Goal: Task Accomplishment & Management: Manage account settings

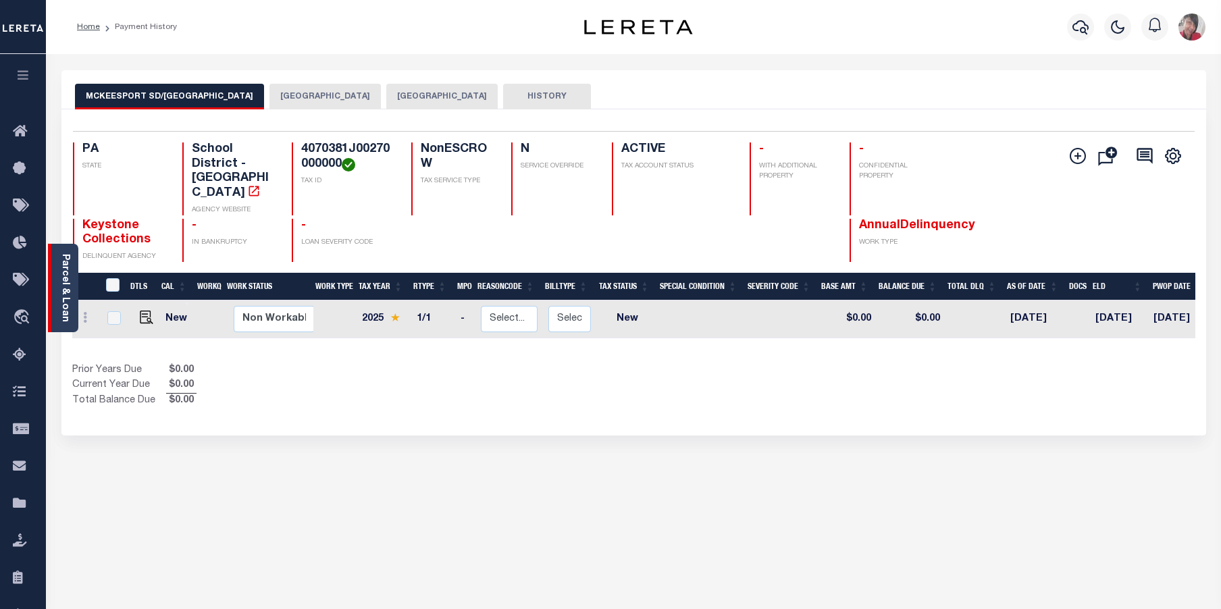
click at [63, 296] on link "Parcel & Loan" at bounding box center [64, 288] width 9 height 68
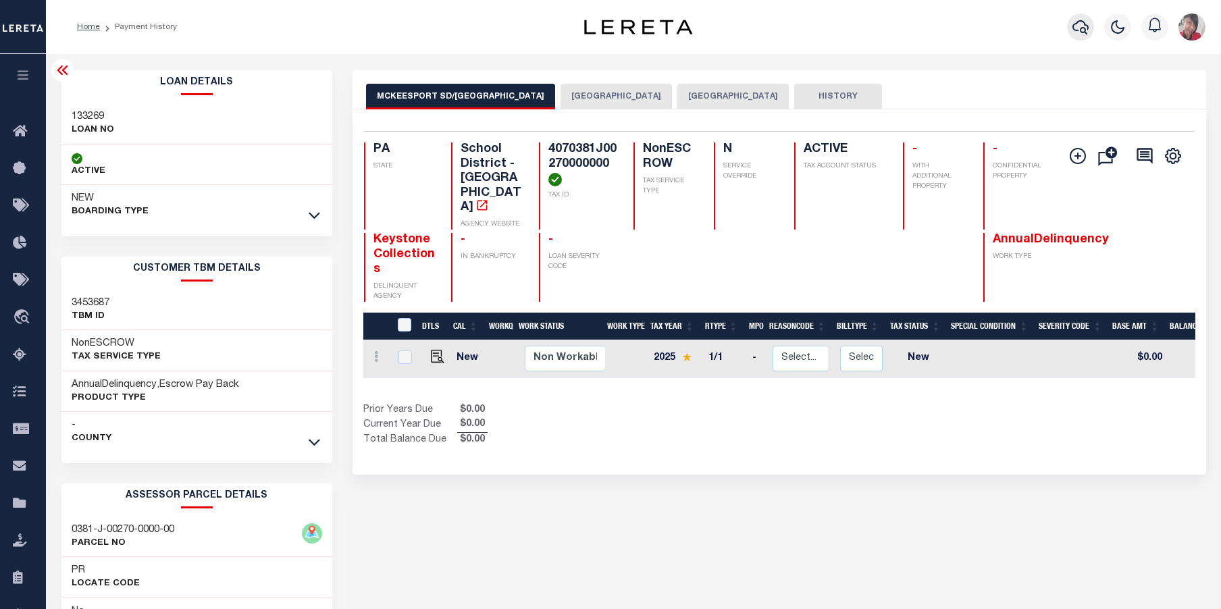
click at [1080, 27] on icon "button" at bounding box center [1080, 27] width 16 height 16
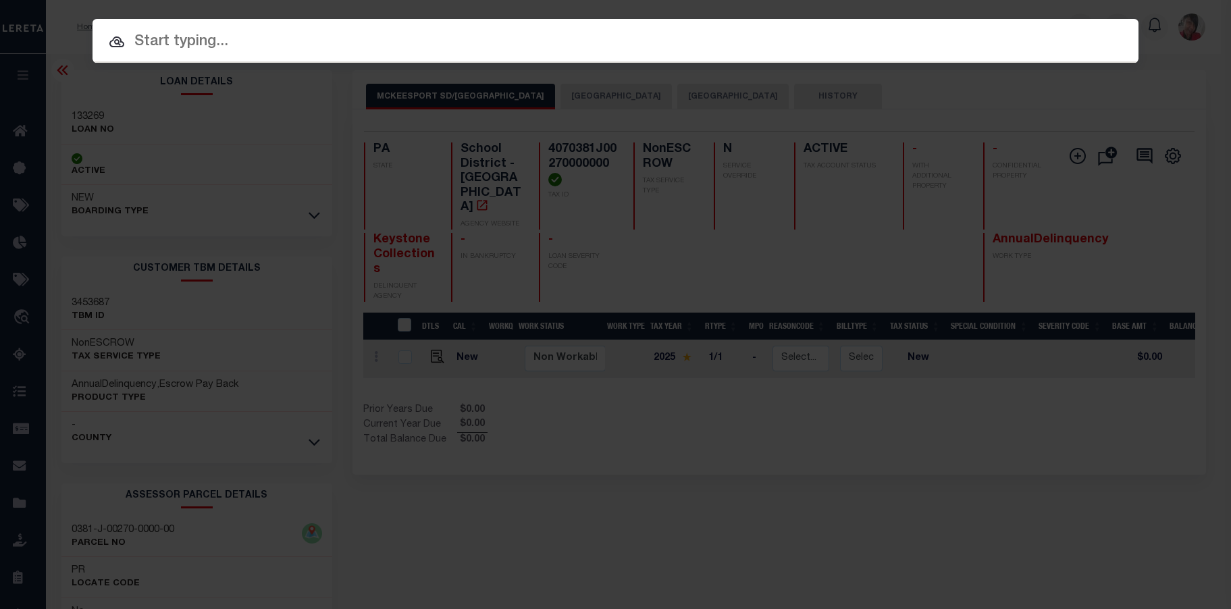
click at [728, 39] on input "text" at bounding box center [616, 42] width 1046 height 24
paste input "C11674C"
type input "C11674C"
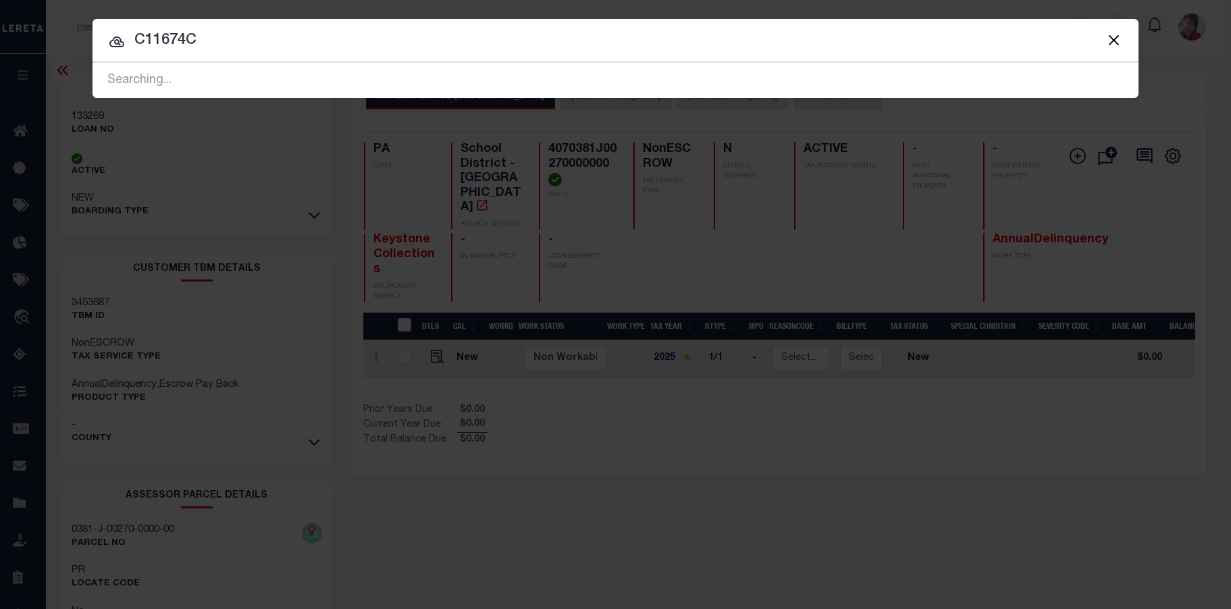
click at [375, 70] on span "C11674C Searching..." at bounding box center [616, 80] width 1046 height 35
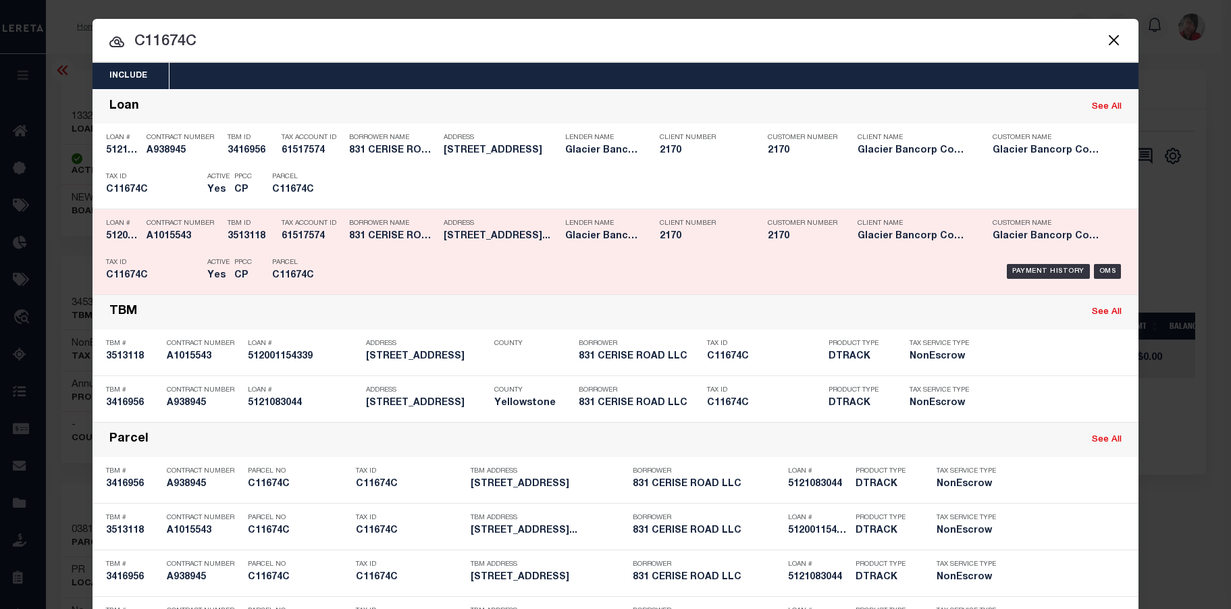
click at [370, 272] on div "Payment History OMS" at bounding box center [739, 271] width 772 height 39
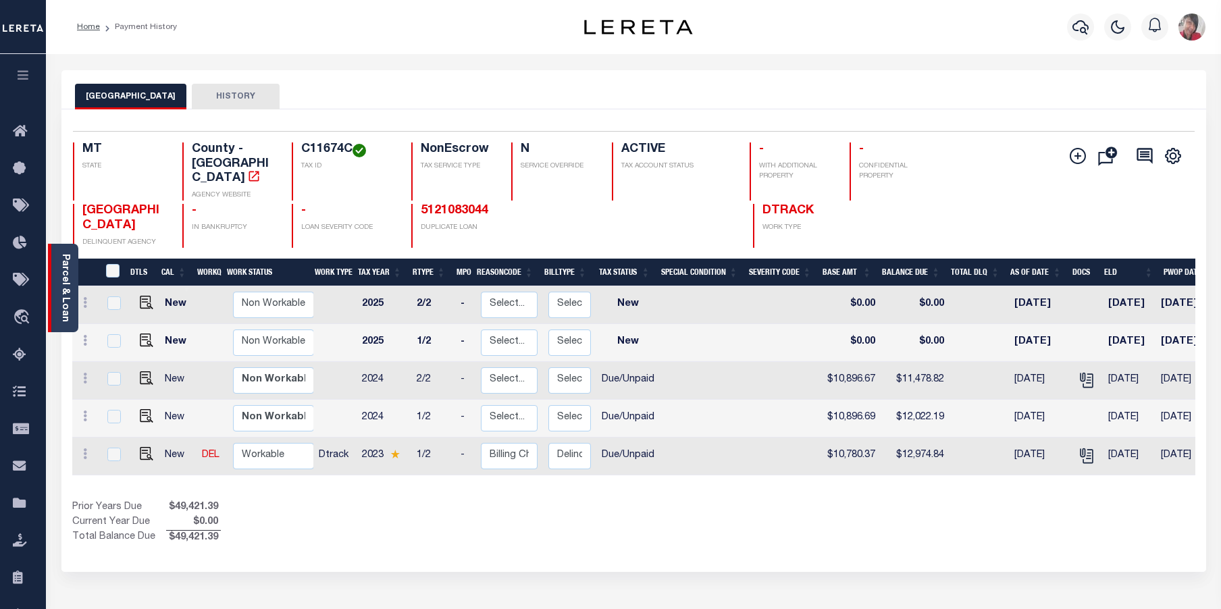
click at [68, 270] on link "Parcel & Loan" at bounding box center [64, 288] width 9 height 68
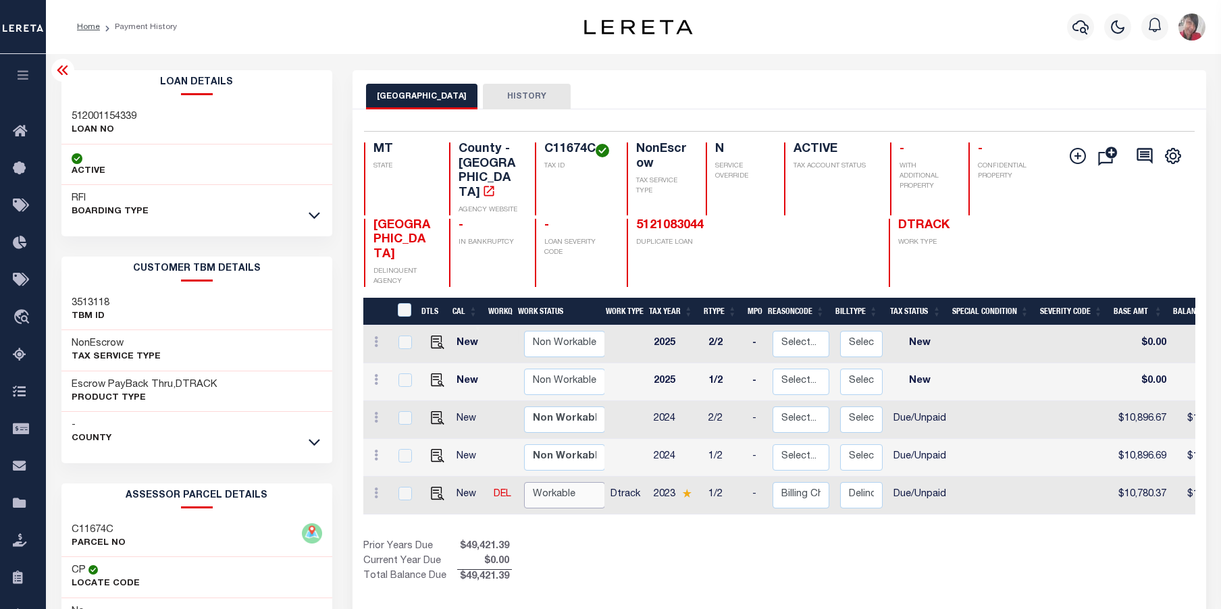
click at [553, 482] on select "Non Workable Workable" at bounding box center [564, 495] width 81 height 26
checkbox input "true"
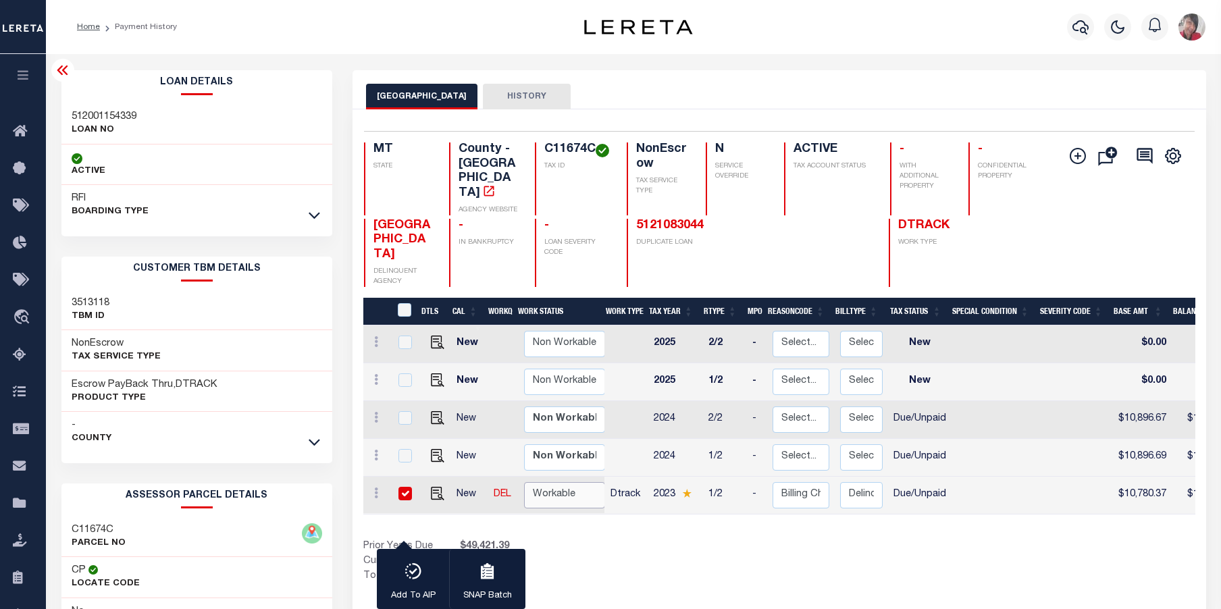
select select "true"
click at [524, 482] on select "Non Workable Workable" at bounding box center [564, 495] width 81 height 26
checkbox input "false"
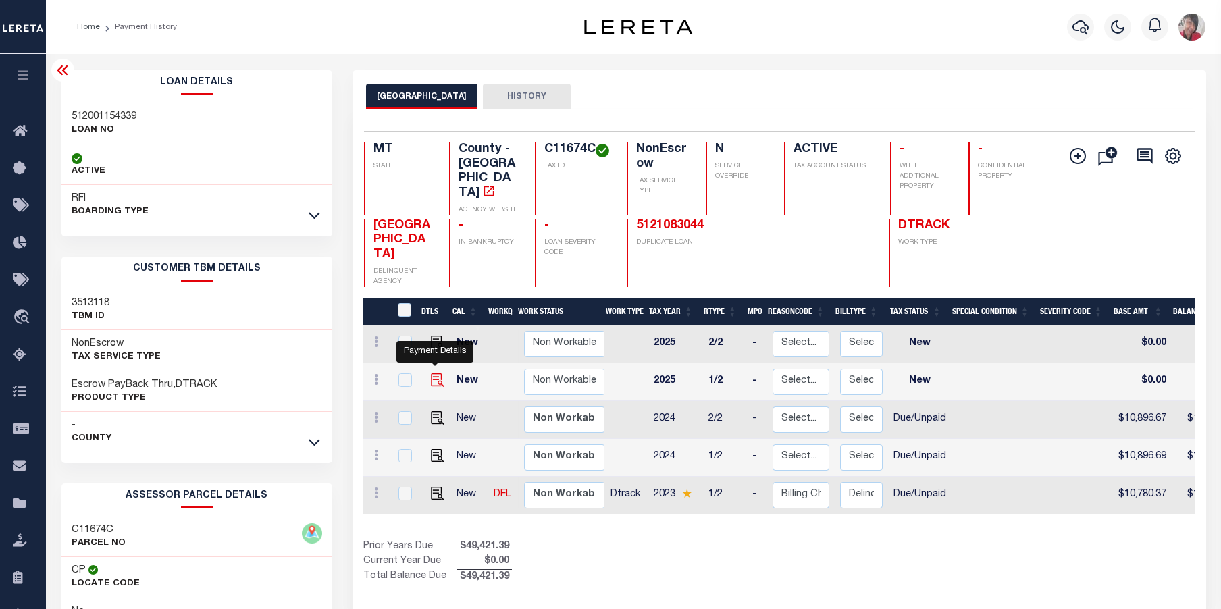
click at [437, 373] on img "" at bounding box center [438, 380] width 14 height 14
checkbox input "true"
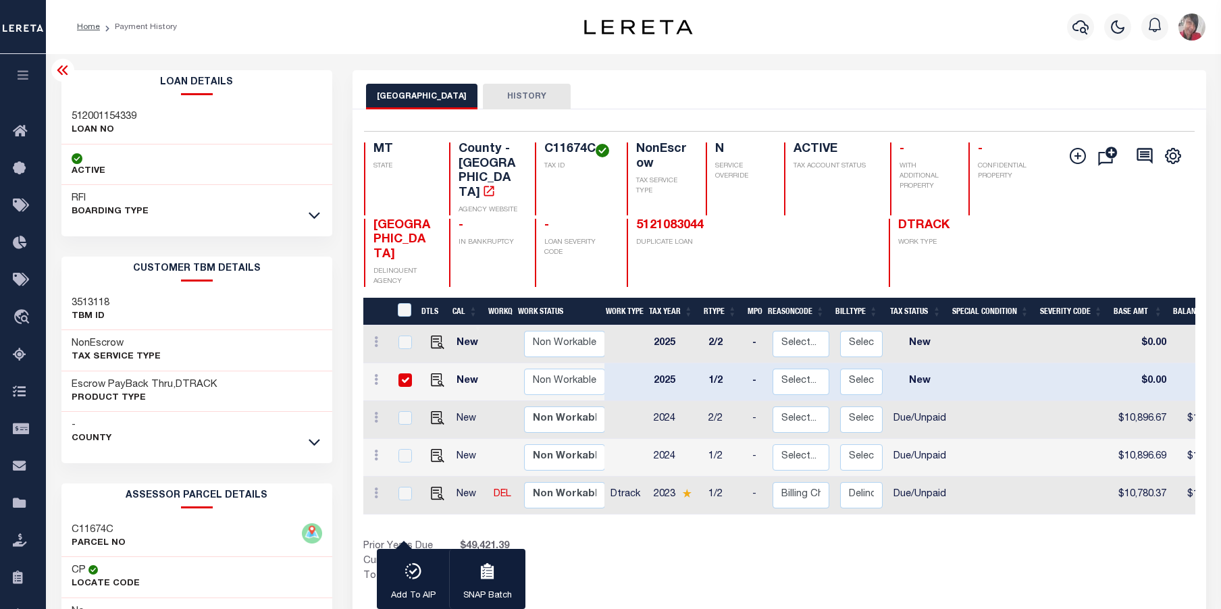
click at [407, 373] on input "checkbox" at bounding box center [405, 380] width 14 height 14
checkbox input "false"
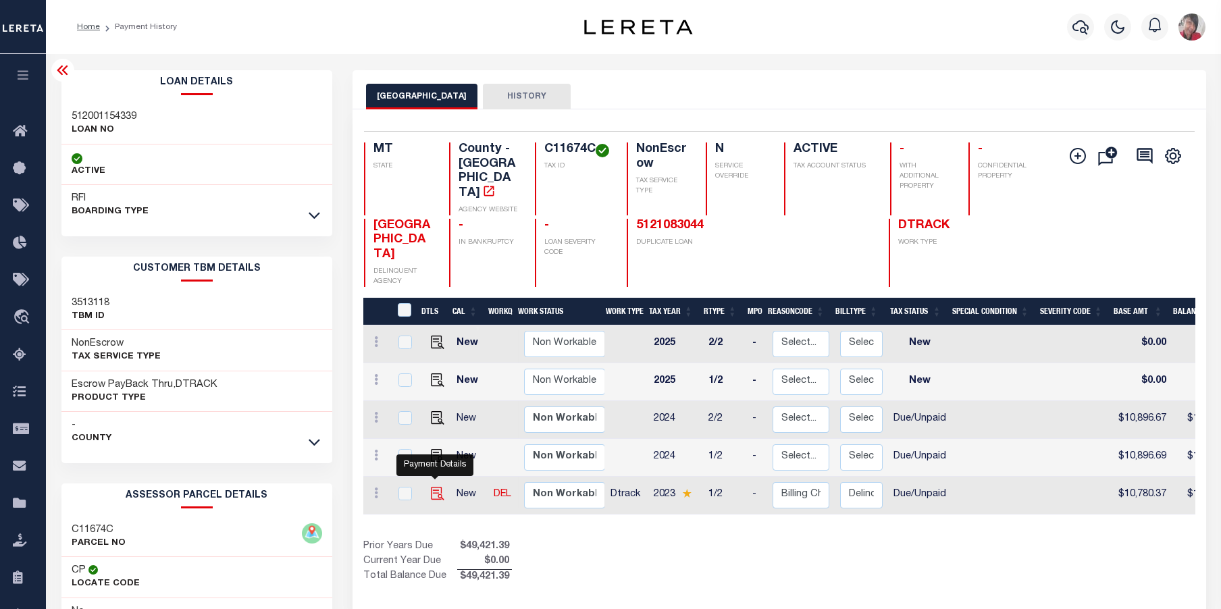
click at [433, 487] on img "" at bounding box center [438, 494] width 14 height 14
checkbox input "true"
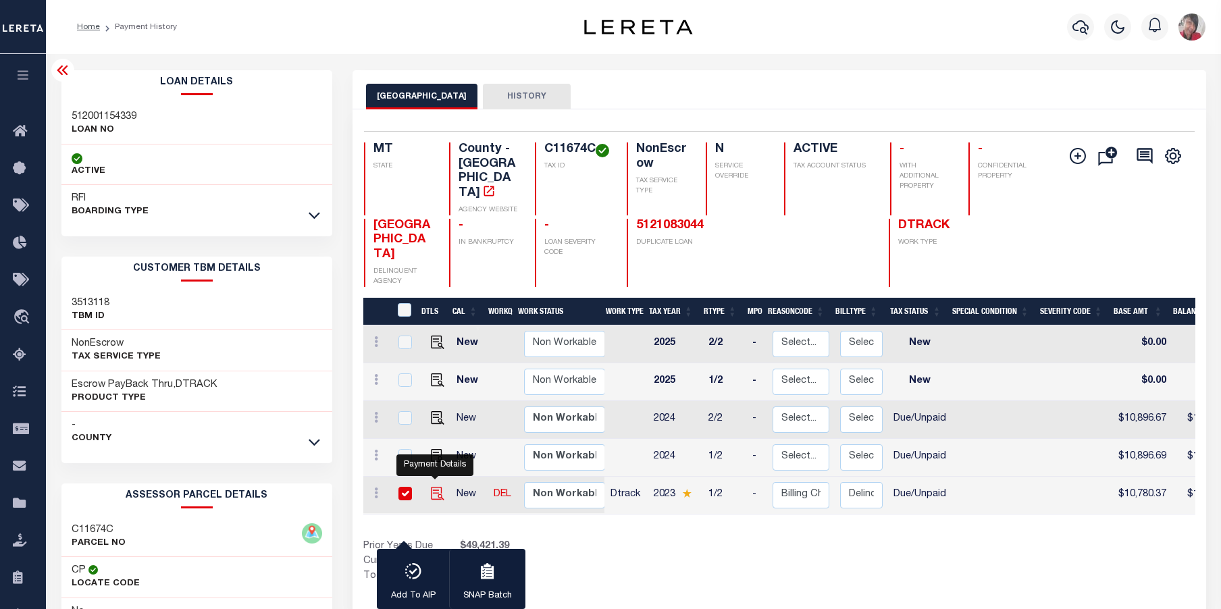
click at [440, 487] on img "" at bounding box center [438, 494] width 14 height 14
checkbox input "false"
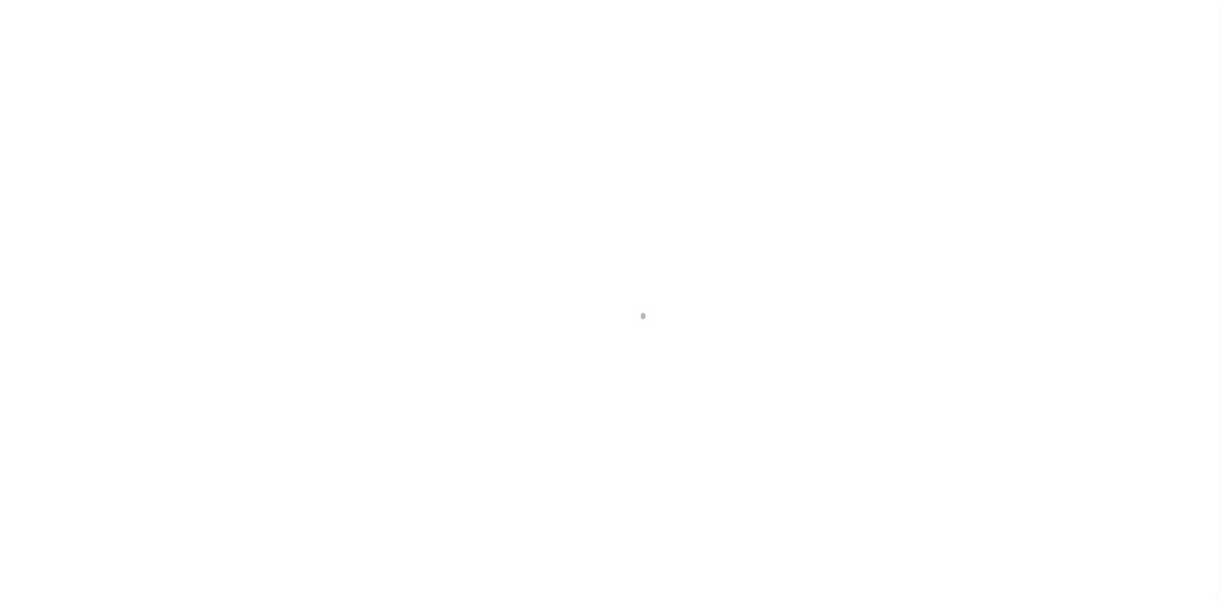
select select "NW2"
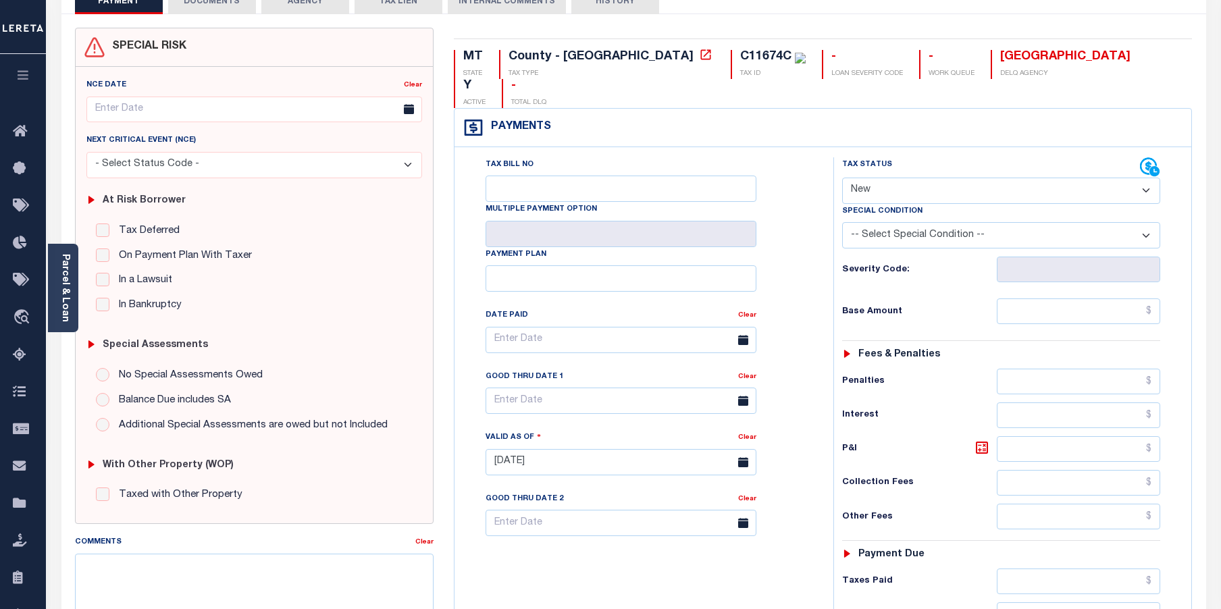
scroll to position [68, 0]
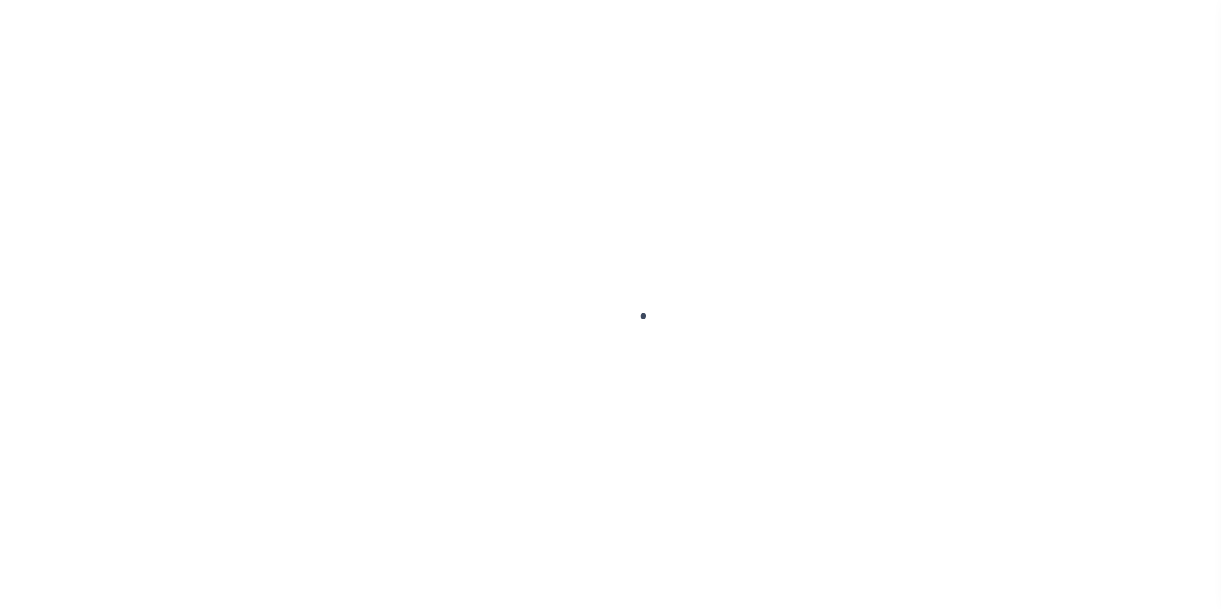
select select "DUE"
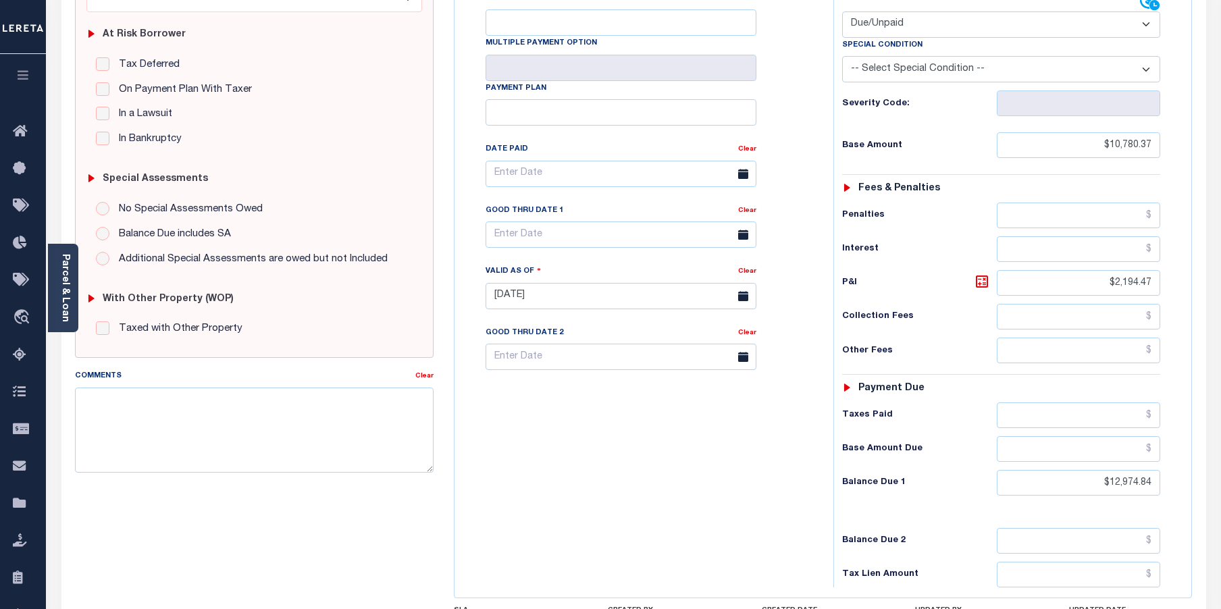
scroll to position [270, 0]
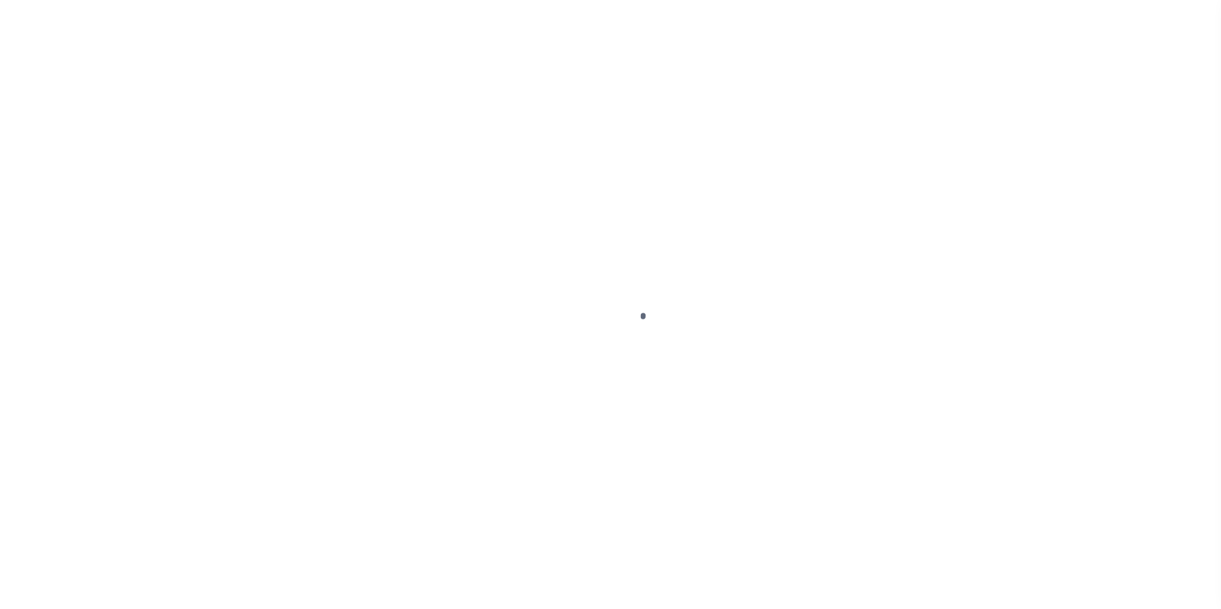
select select "DUE"
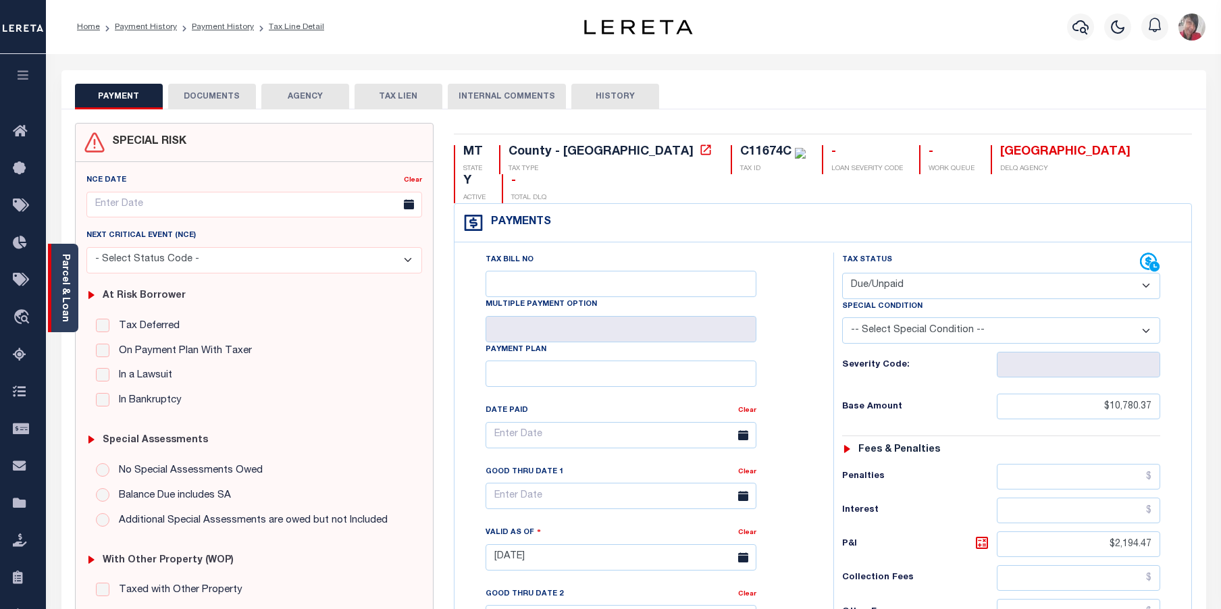
click at [61, 296] on link "Parcel & Loan" at bounding box center [64, 288] width 9 height 68
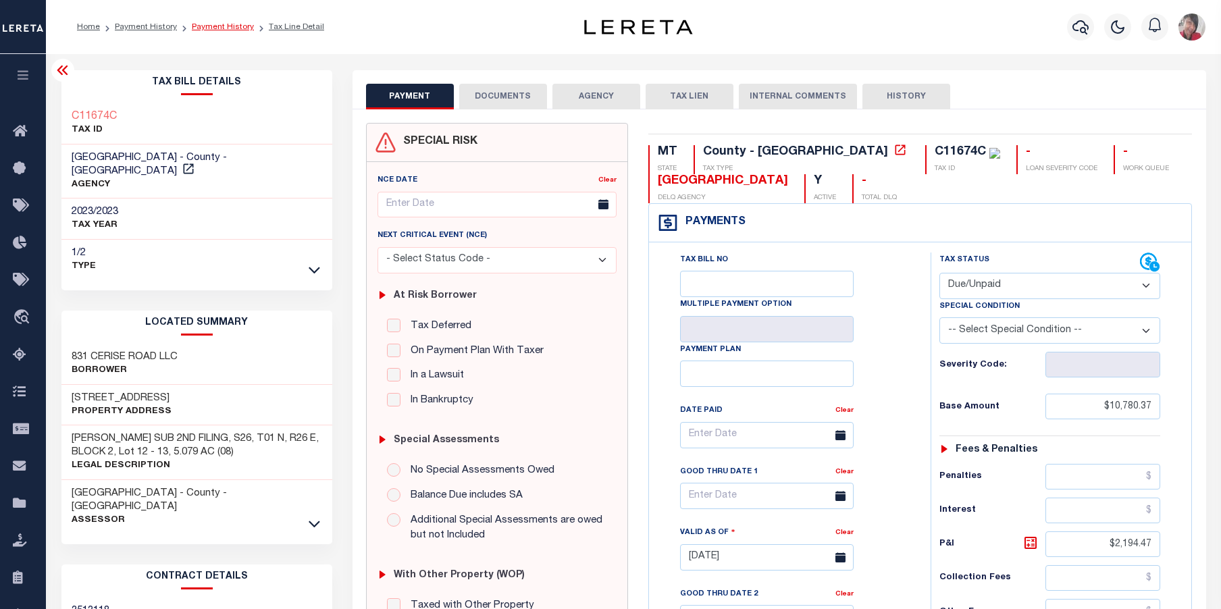
click at [228, 28] on link "Payment History" at bounding box center [223, 27] width 62 height 8
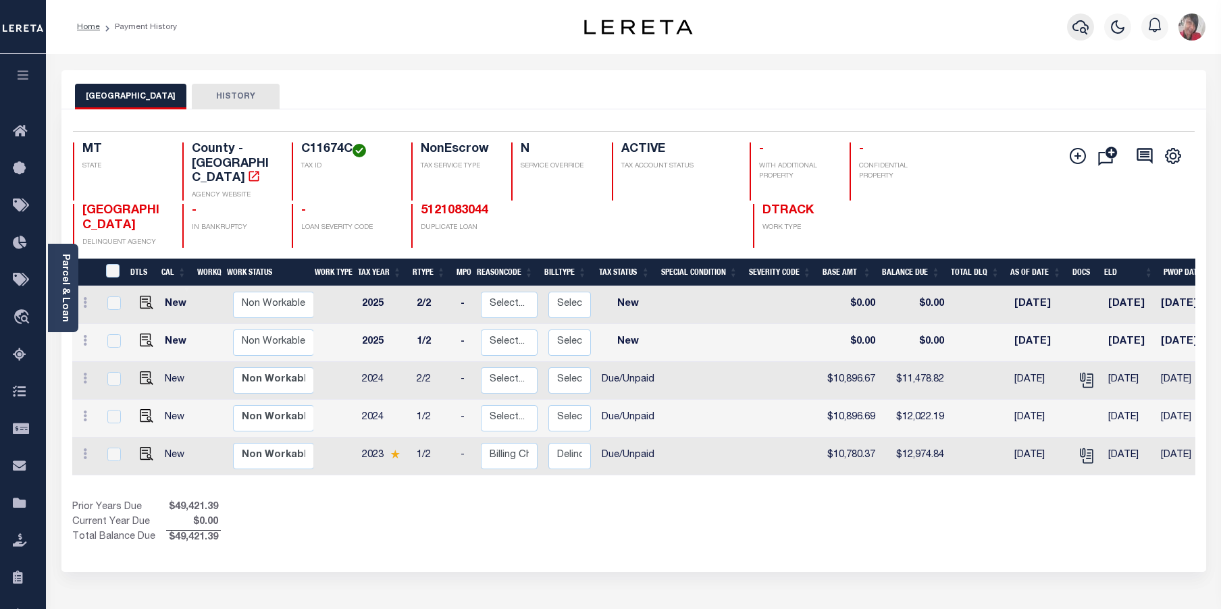
click at [1077, 32] on icon "button" at bounding box center [1080, 27] width 16 height 16
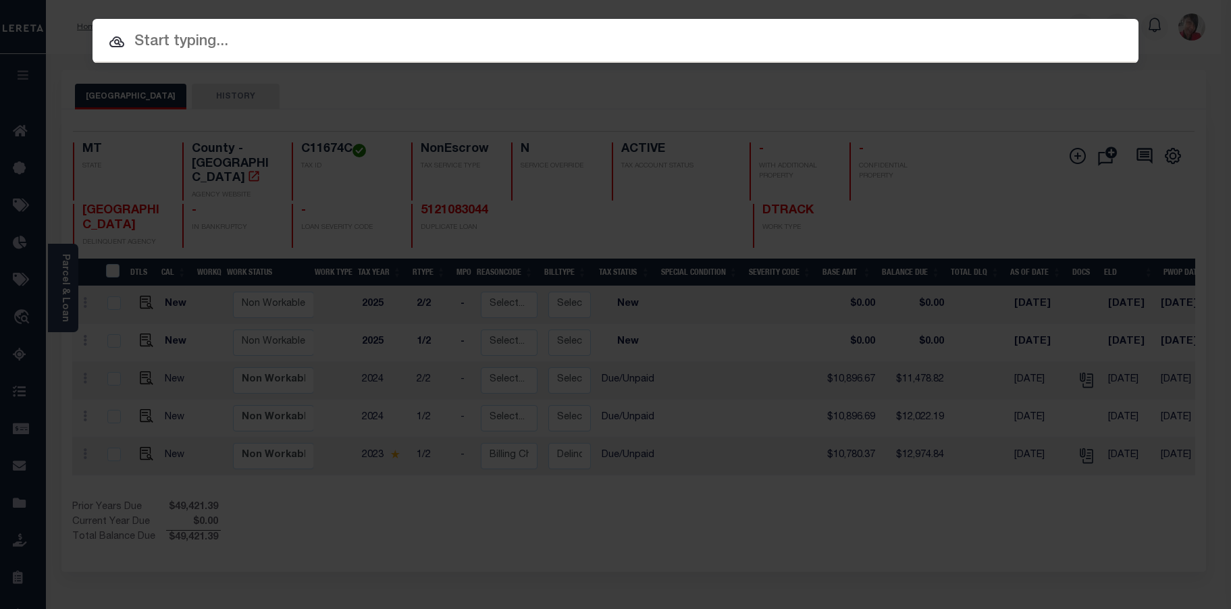
drag, startPoint x: 540, startPoint y: 41, endPoint x: 527, endPoint y: 50, distance: 16.5
click at [535, 43] on input "text" at bounding box center [616, 42] width 1046 height 24
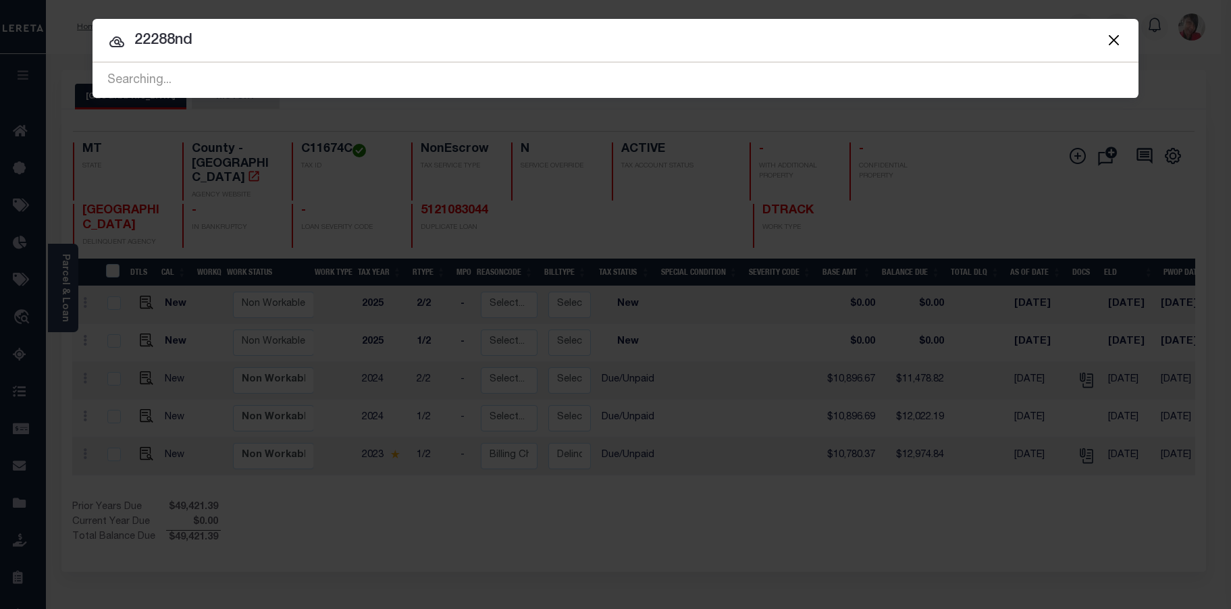
click at [294, 79] on div "Searching..." at bounding box center [616, 80] width 1046 height 34
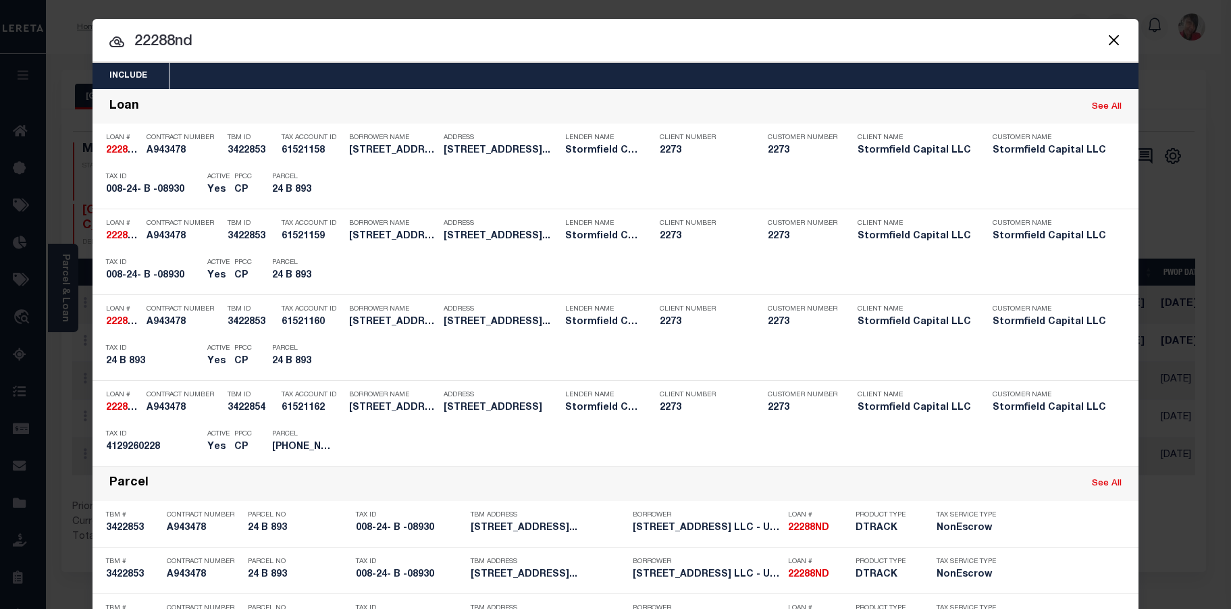
click at [1109, 47] on button "Close" at bounding box center [1114, 40] width 18 height 18
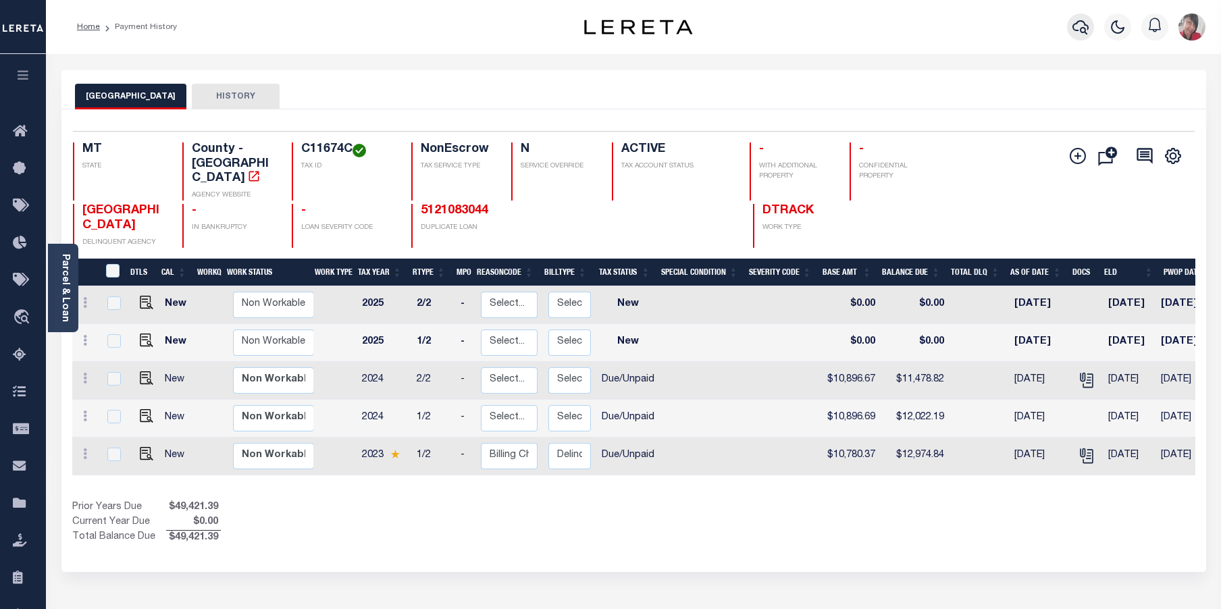
click at [1080, 23] on icon "button" at bounding box center [1080, 27] width 16 height 16
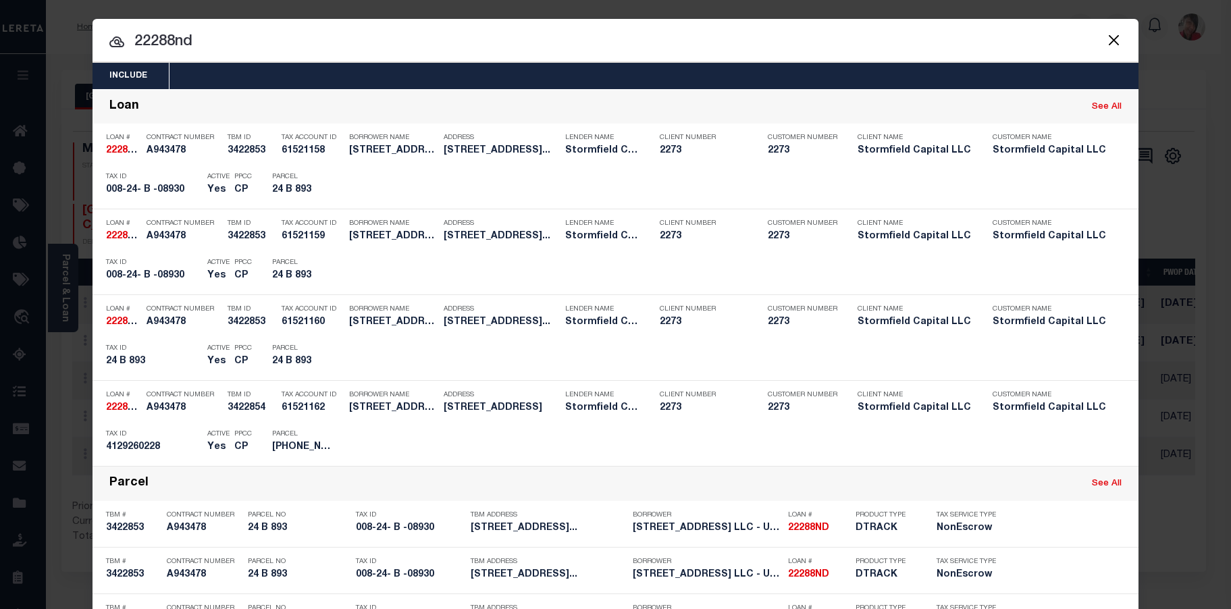
drag, startPoint x: 219, startPoint y: 39, endPoint x: 127, endPoint y: 41, distance: 91.8
click at [127, 41] on input "22288nd" at bounding box center [616, 42] width 1046 height 24
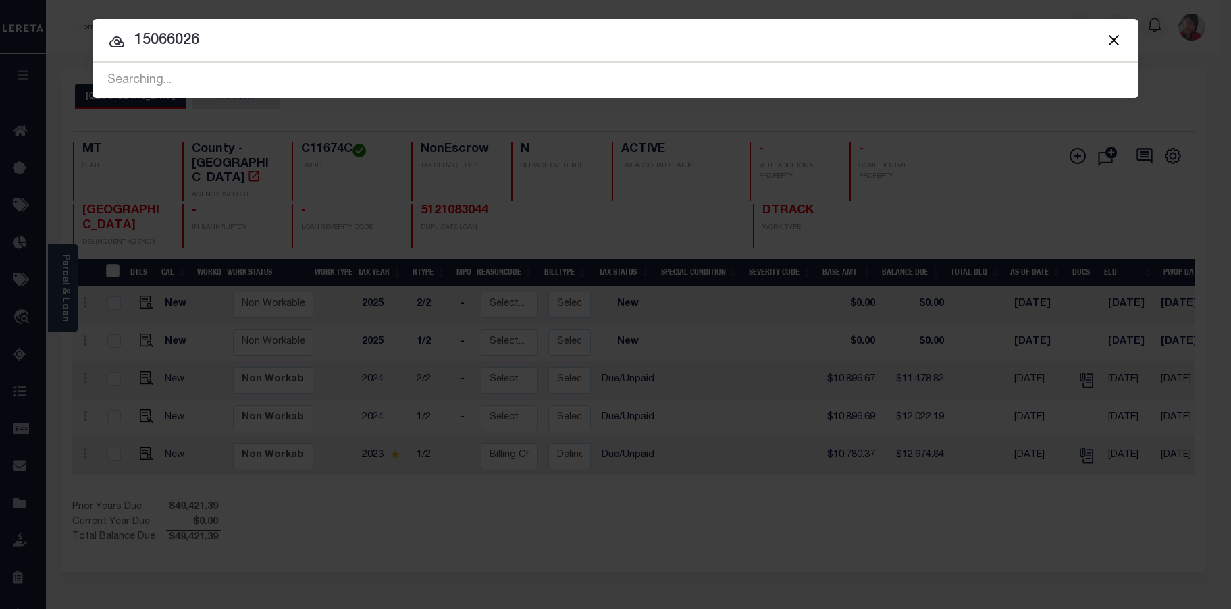
type input "15066026"
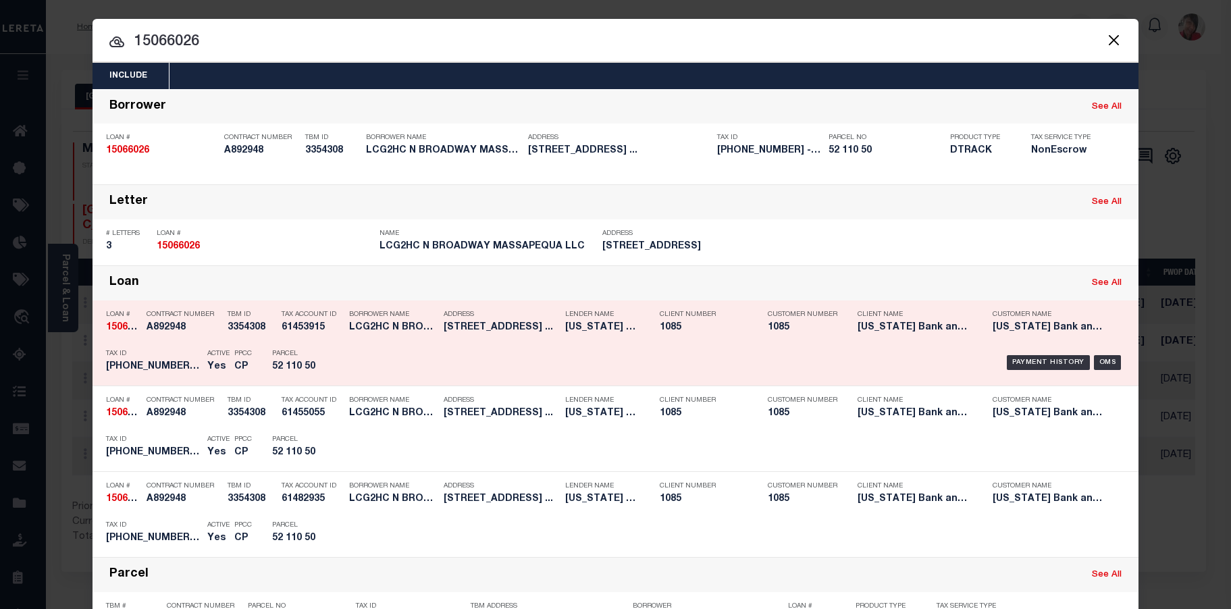
click at [324, 369] on h5 "52 110 50" at bounding box center [302, 366] width 61 height 11
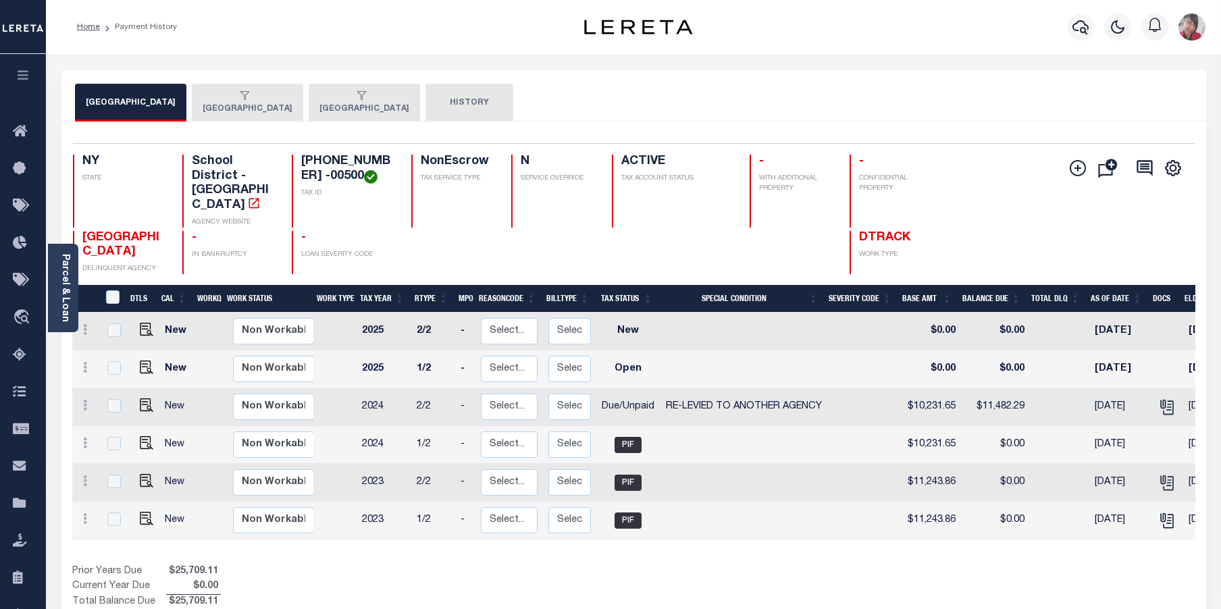
click at [68, 297] on link "Parcel & Loan" at bounding box center [64, 288] width 9 height 68
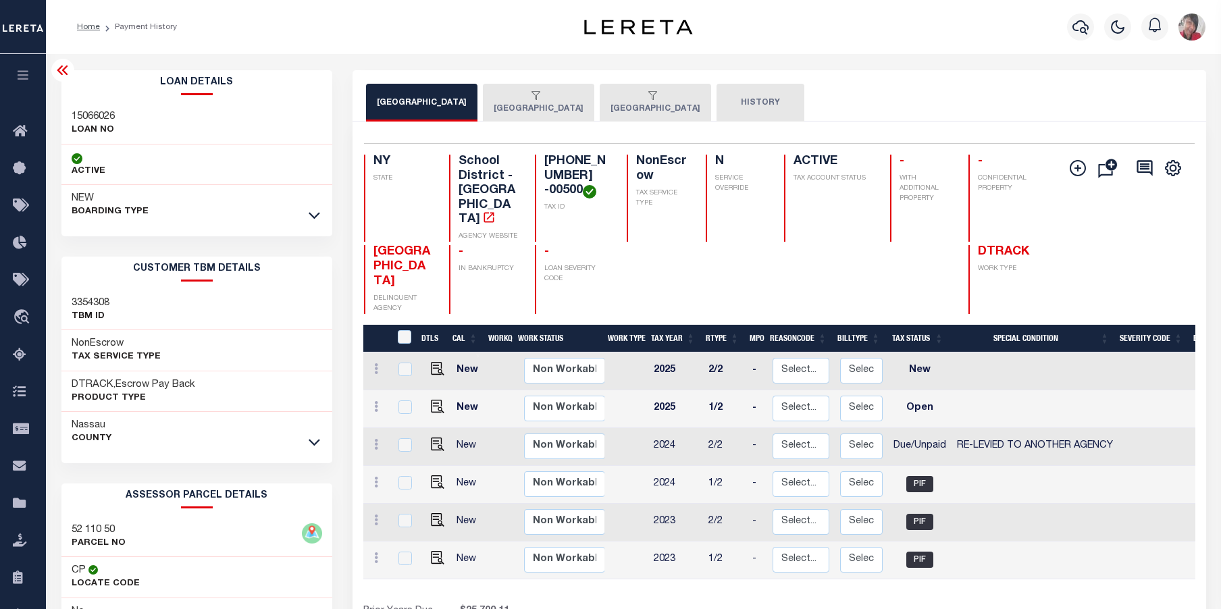
click at [578, 98] on div "button" at bounding box center [536, 96] width 84 height 12
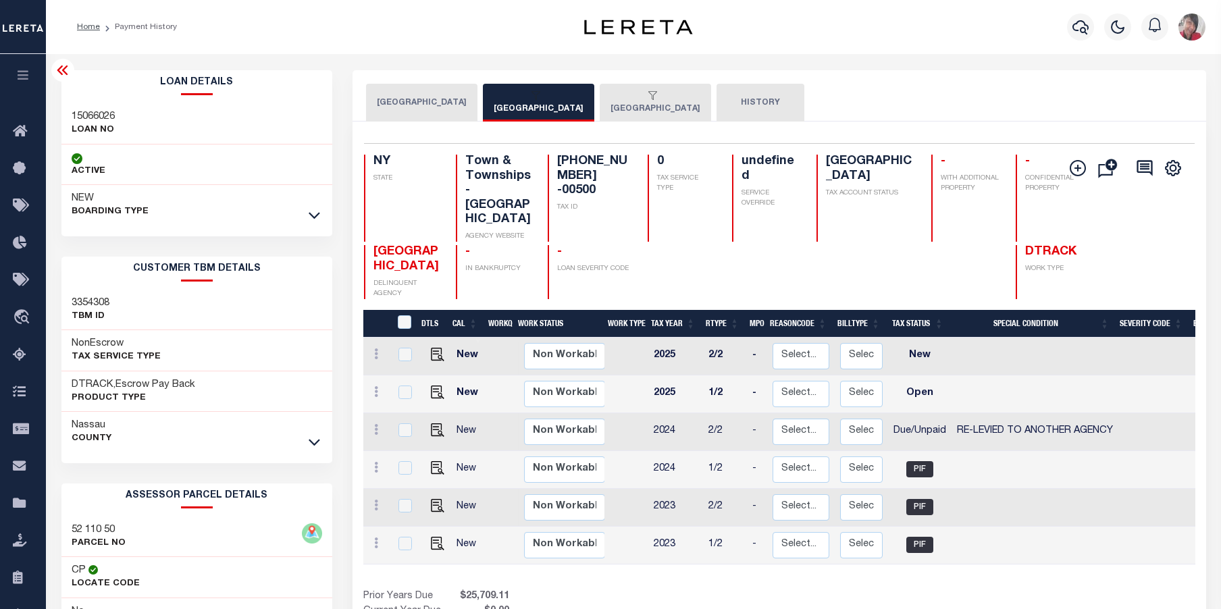
click at [691, 105] on button "OYSTER BAY TOWN" at bounding box center [655, 103] width 111 height 38
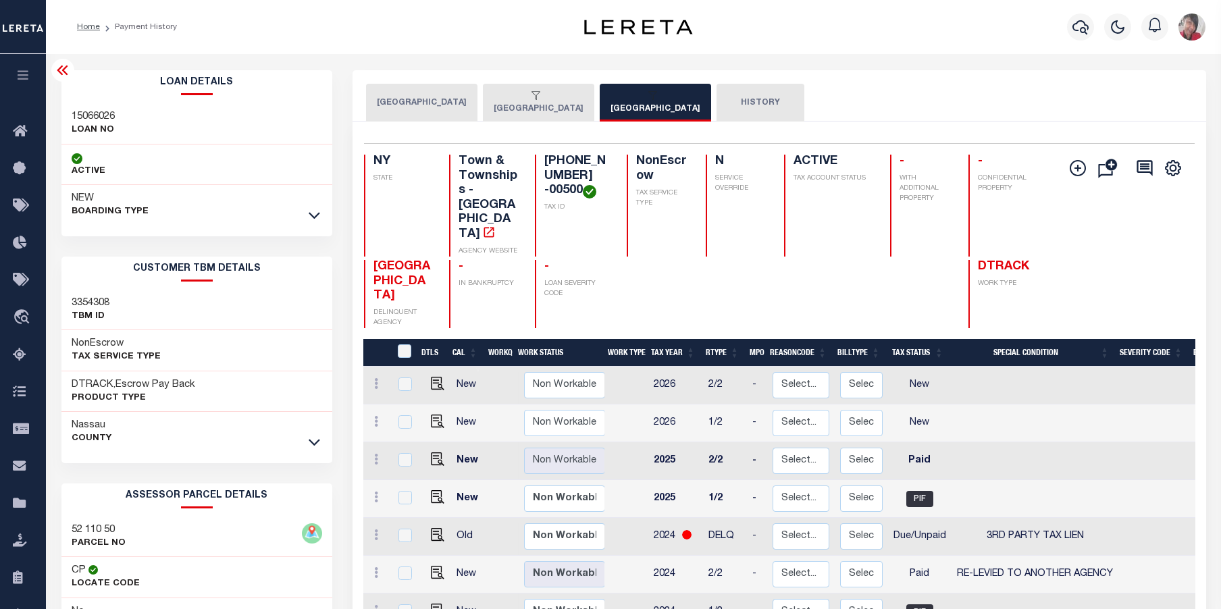
click at [568, 97] on div "button" at bounding box center [536, 96] width 84 height 12
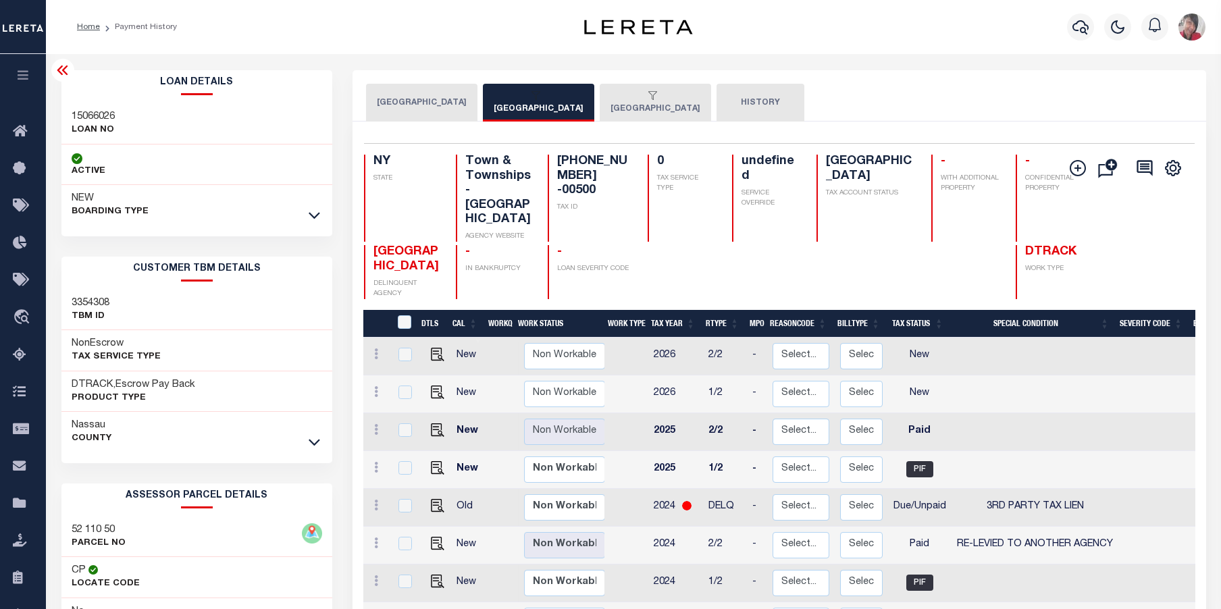
click at [675, 99] on div "button" at bounding box center [652, 96] width 84 height 12
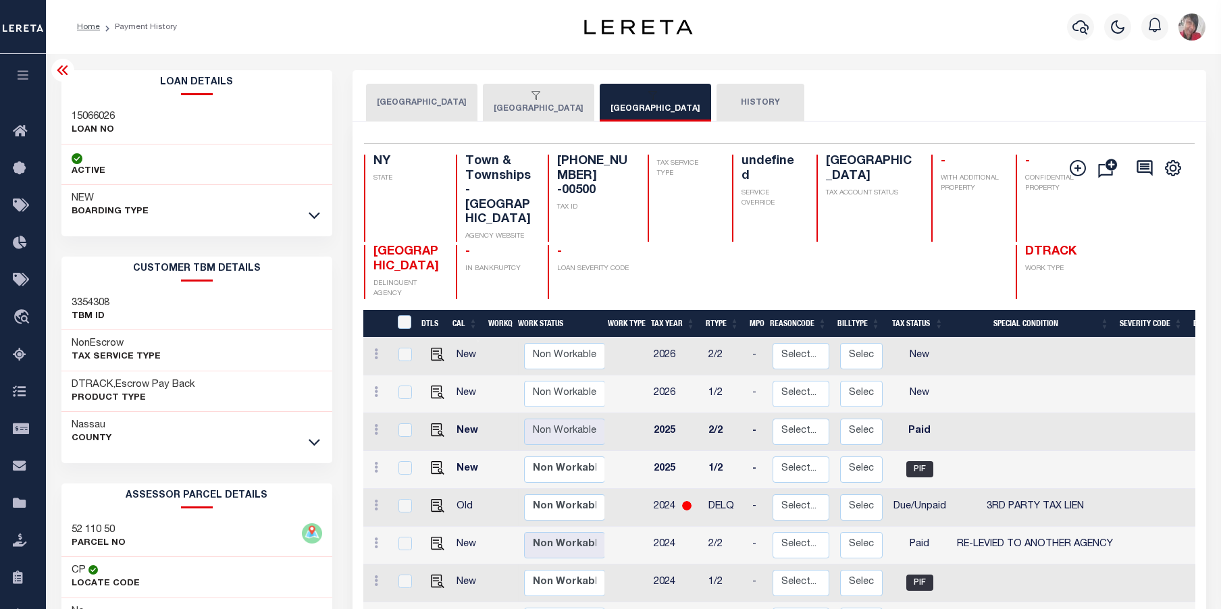
click at [453, 100] on button "OYSTER BAY TOWN SCHOOLS" at bounding box center [421, 103] width 111 height 38
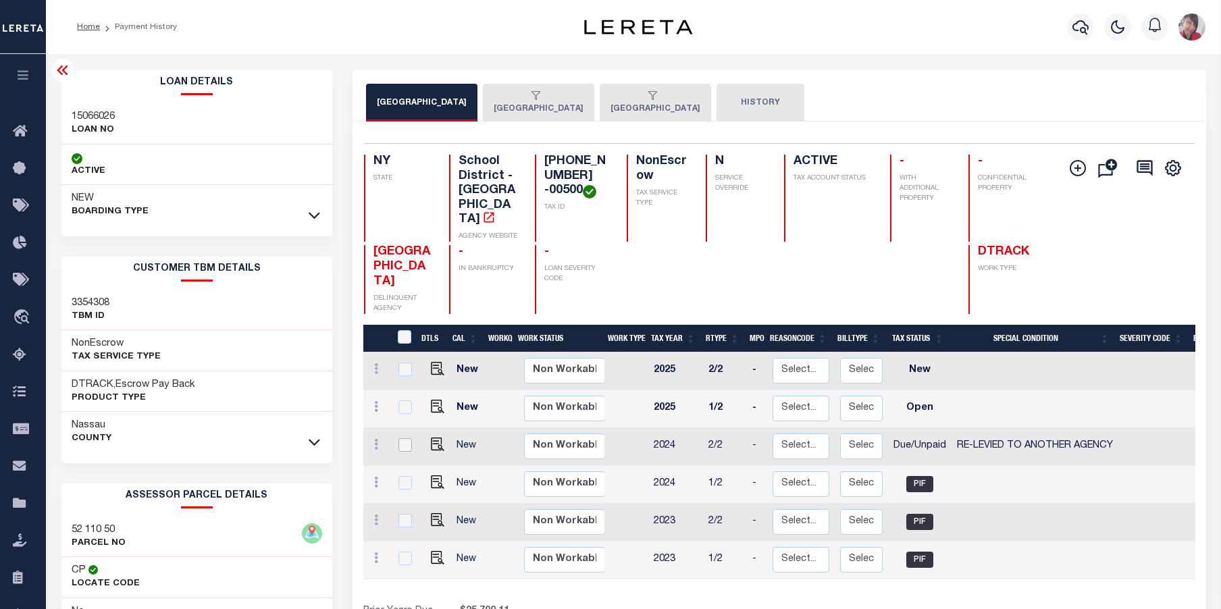
click at [411, 438] on input "checkbox" at bounding box center [405, 445] width 14 height 14
checkbox input "true"
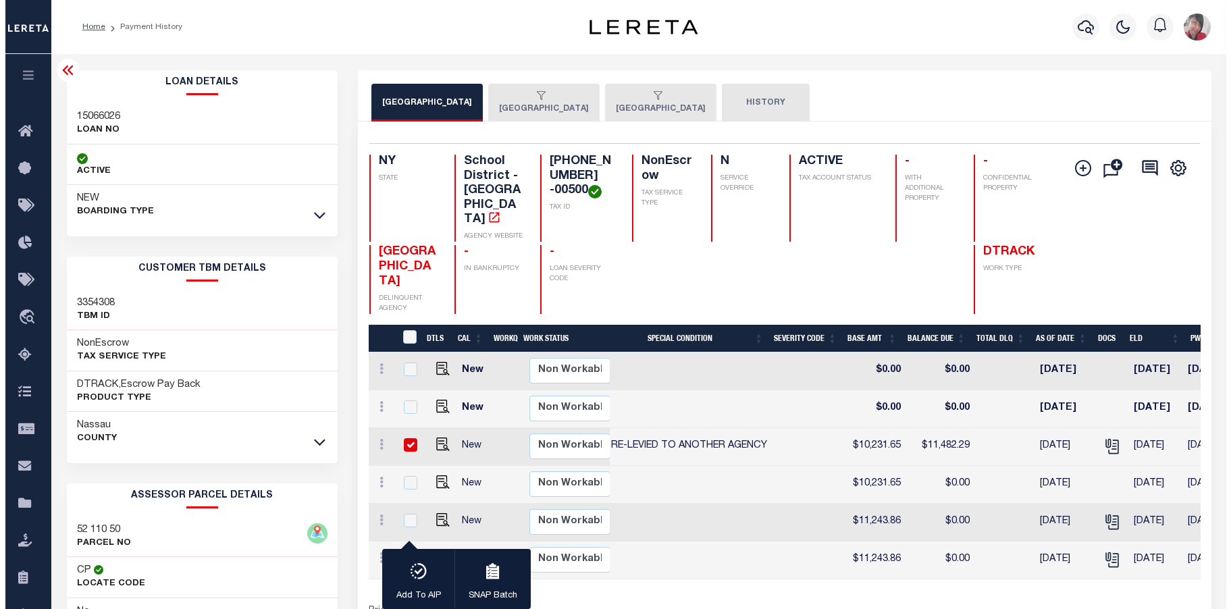
scroll to position [0, 375]
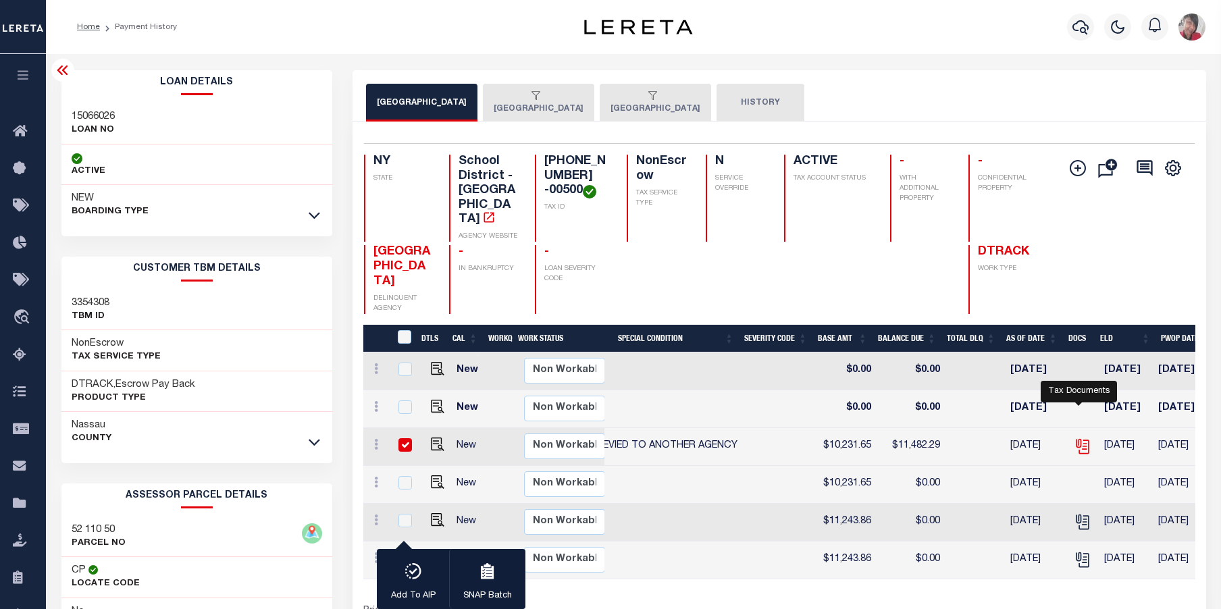
click at [1082, 438] on icon "" at bounding box center [1083, 447] width 18 height 18
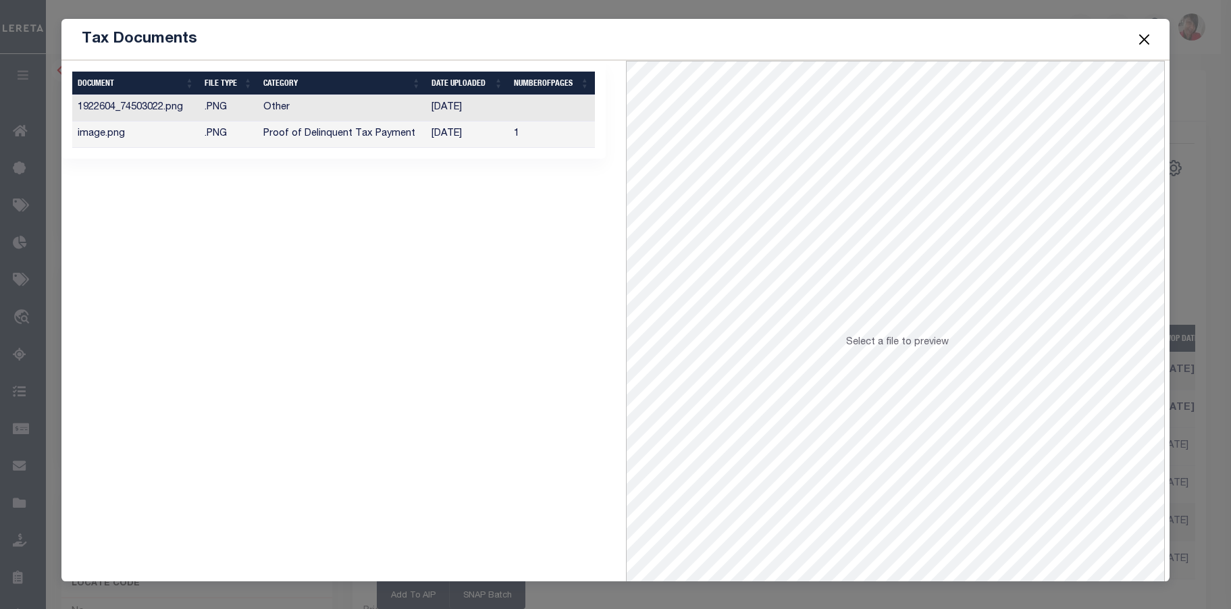
click at [479, 138] on td "07/15/2025" at bounding box center [467, 135] width 82 height 26
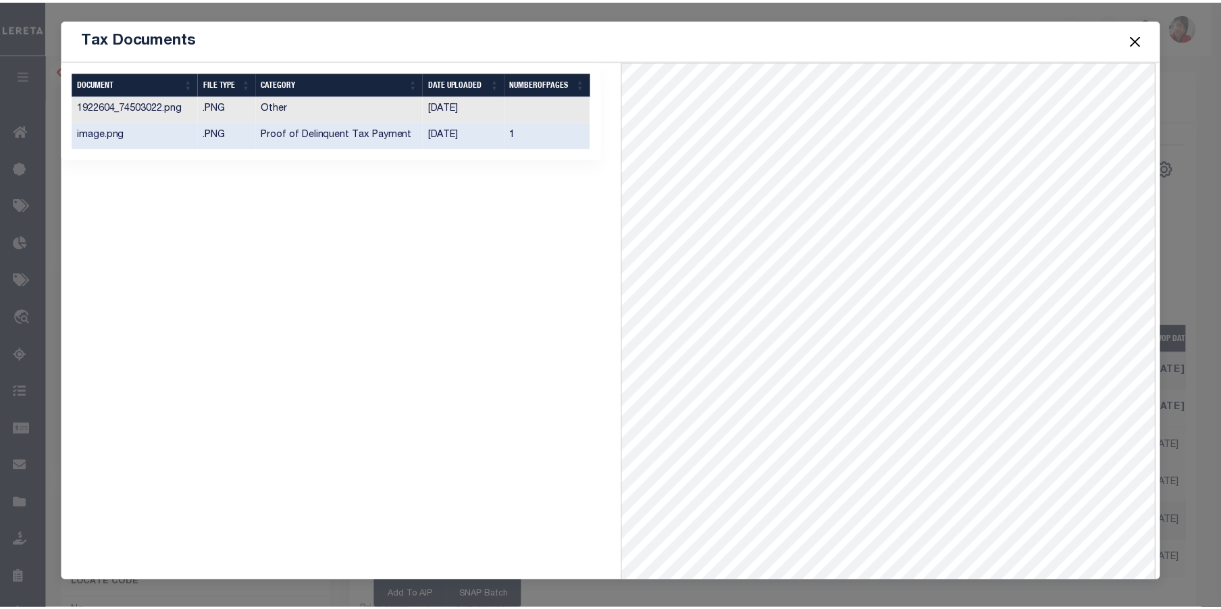
scroll to position [59, 0]
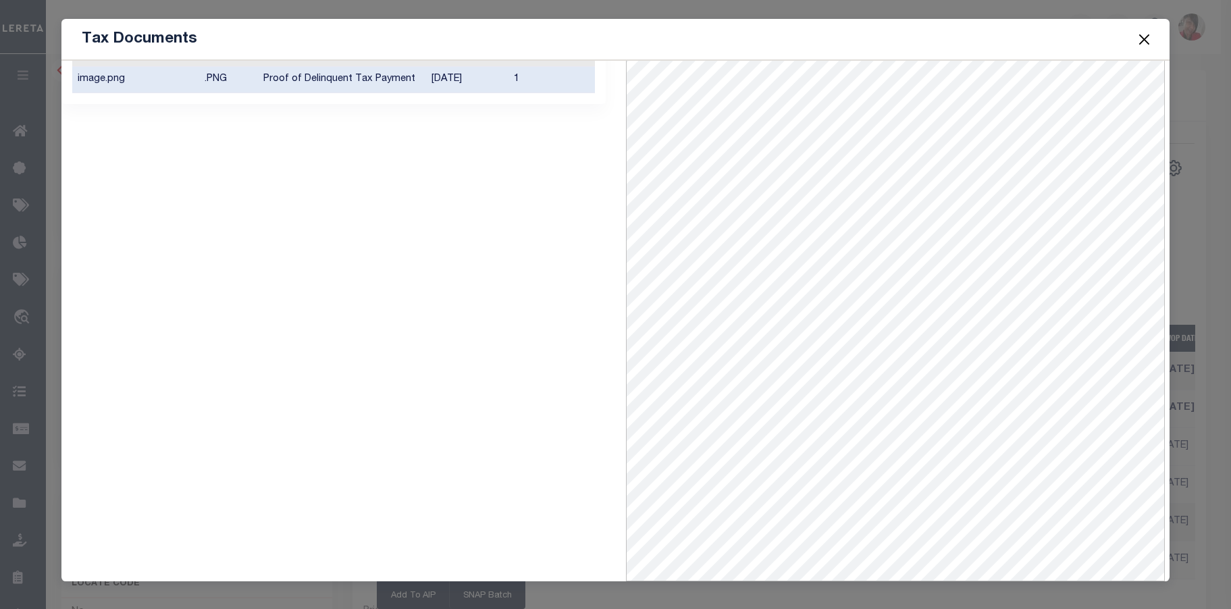
click at [1147, 43] on button "Close" at bounding box center [1145, 39] width 18 height 18
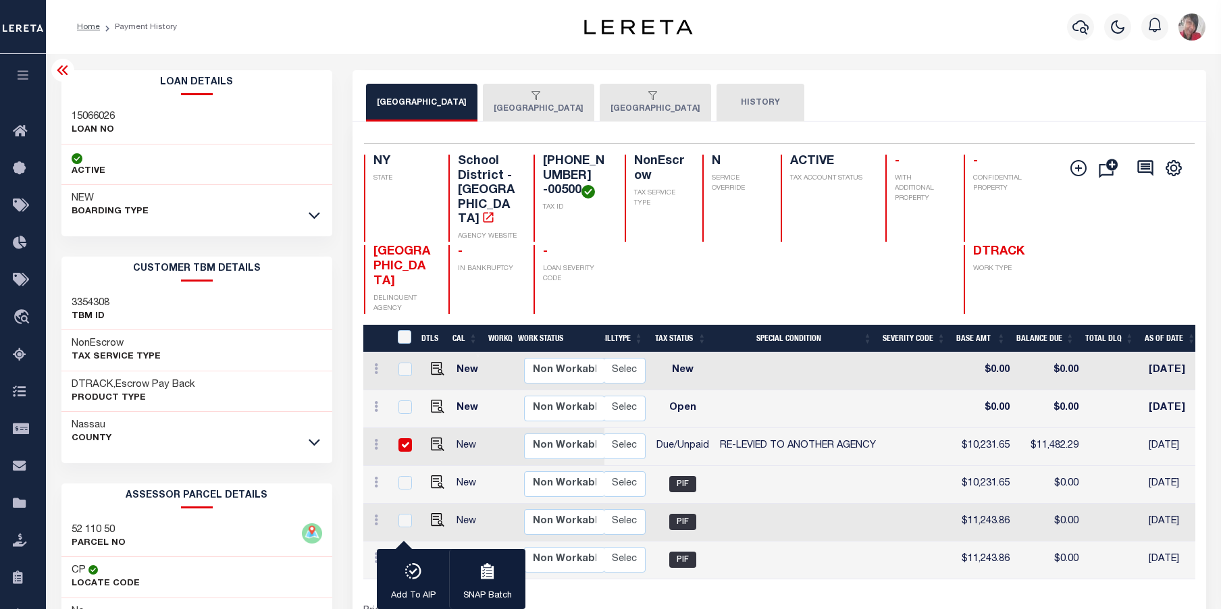
scroll to position [0, 229]
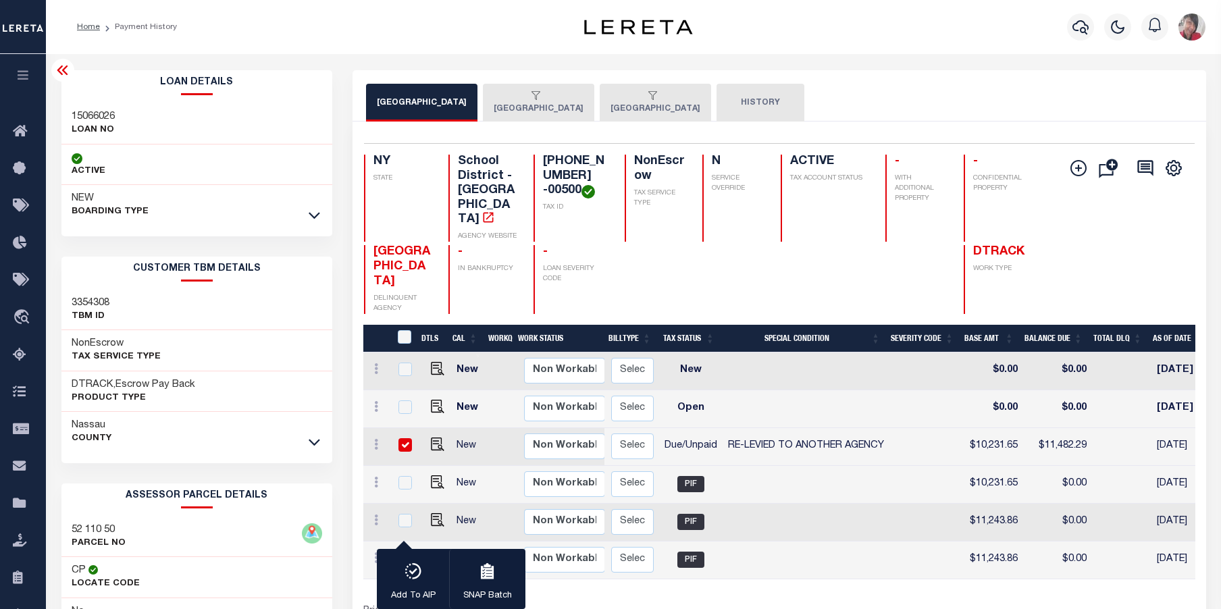
click at [408, 452] on input "checkbox" at bounding box center [405, 445] width 14 height 14
checkbox input "false"
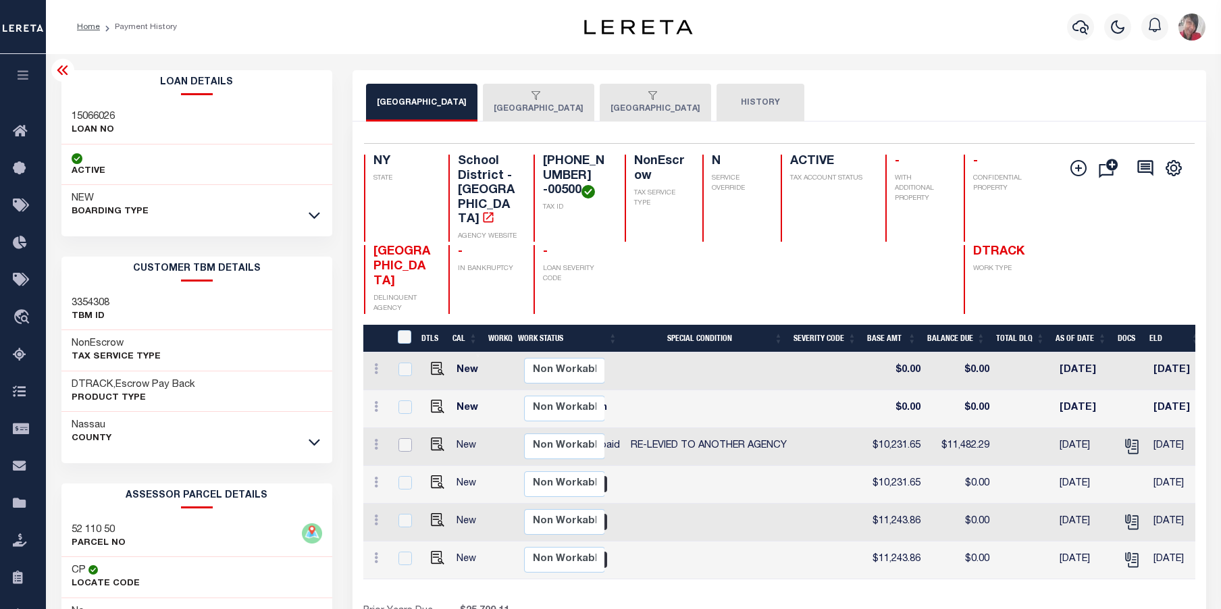
scroll to position [0, 0]
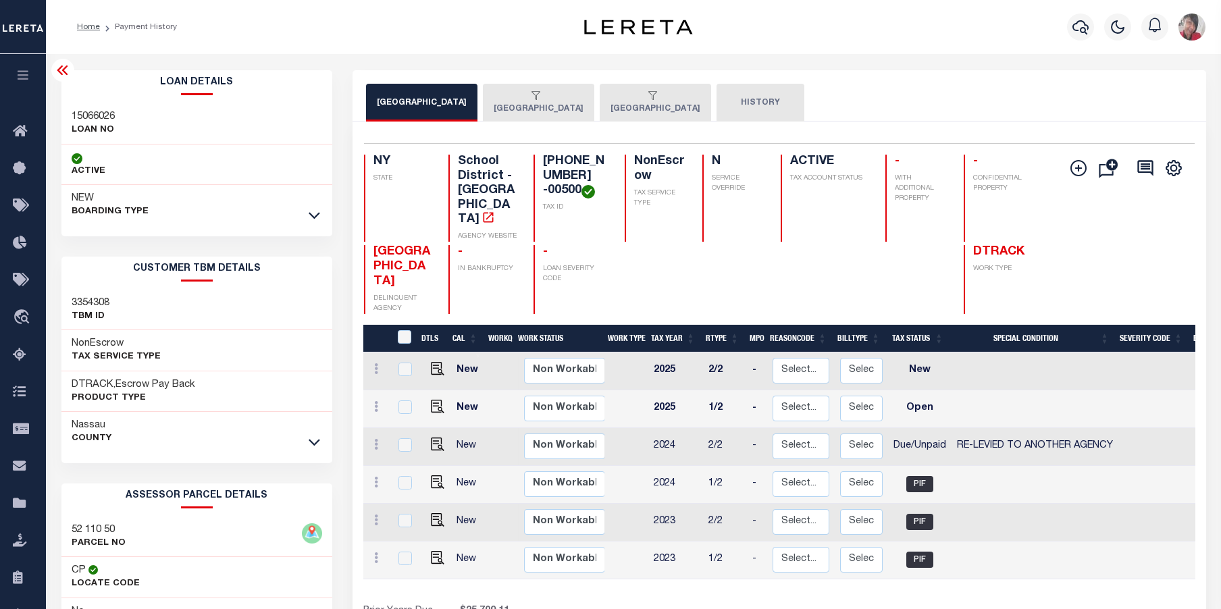
click at [427, 450] on link at bounding box center [434, 445] width 20 height 9
checkbox input "true"
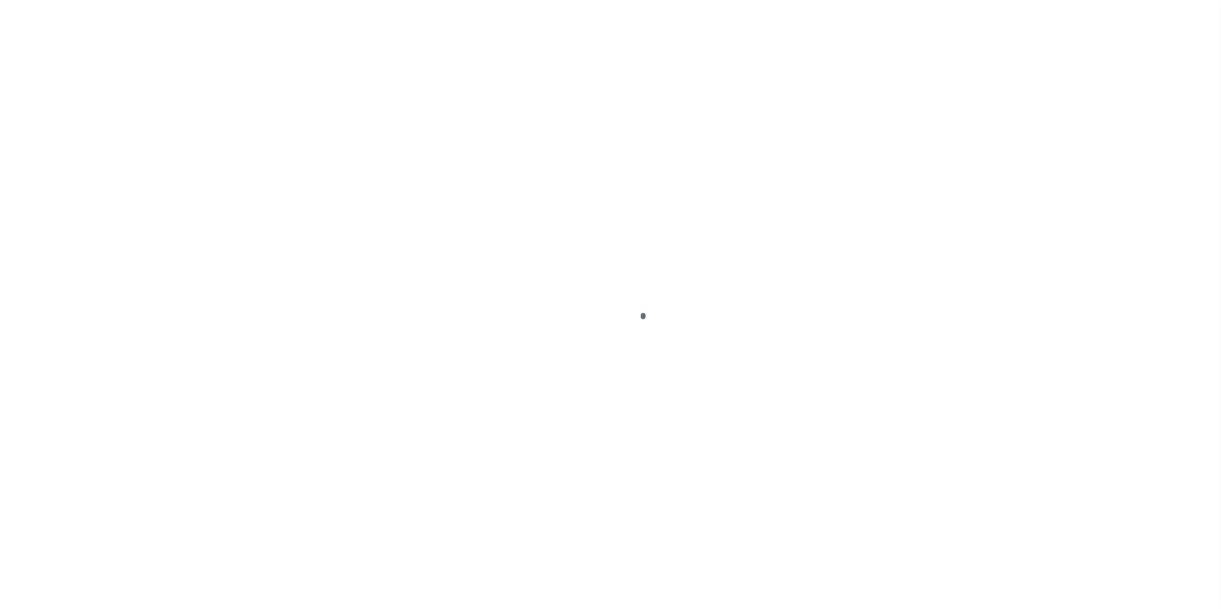
select select "DUE"
select select "31"
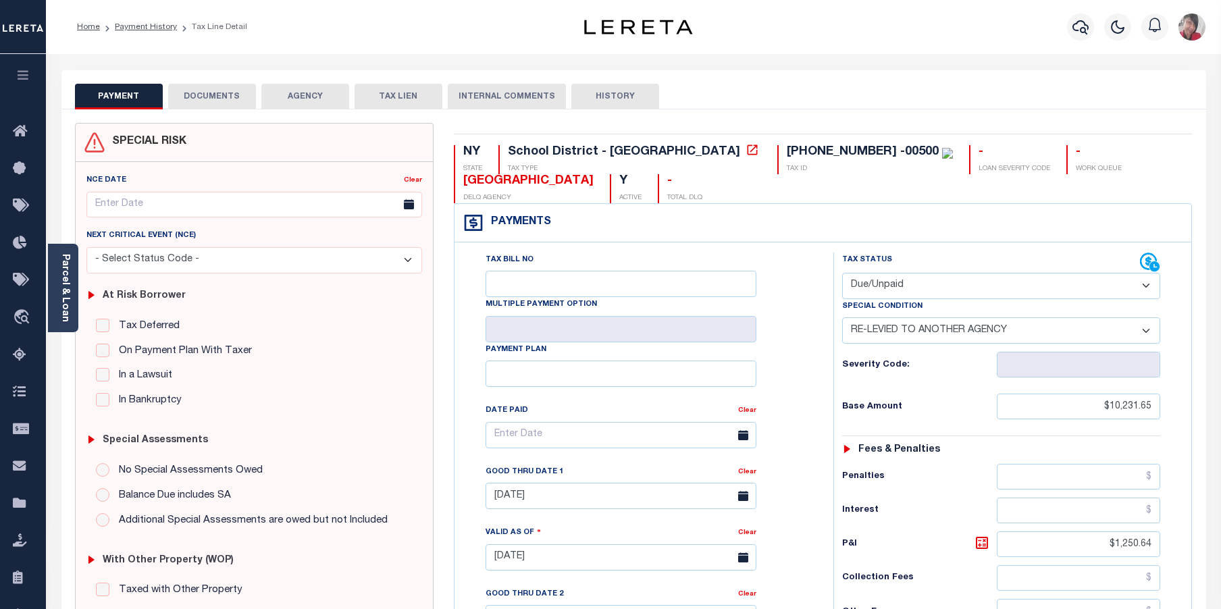
click at [211, 99] on button "DOCUMENTS" at bounding box center [212, 97] width 88 height 26
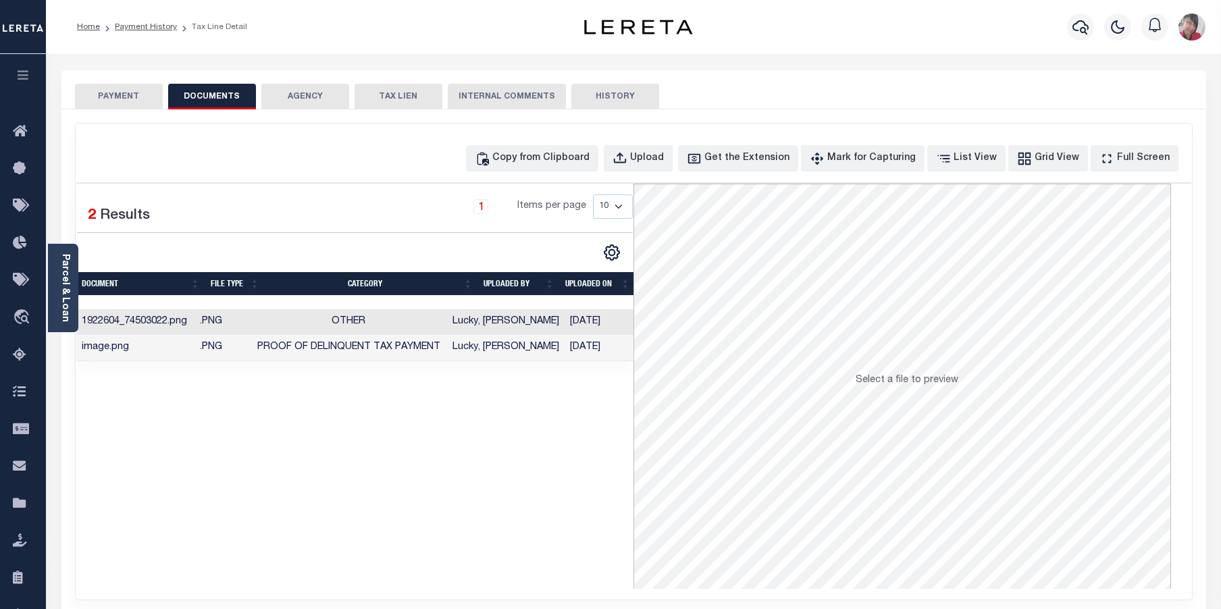
click at [591, 356] on td "[DATE]" at bounding box center [599, 348] width 70 height 26
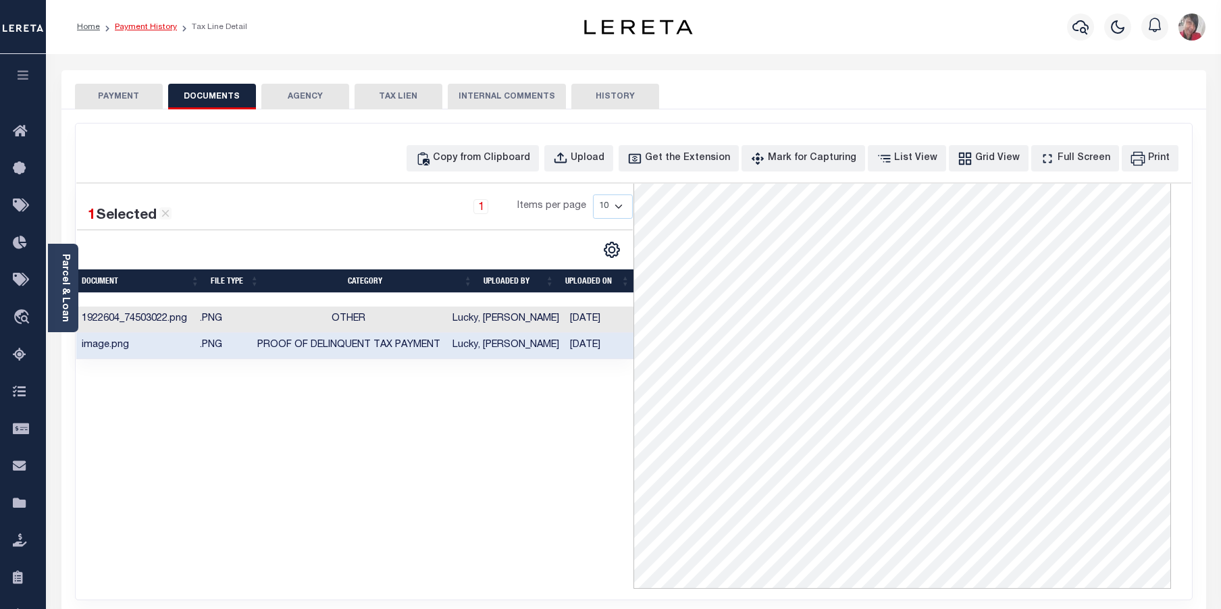
click at [159, 26] on link "Payment History" at bounding box center [146, 27] width 62 height 8
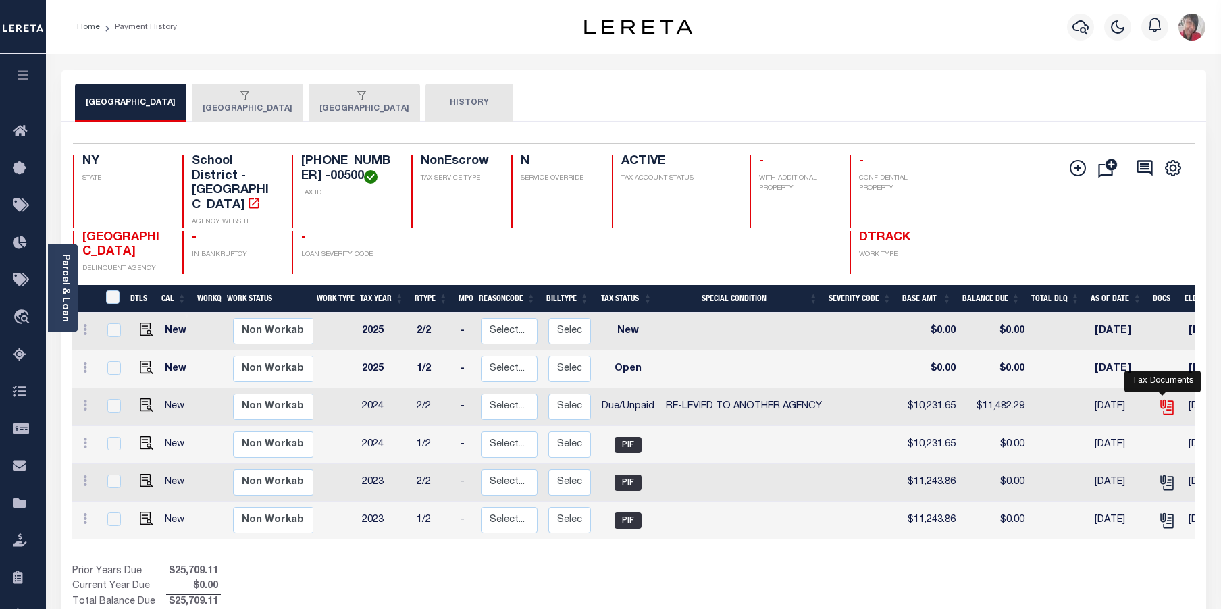
click at [1161, 398] on icon "" at bounding box center [1167, 407] width 18 height 18
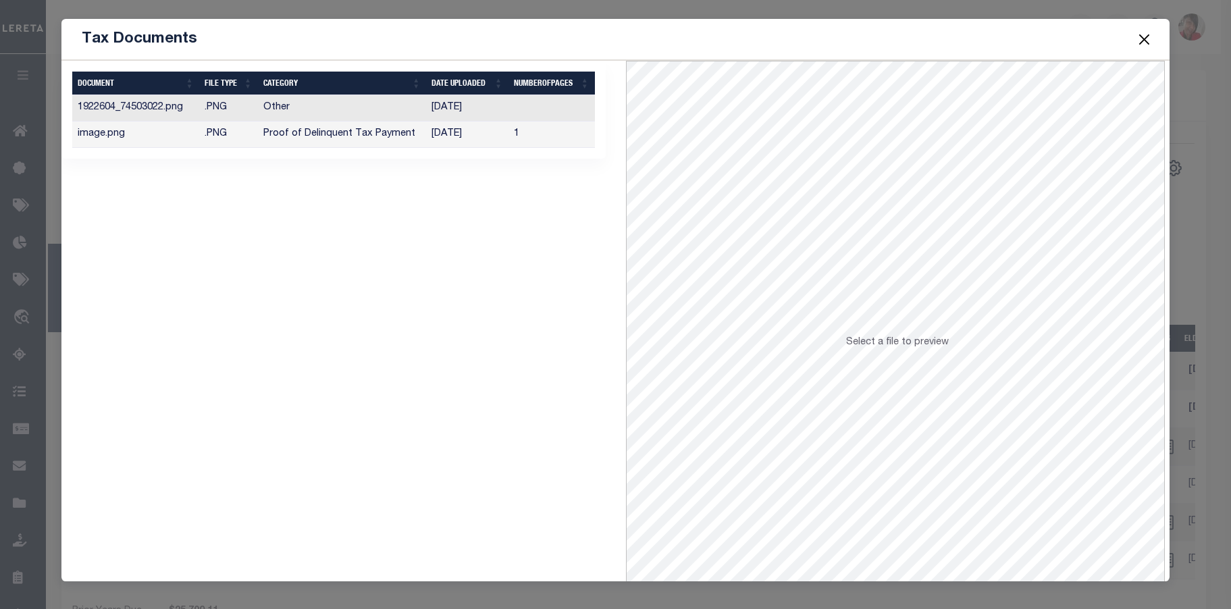
click at [467, 128] on td "07/15/2025" at bounding box center [467, 135] width 82 height 26
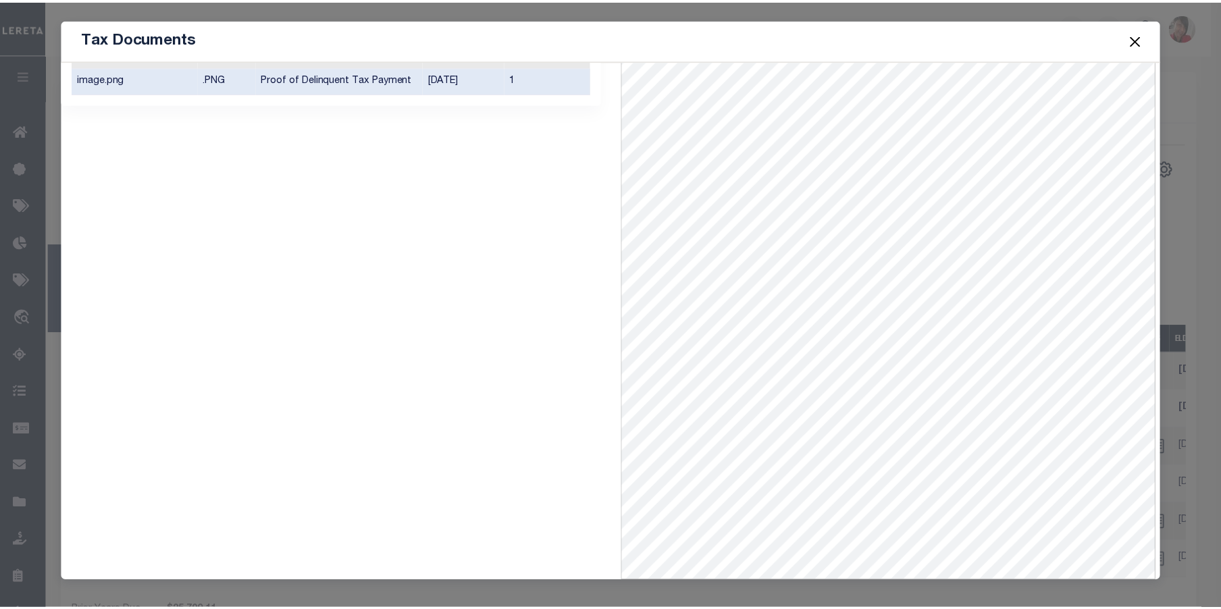
scroll to position [59, 0]
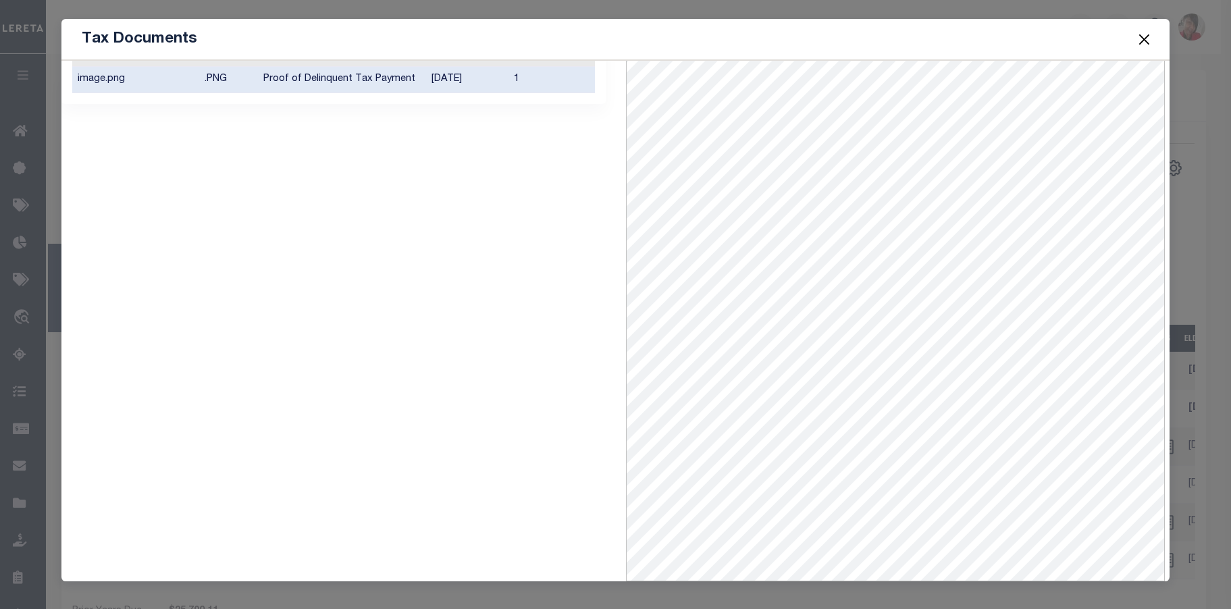
click at [1142, 39] on button "Close" at bounding box center [1145, 39] width 18 height 18
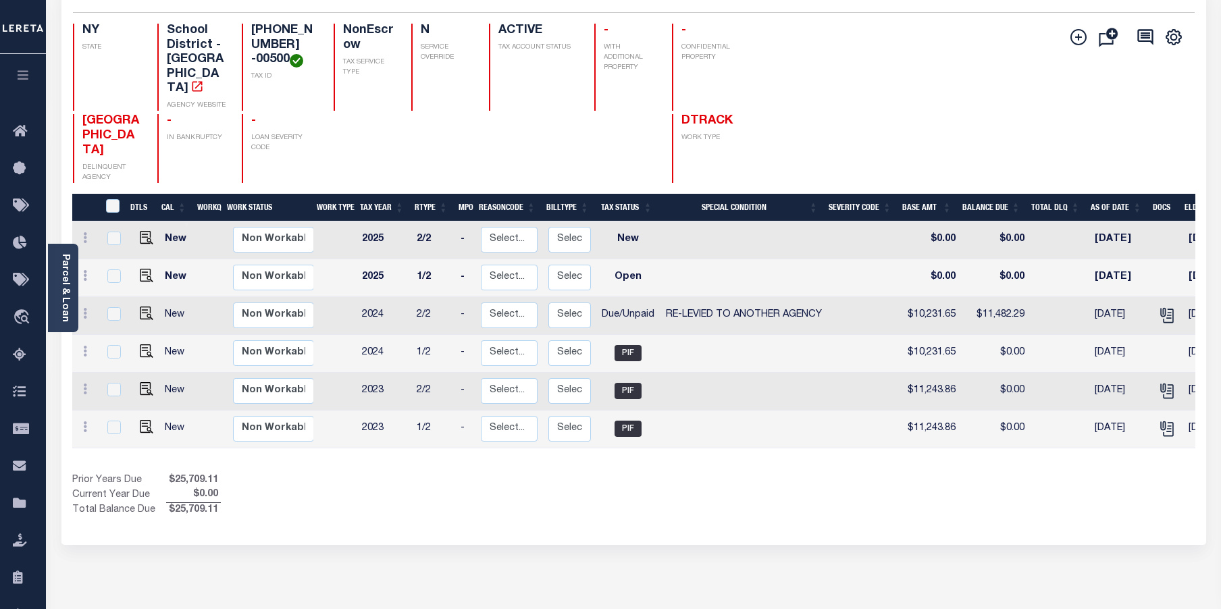
scroll to position [0, 0]
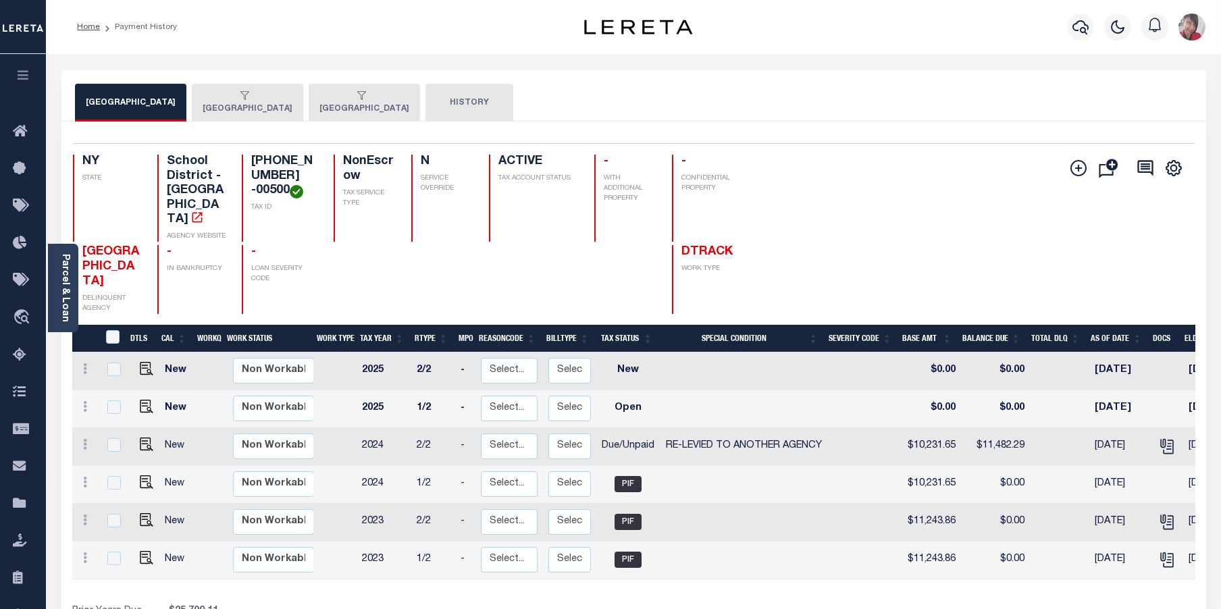
click at [288, 110] on button "OYSTER BAY TOWN" at bounding box center [247, 103] width 111 height 38
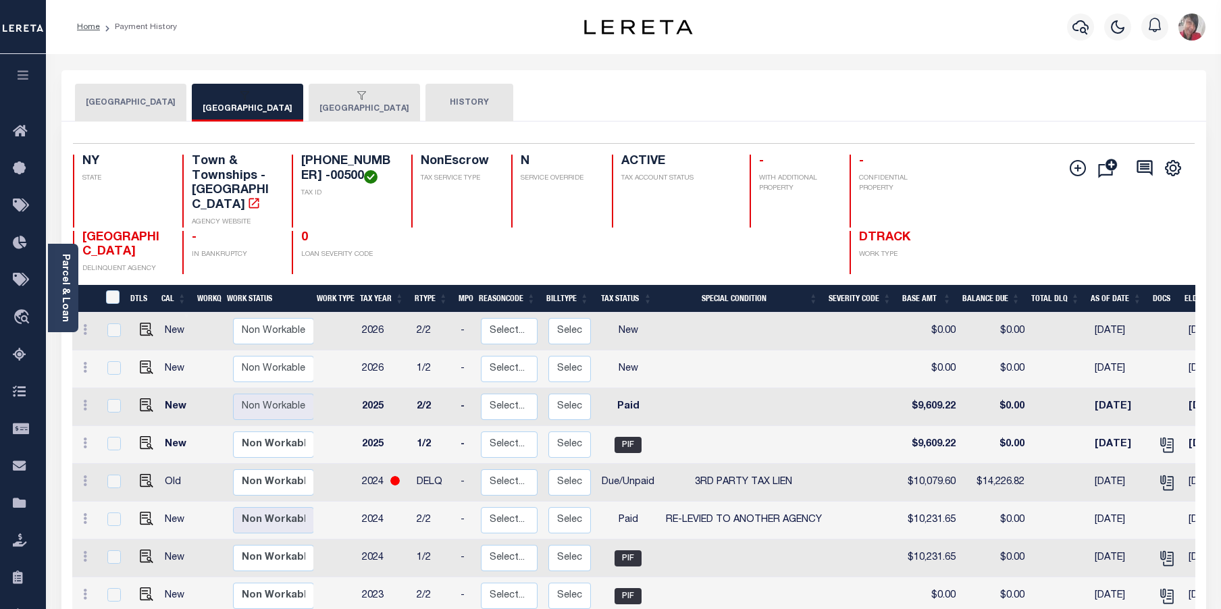
click at [172, 99] on button "OYSTER BAY TOWN SCHOOLS" at bounding box center [130, 103] width 111 height 38
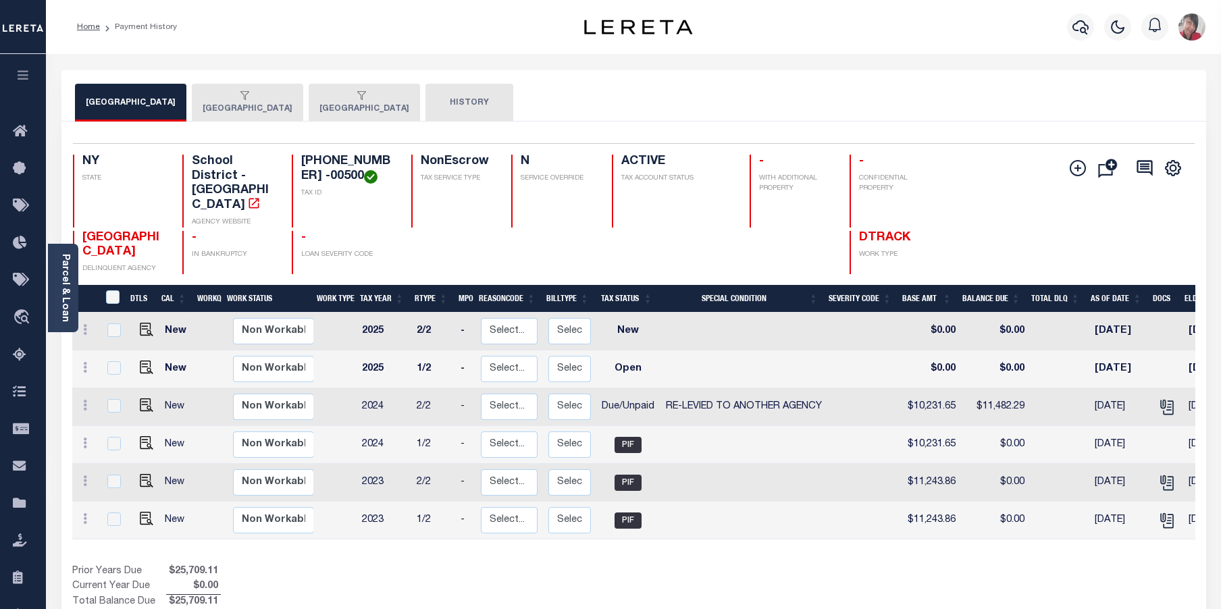
click at [292, 103] on button "OYSTER BAY TOWN" at bounding box center [247, 103] width 111 height 38
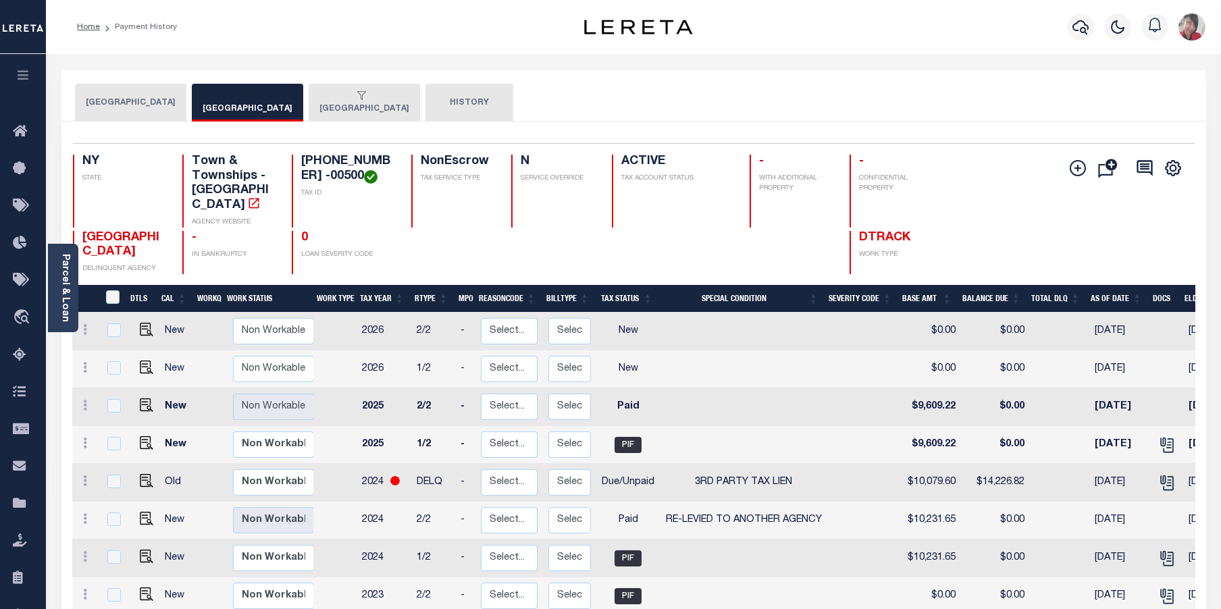
click at [165, 88] on button "[GEOGRAPHIC_DATA]" at bounding box center [130, 103] width 111 height 38
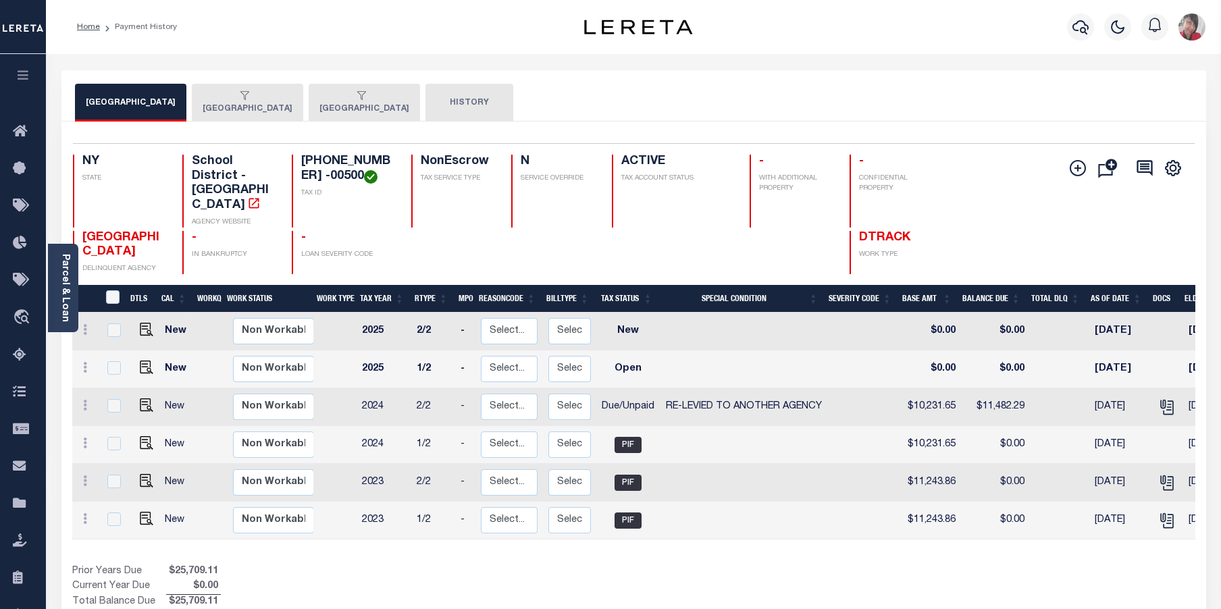
click at [400, 103] on button "OYSTER BAY TOWN" at bounding box center [364, 103] width 111 height 38
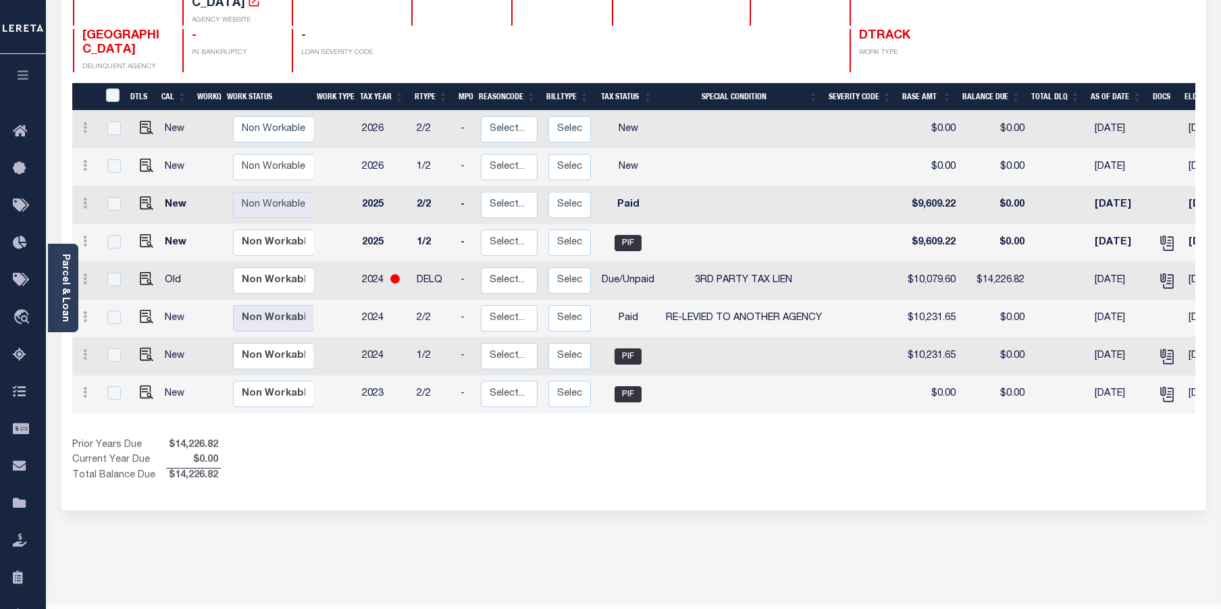
scroll to position [203, 0]
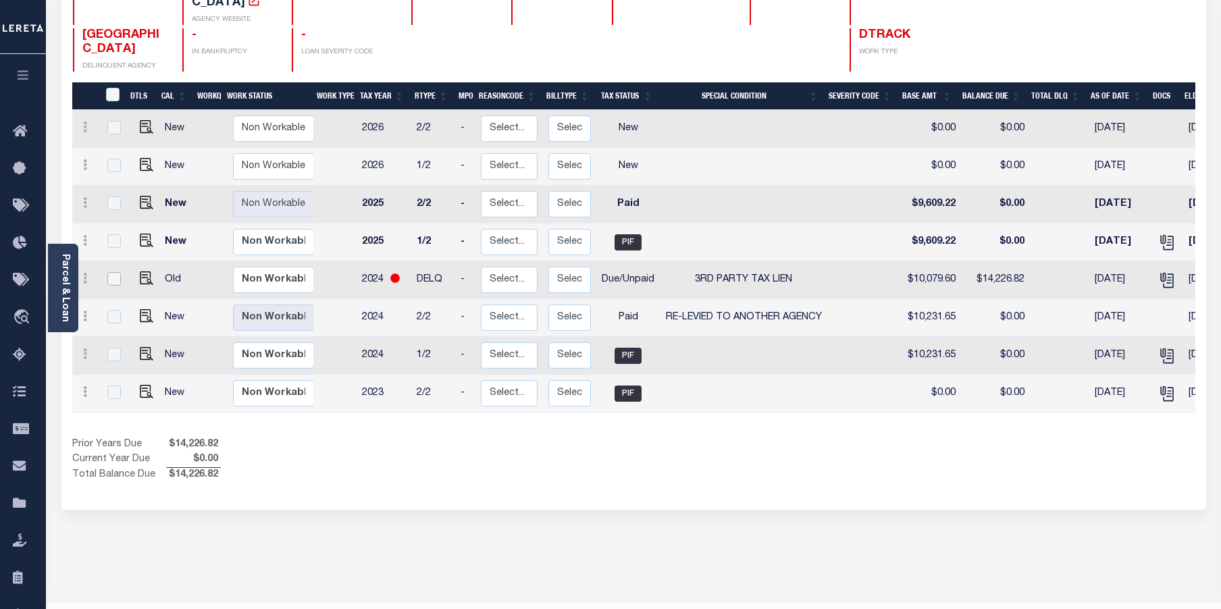
click at [117, 272] on input "checkbox" at bounding box center [114, 279] width 14 height 14
checkbox input "true"
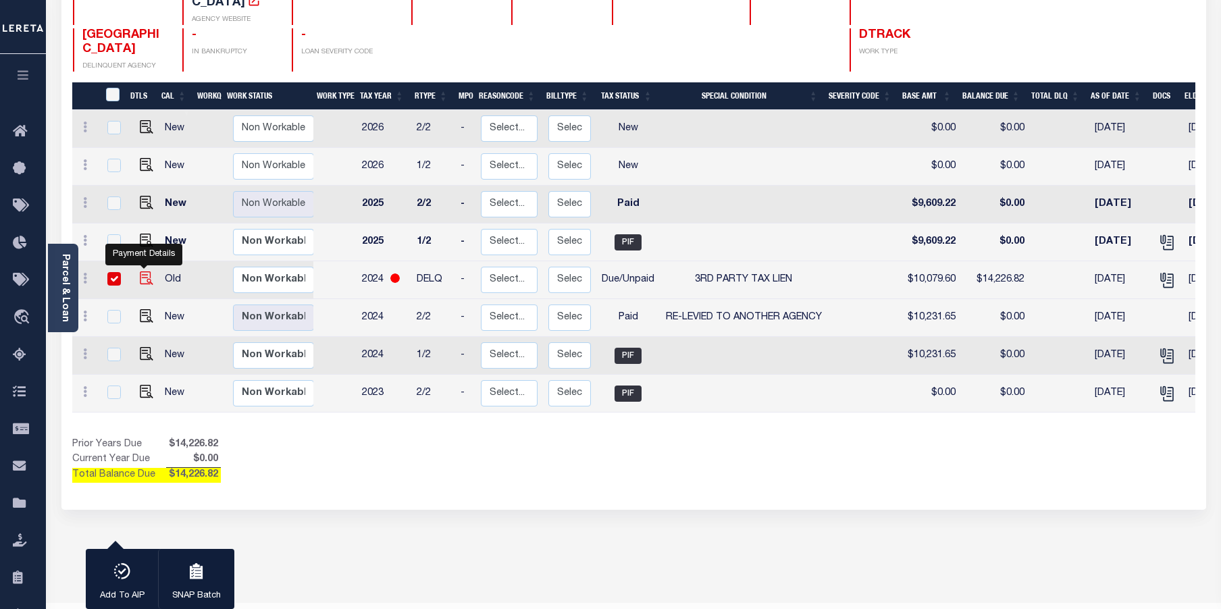
click at [146, 271] on img "" at bounding box center [147, 278] width 14 height 14
checkbox input "false"
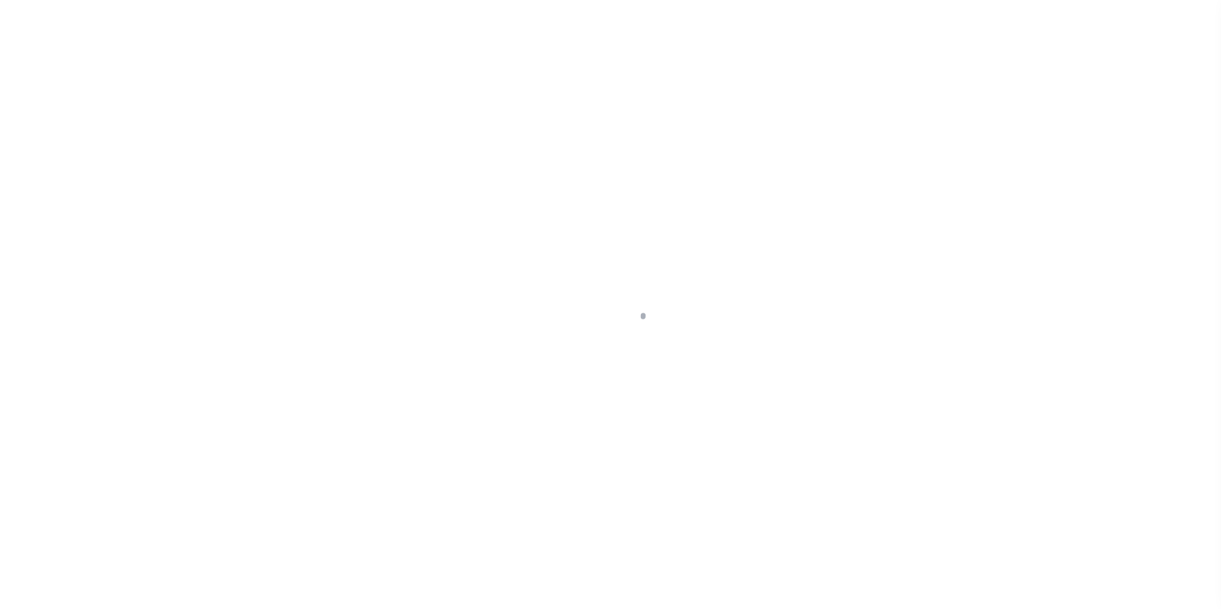
select select "DUE"
select select "20"
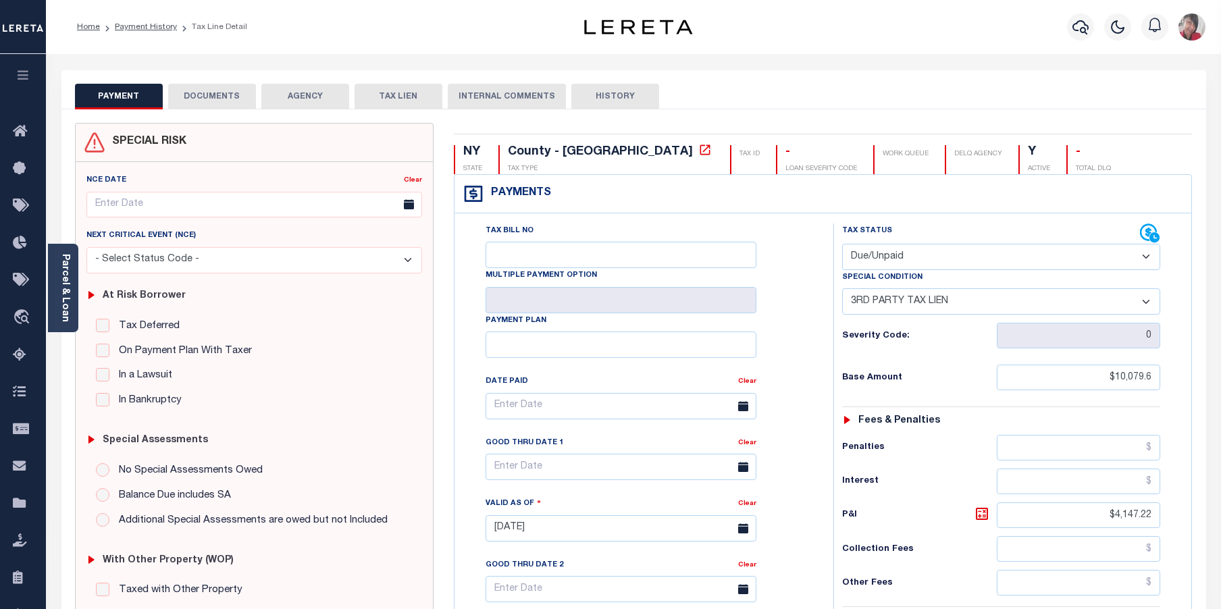
click at [138, 22] on li "Payment History" at bounding box center [138, 27] width 77 height 12
click at [159, 27] on link "Payment History" at bounding box center [146, 27] width 62 height 8
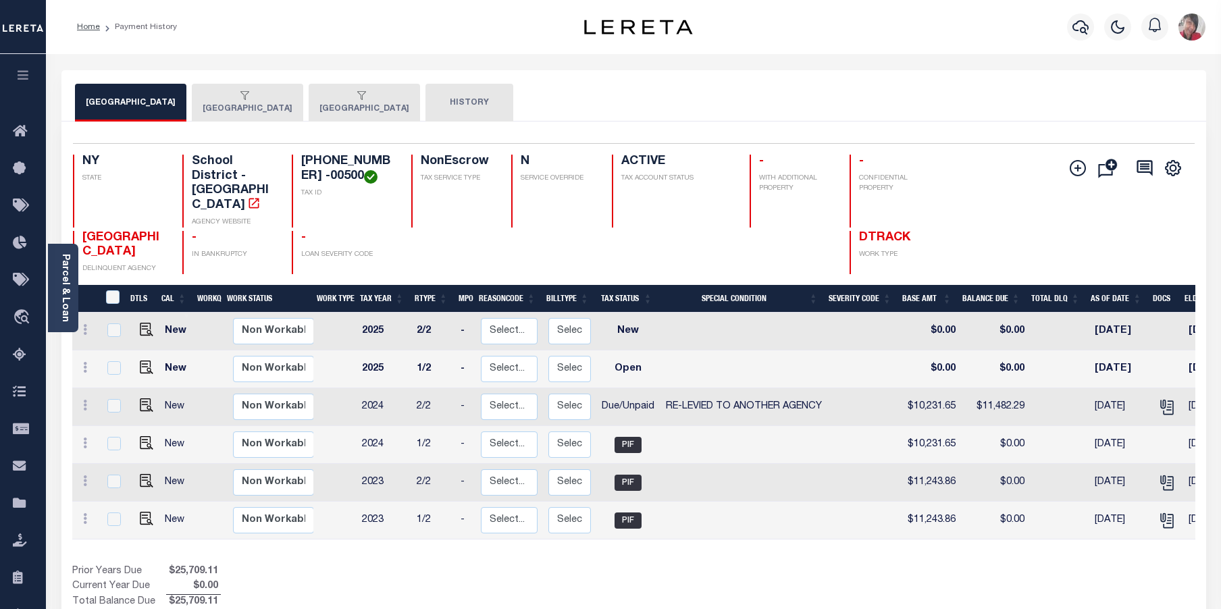
click at [285, 105] on button "[GEOGRAPHIC_DATA]" at bounding box center [247, 103] width 111 height 38
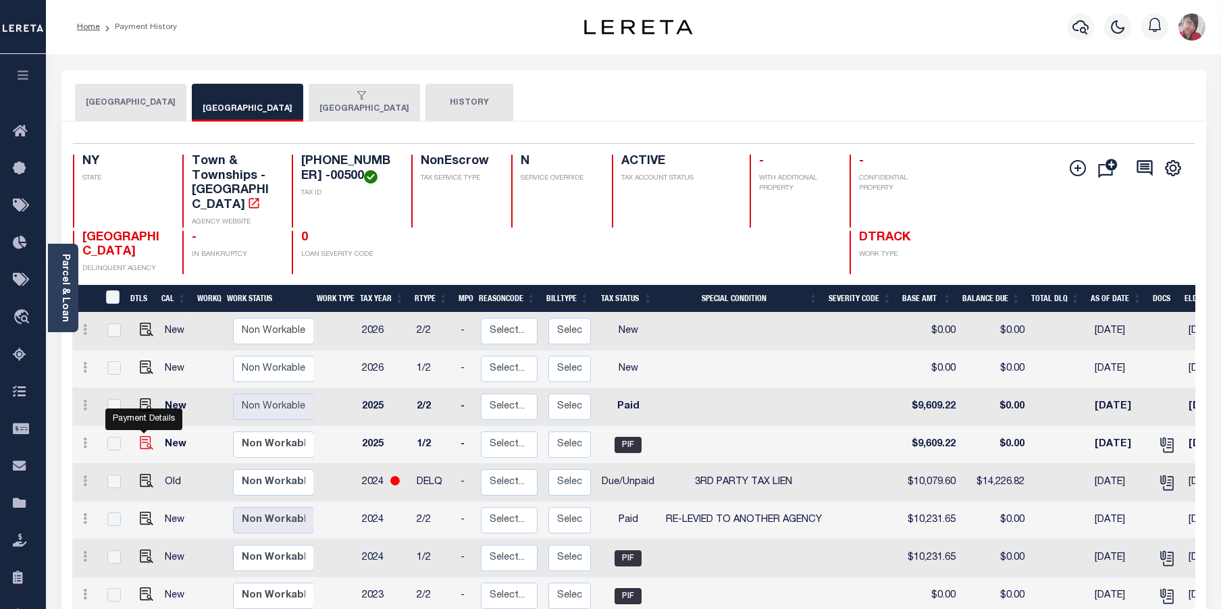
click at [144, 436] on img "" at bounding box center [147, 443] width 14 height 14
checkbox input "true"
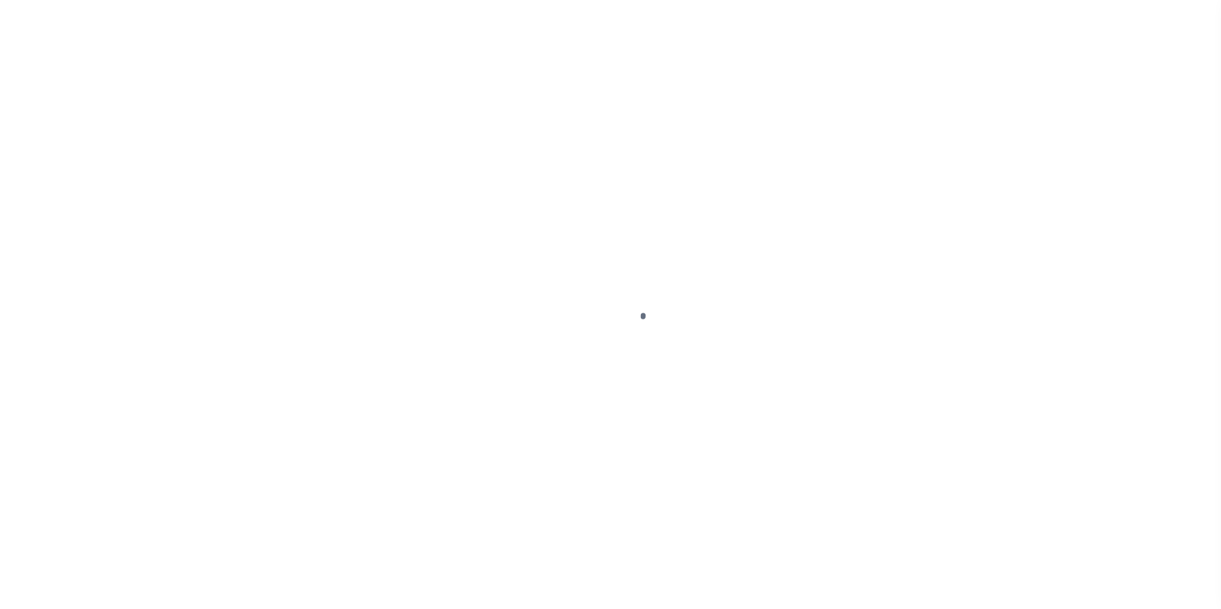
select select "PIF"
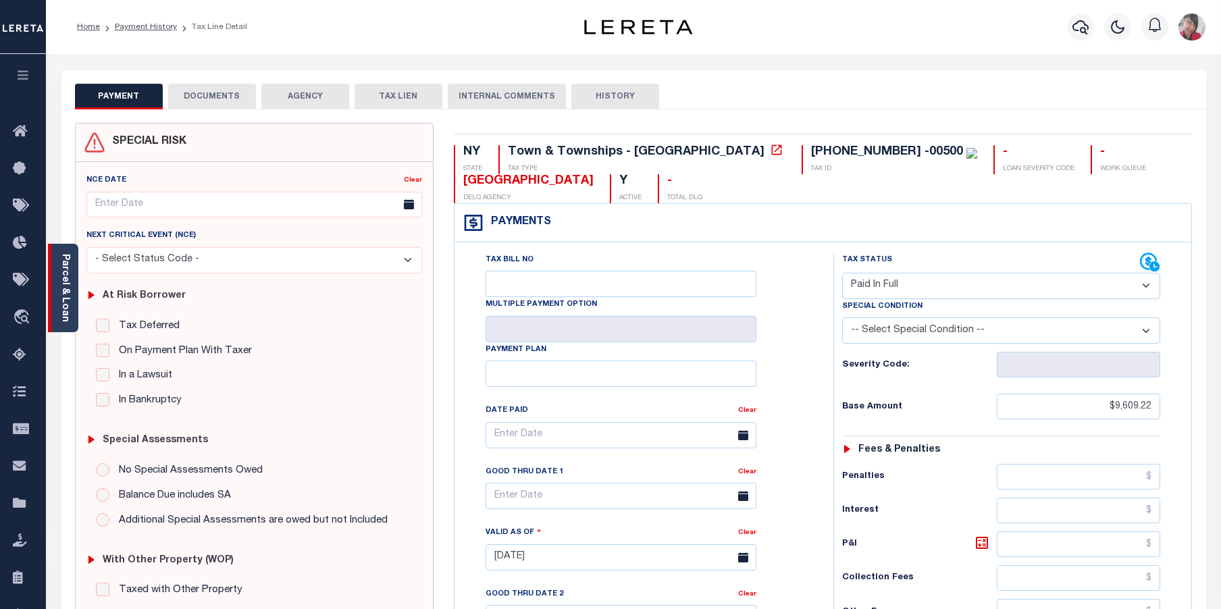
click at [64, 298] on link "Parcel & Loan" at bounding box center [64, 288] width 9 height 68
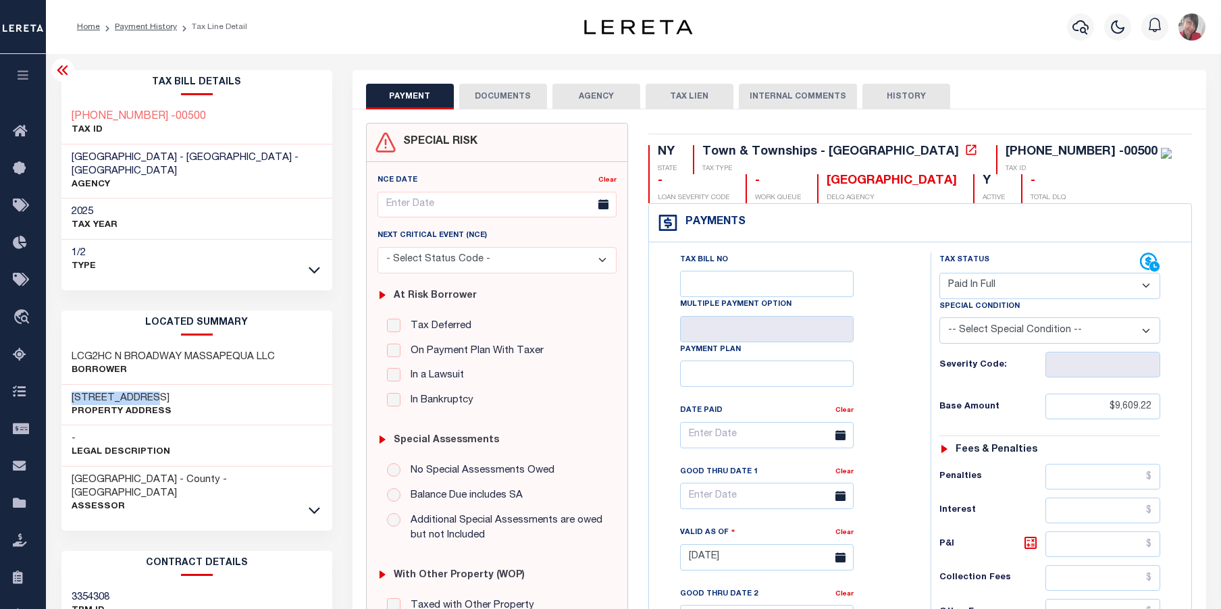
drag, startPoint x: 161, startPoint y: 388, endPoint x: 68, endPoint y: 374, distance: 94.3
click at [68, 385] on div "875 N BROADWAY Property Address" at bounding box center [196, 405] width 271 height 41
copy h3 "[STREET_ADDRESS]"
click at [147, 28] on link "Payment History" at bounding box center [146, 27] width 62 height 8
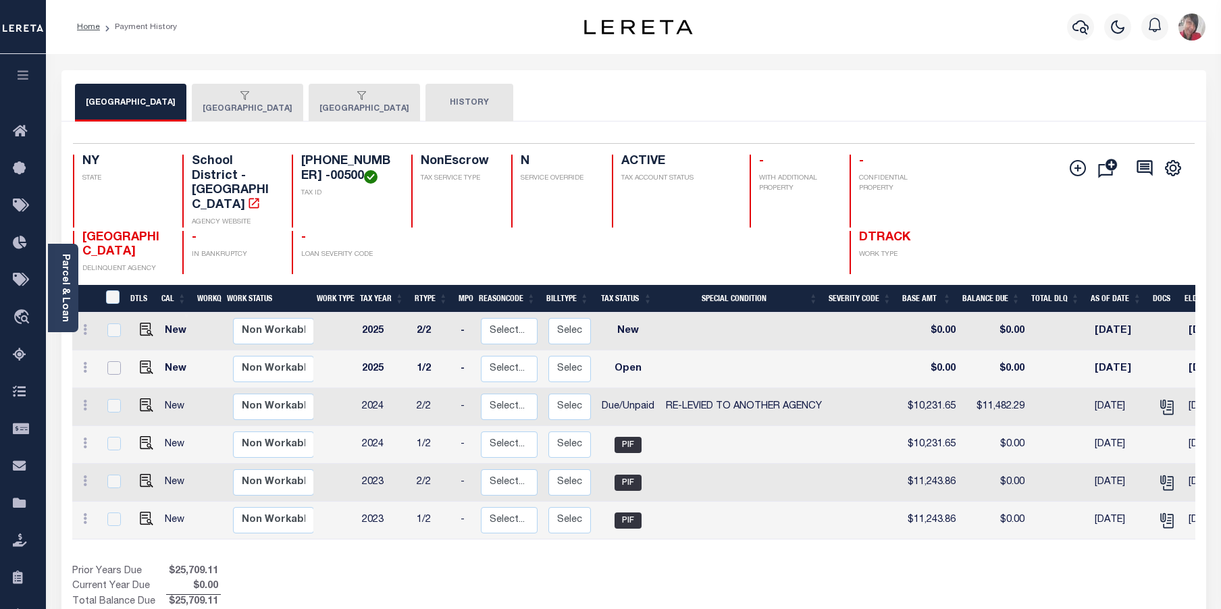
click at [114, 361] on input "checkbox" at bounding box center [114, 368] width 14 height 14
checkbox input "true"
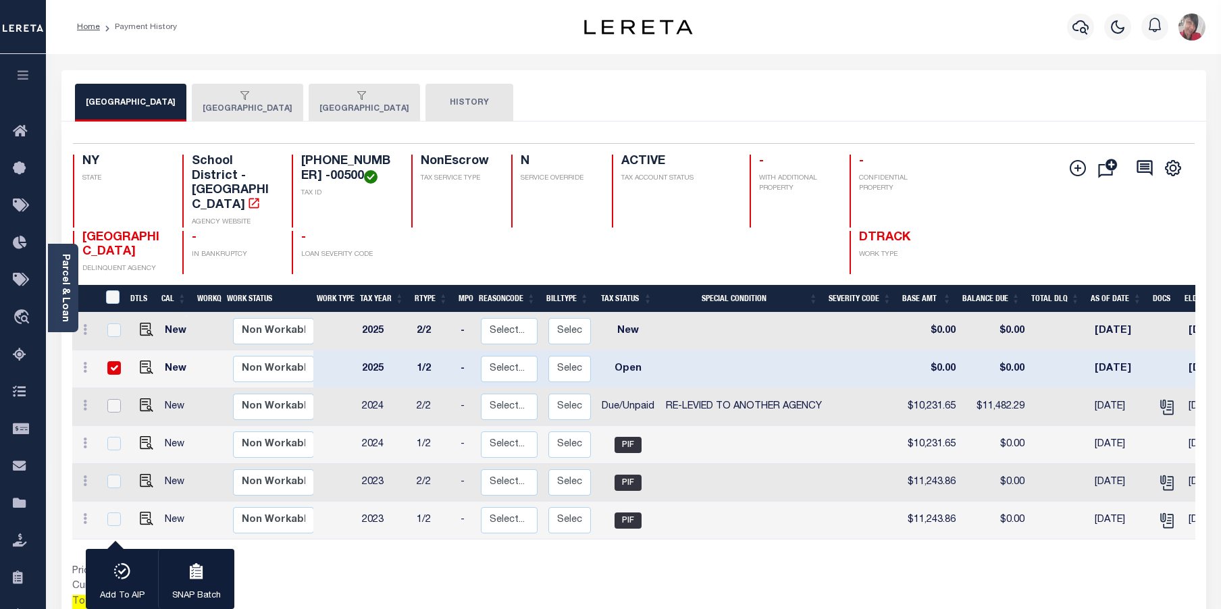
click at [113, 399] on input "checkbox" at bounding box center [114, 406] width 14 height 14
checkbox input "true"
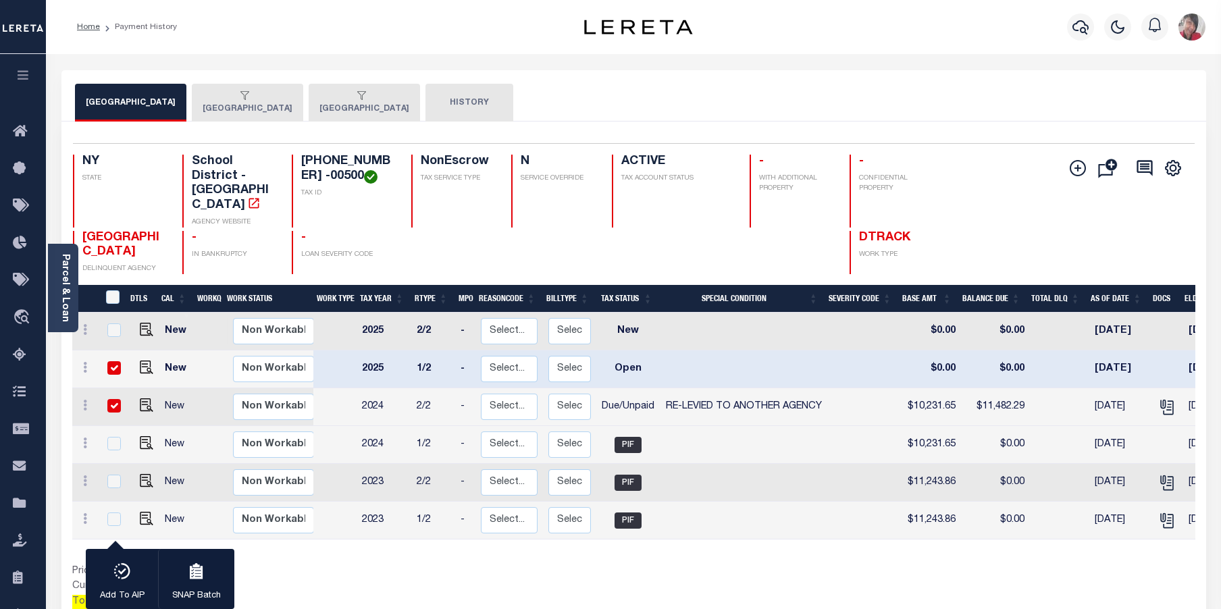
checkbox input "true"
click at [116, 361] on input "checkbox" at bounding box center [114, 368] width 14 height 14
checkbox input "false"
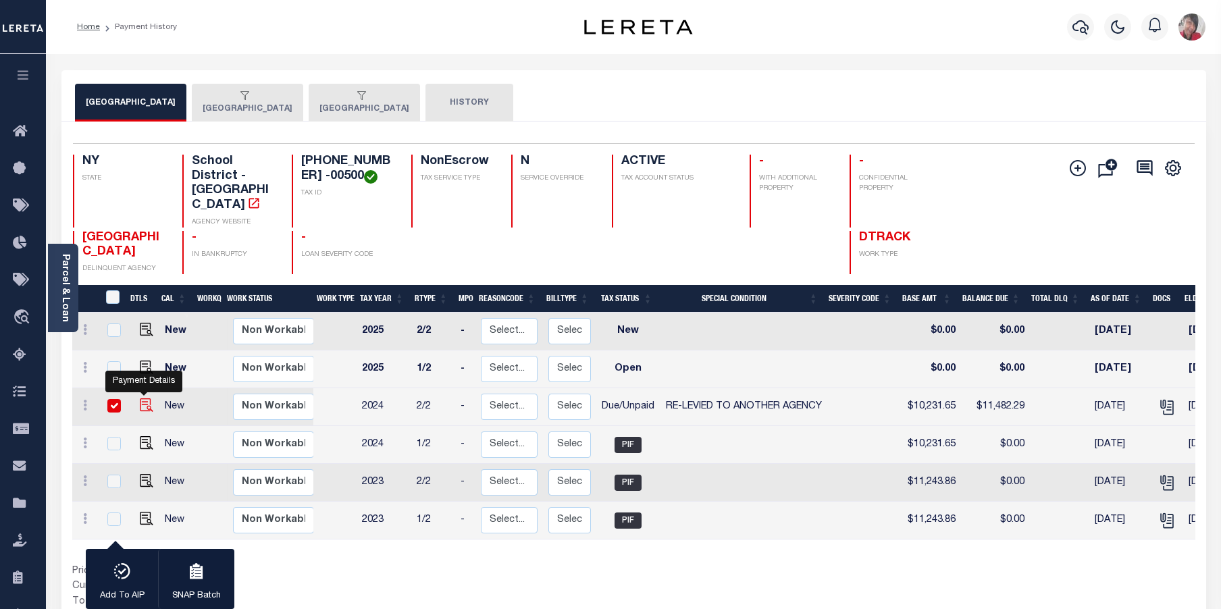
click at [144, 398] on img "" at bounding box center [147, 405] width 14 height 14
checkbox input "false"
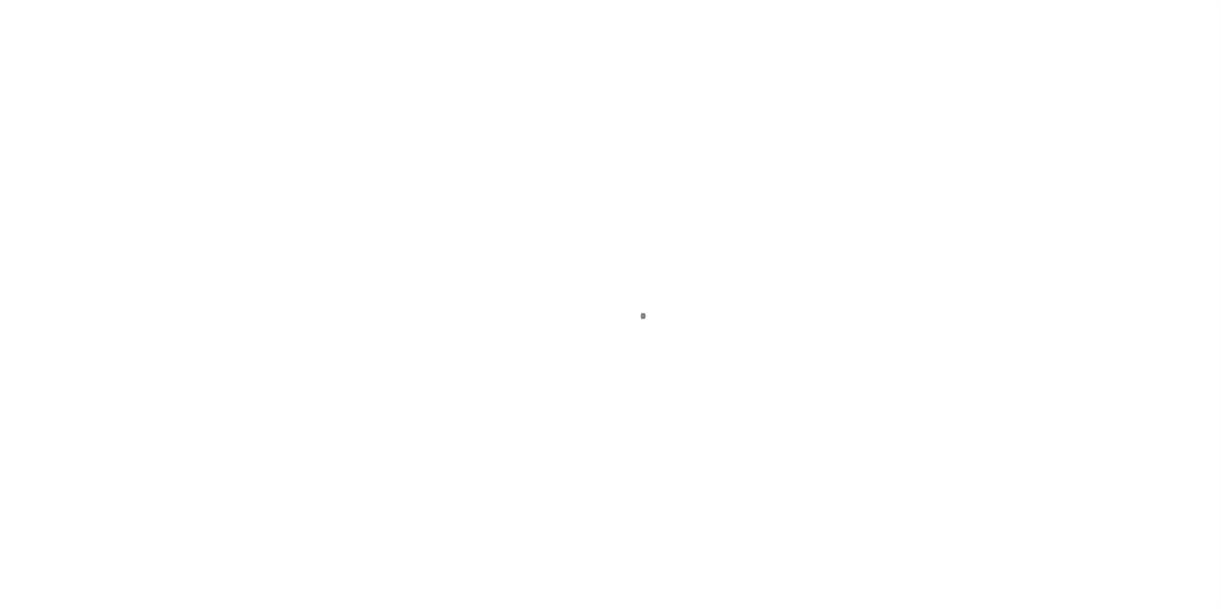
select select "DUE"
select select "31"
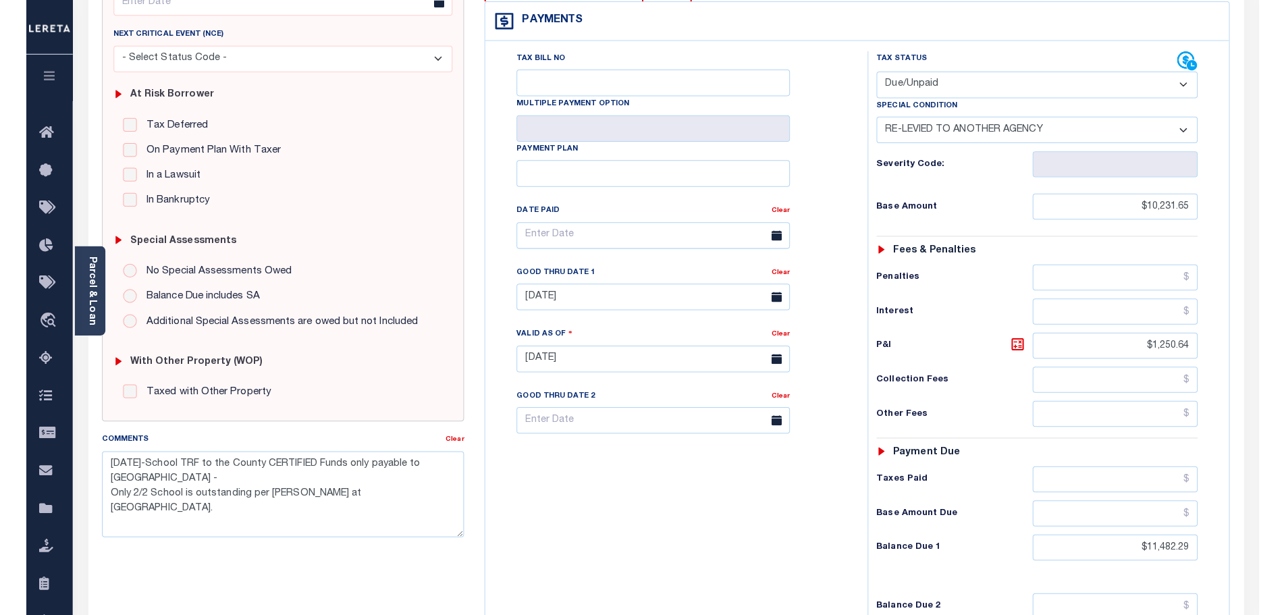
scroll to position [203, 0]
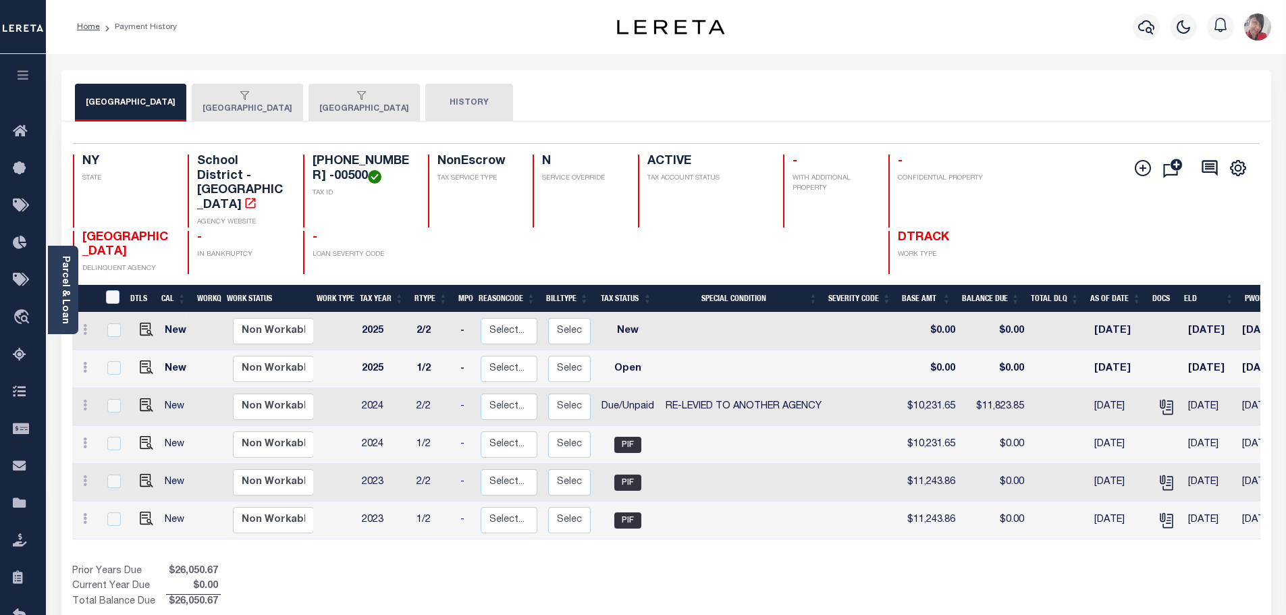
click at [288, 110] on button "[GEOGRAPHIC_DATA]" at bounding box center [247, 103] width 111 height 38
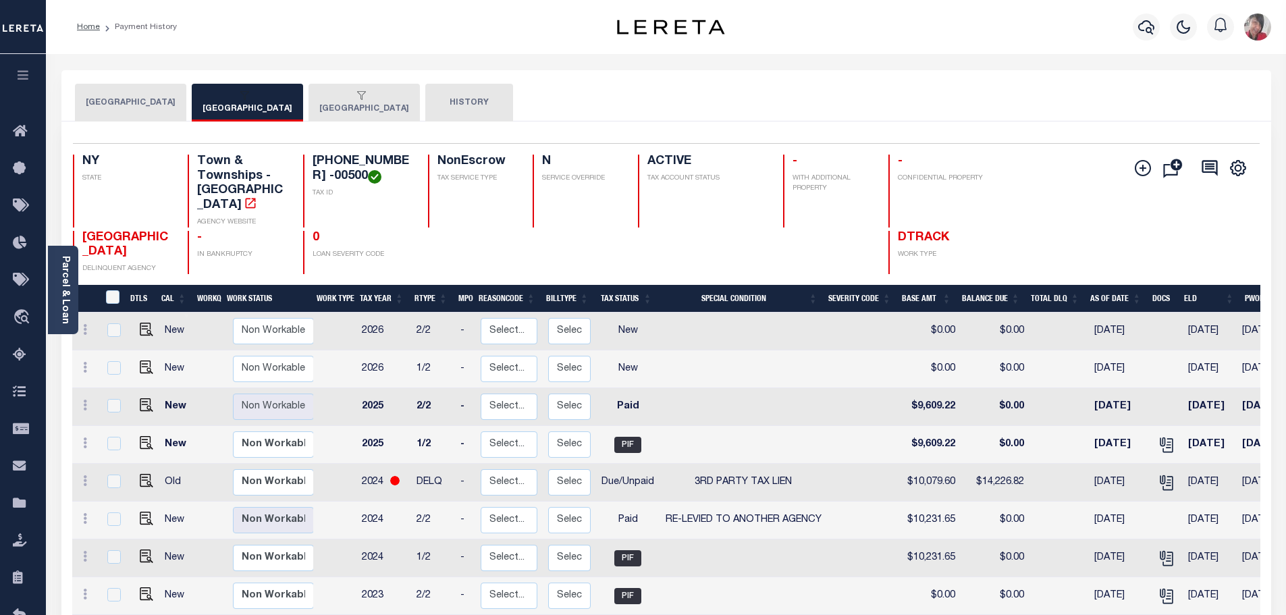
click at [397, 108] on button "[GEOGRAPHIC_DATA]" at bounding box center [364, 103] width 111 height 38
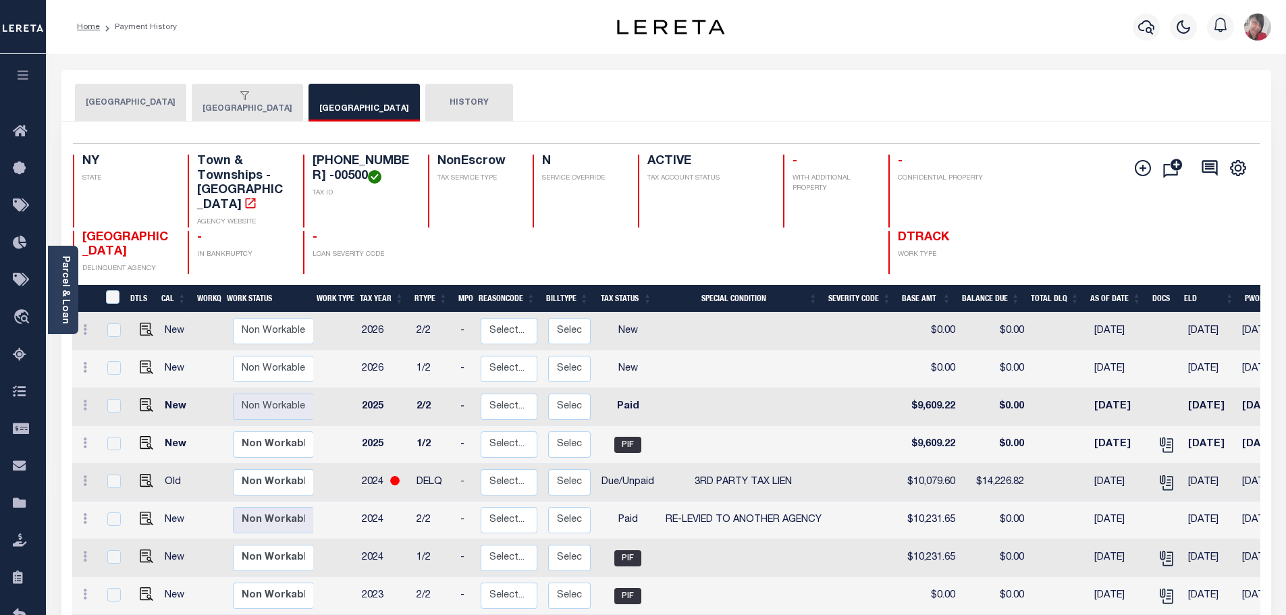
click at [287, 99] on div "button" at bounding box center [245, 96] width 84 height 12
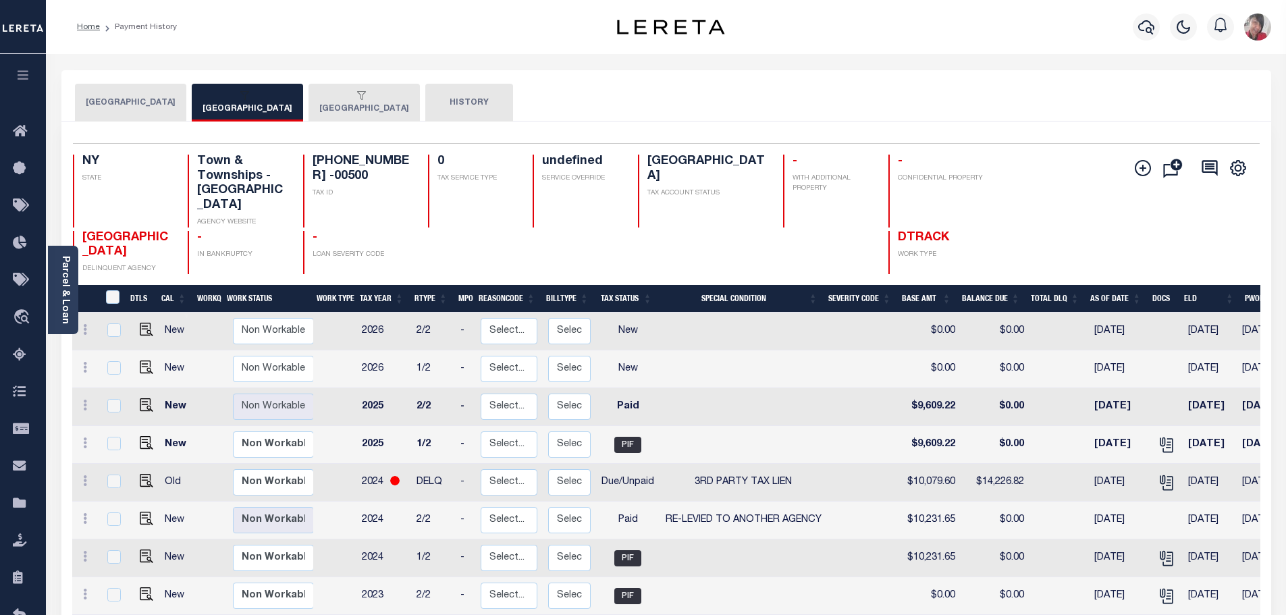
click at [400, 106] on button "[GEOGRAPHIC_DATA]" at bounding box center [364, 103] width 111 height 38
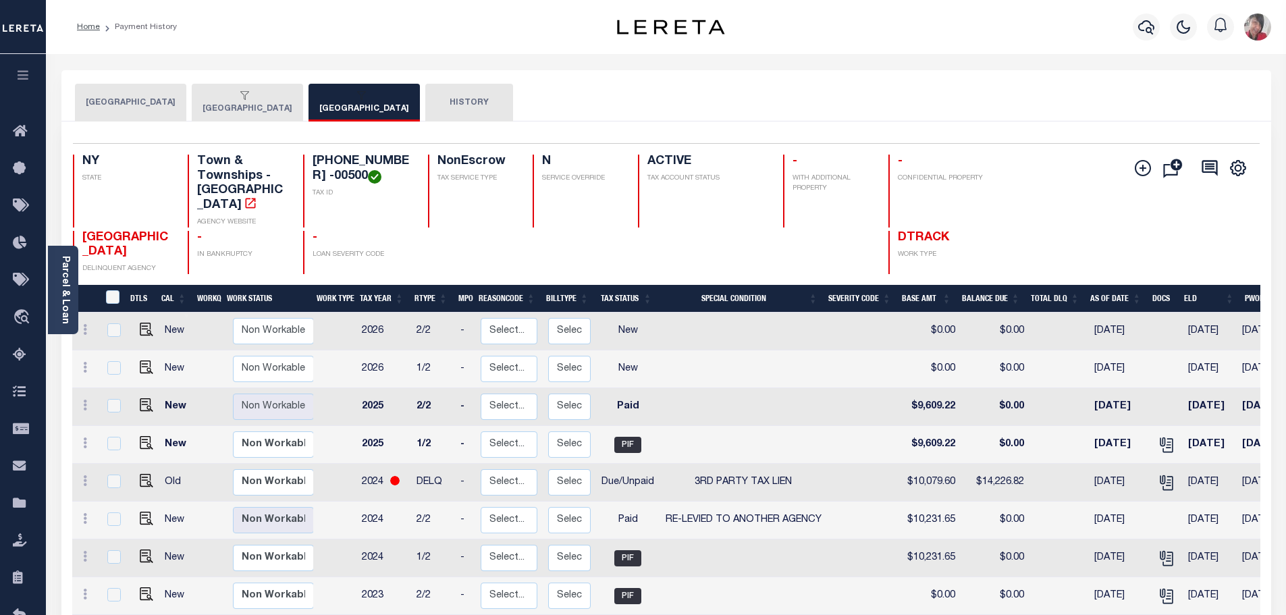
click at [294, 105] on button "[GEOGRAPHIC_DATA]" at bounding box center [247, 103] width 111 height 38
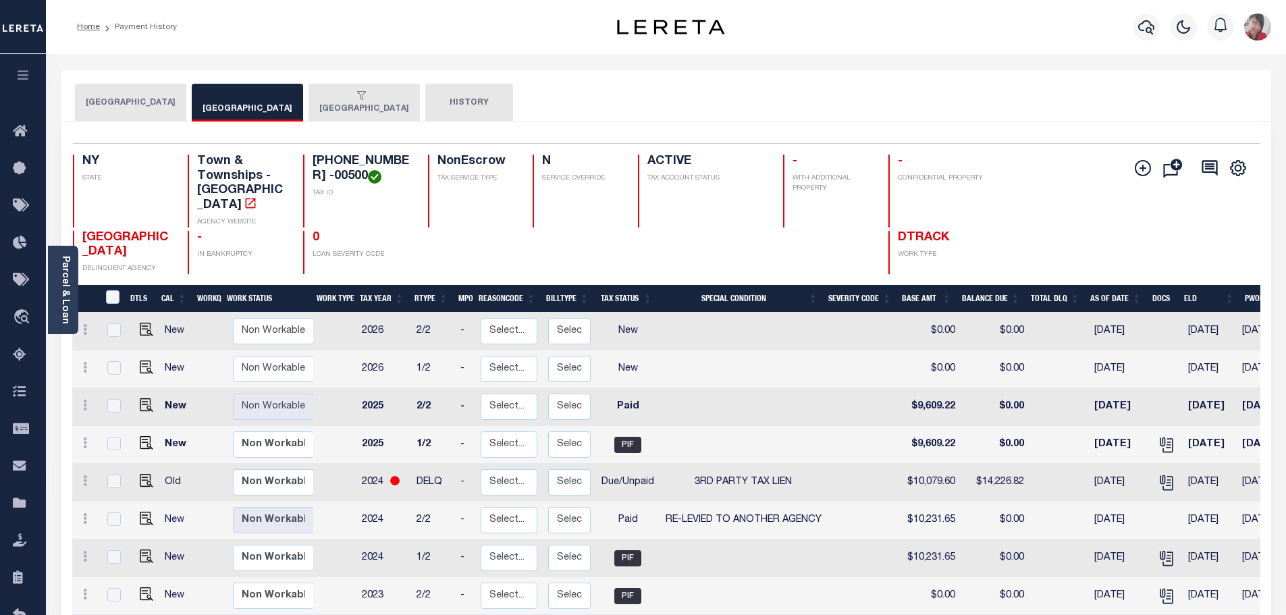
click at [398, 103] on button "[GEOGRAPHIC_DATA]" at bounding box center [364, 103] width 111 height 38
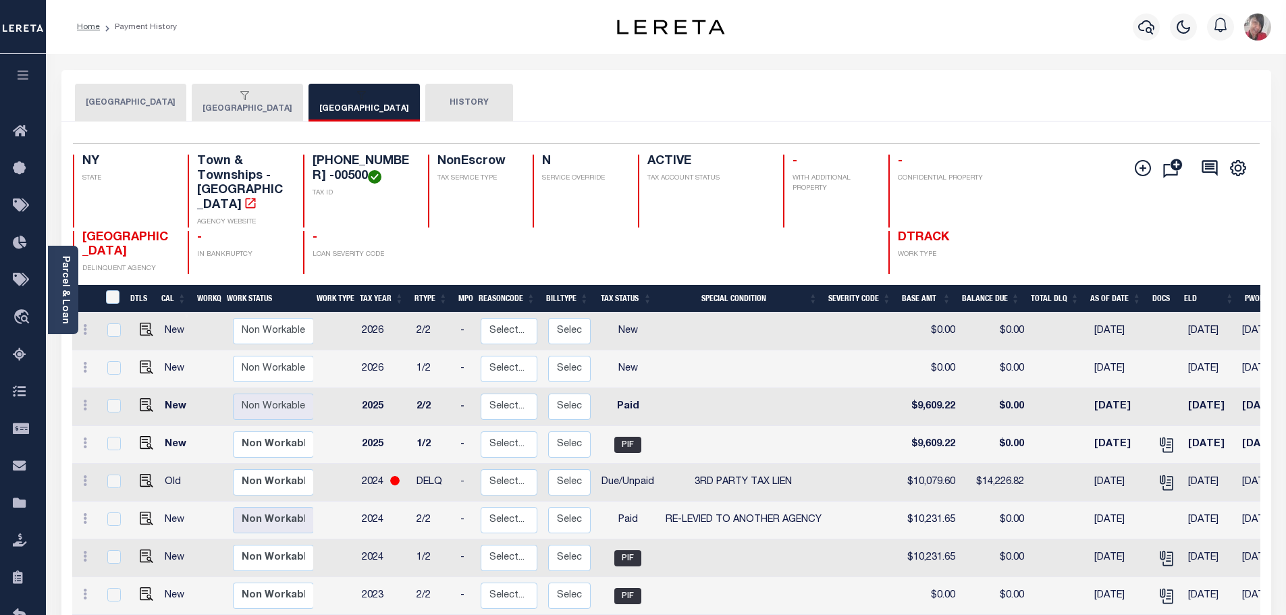
click at [290, 109] on button "[GEOGRAPHIC_DATA]" at bounding box center [247, 103] width 111 height 38
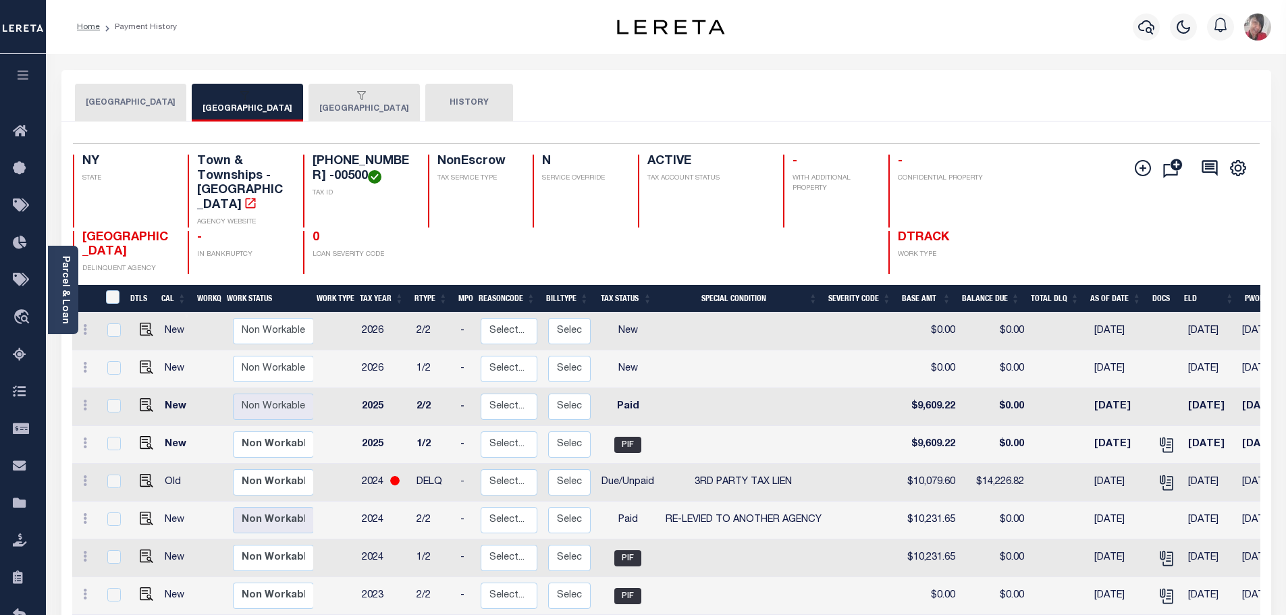
click at [392, 95] on div "button" at bounding box center [361, 96] width 84 height 12
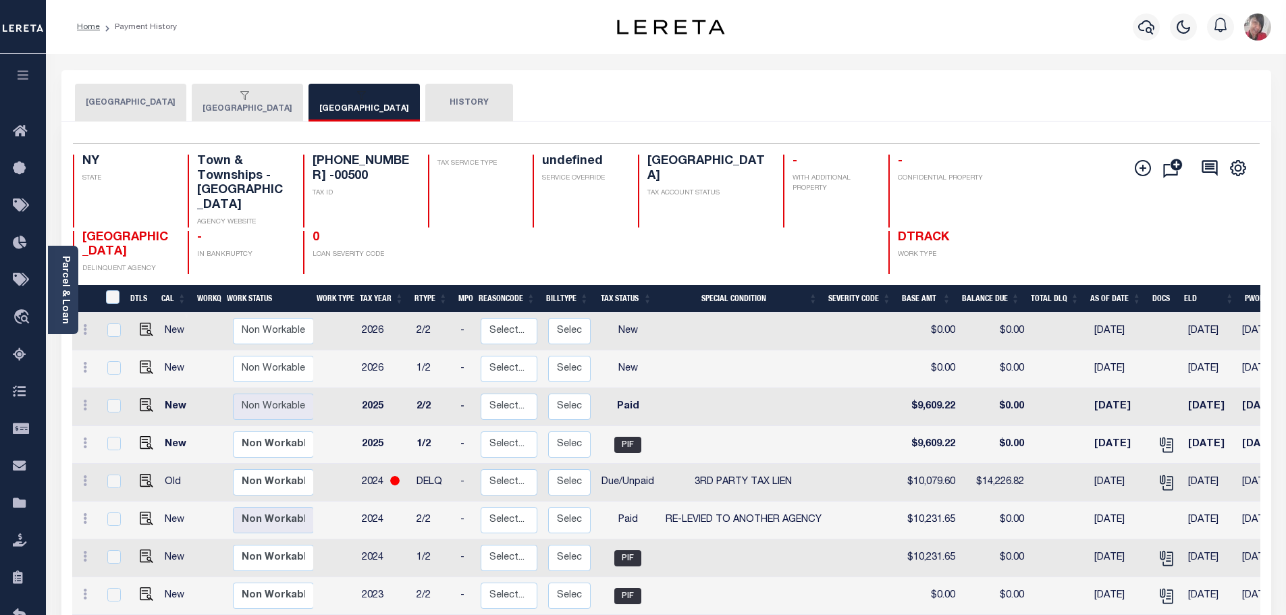
click at [287, 97] on div "button" at bounding box center [245, 96] width 84 height 12
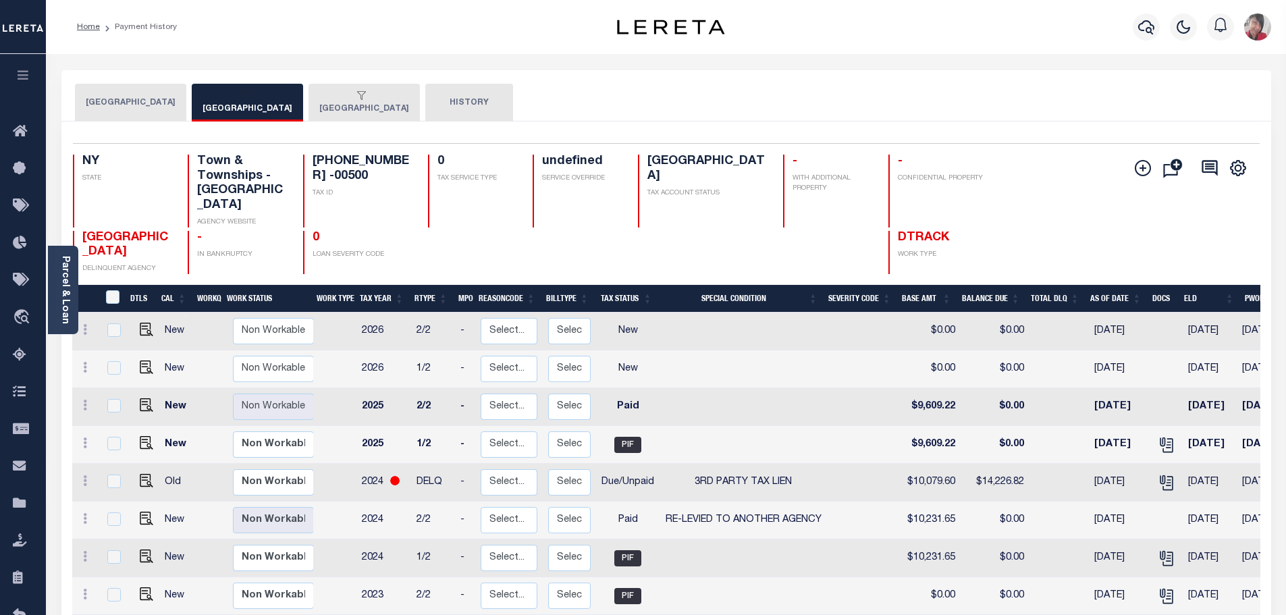
click at [404, 95] on div "button" at bounding box center [361, 96] width 84 height 12
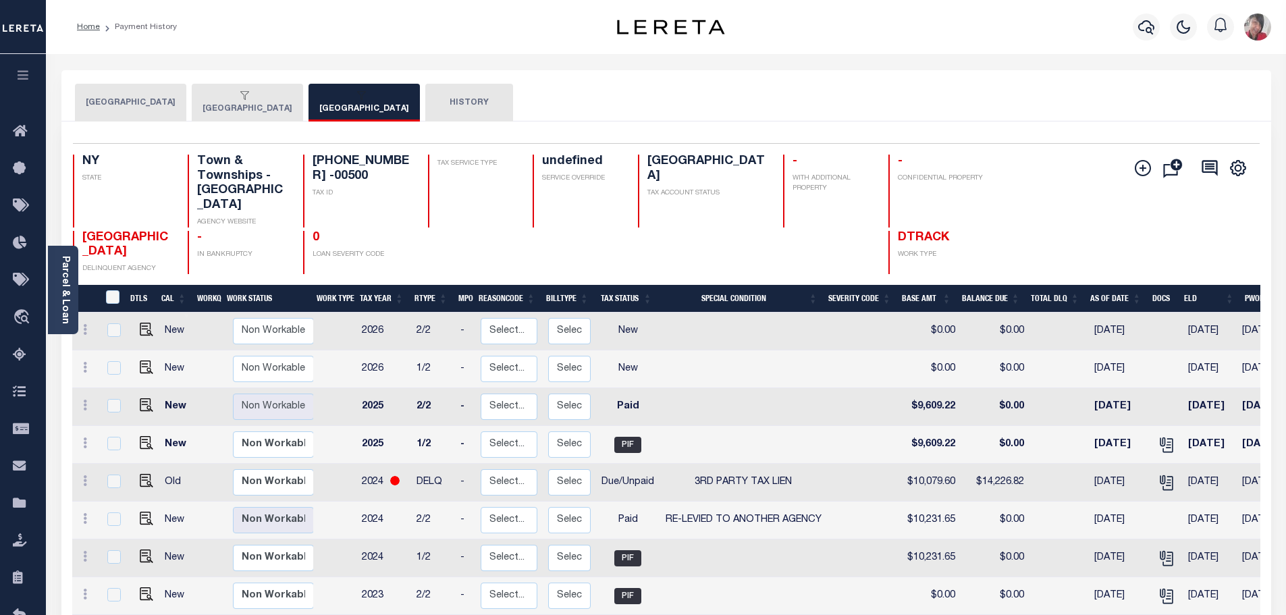
click at [262, 99] on div "button" at bounding box center [245, 96] width 84 height 12
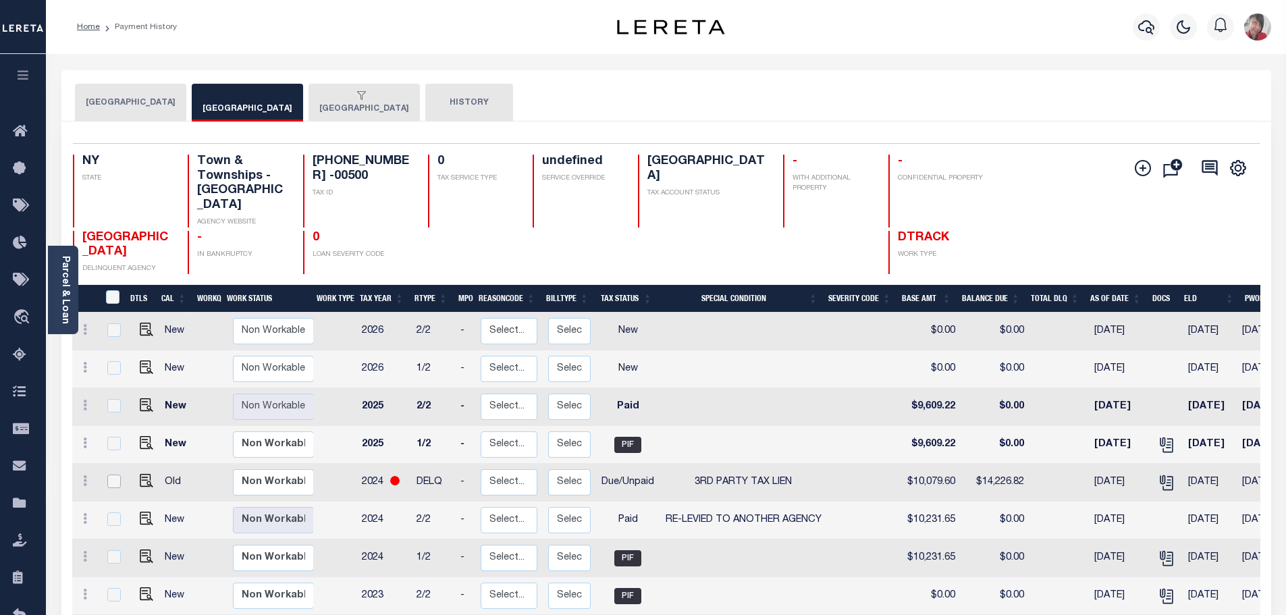
click at [113, 475] on input "checkbox" at bounding box center [114, 482] width 14 height 14
checkbox input "true"
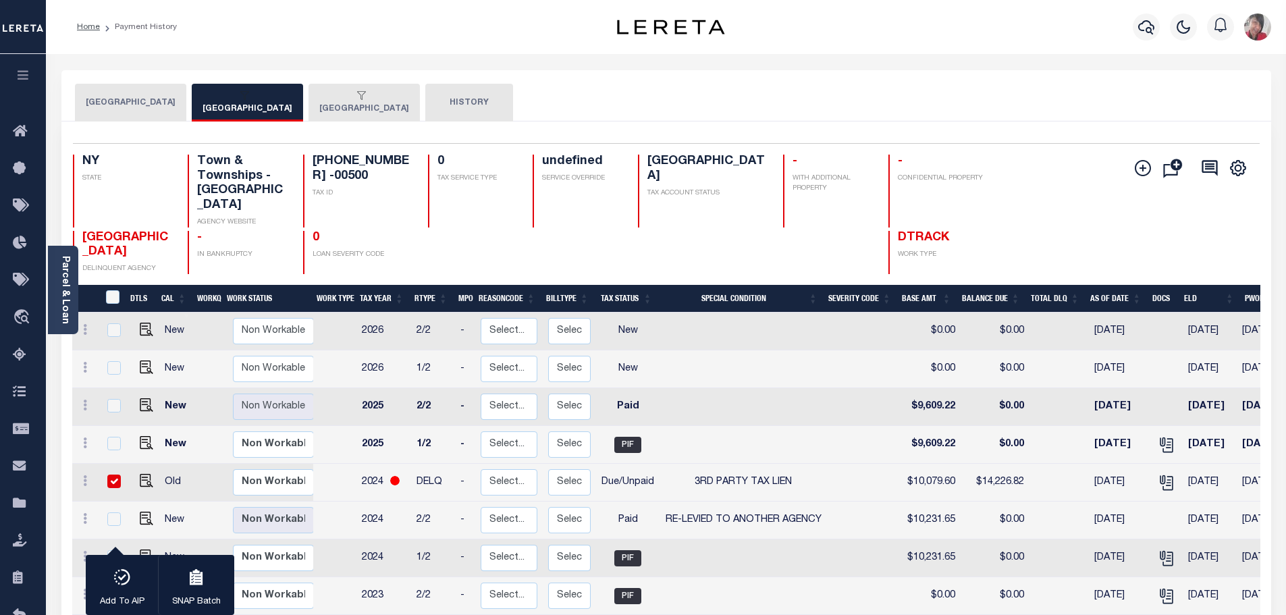
click at [162, 111] on button "[GEOGRAPHIC_DATA]" at bounding box center [130, 103] width 111 height 38
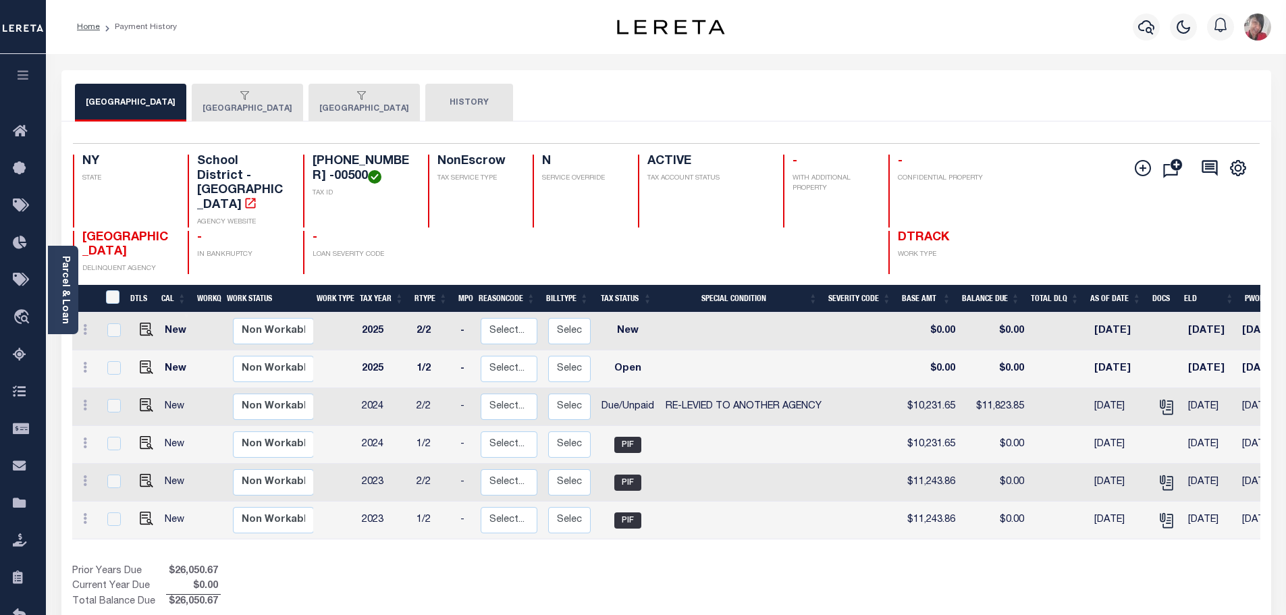
click at [282, 106] on button "[GEOGRAPHIC_DATA]" at bounding box center [247, 103] width 111 height 38
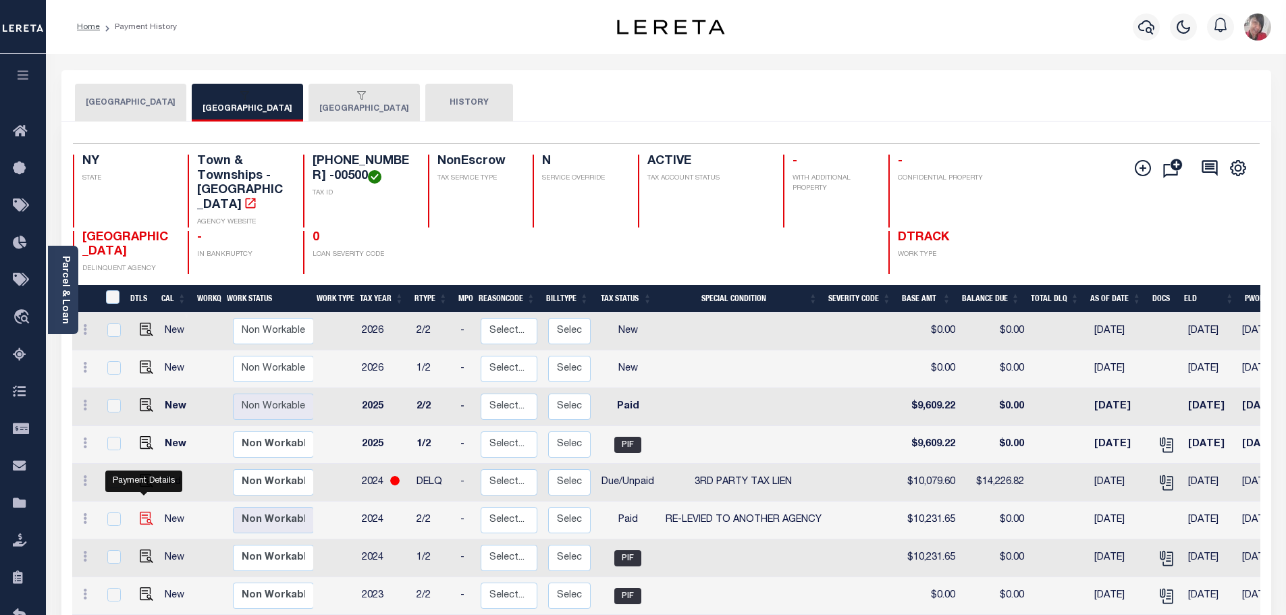
click at [144, 512] on img "" at bounding box center [147, 519] width 14 height 14
checkbox input "true"
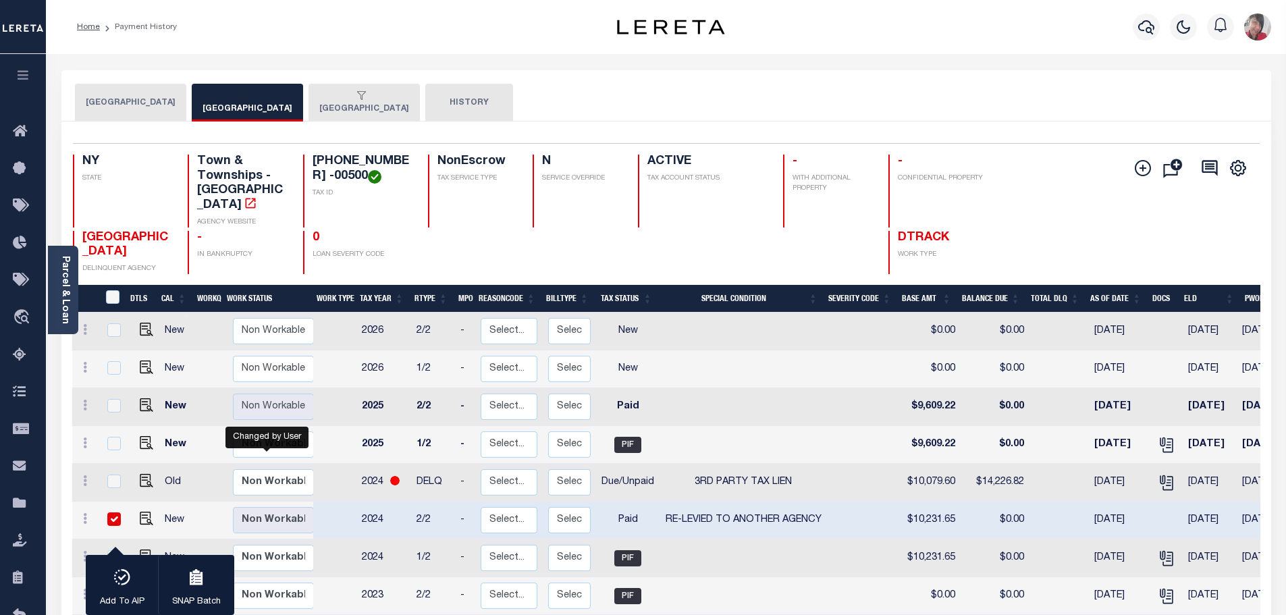
scroll to position [1, 0]
click at [110, 511] on input "checkbox" at bounding box center [114, 518] width 14 height 14
checkbox input "false"
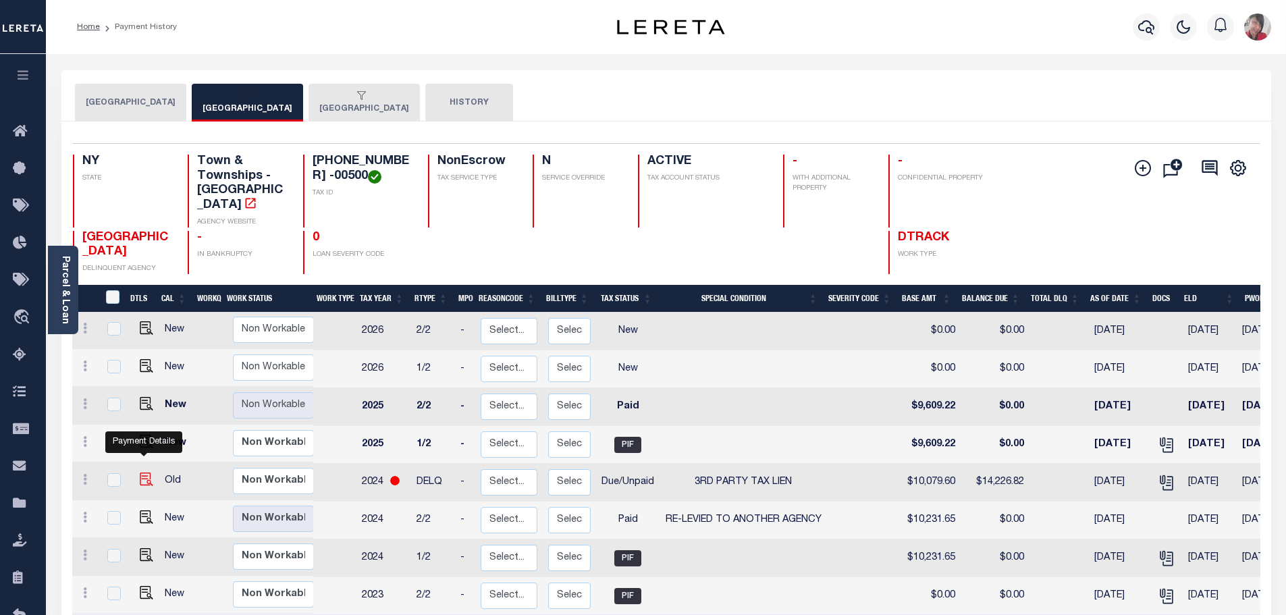
click at [144, 473] on img "" at bounding box center [147, 480] width 14 height 14
checkbox input "true"
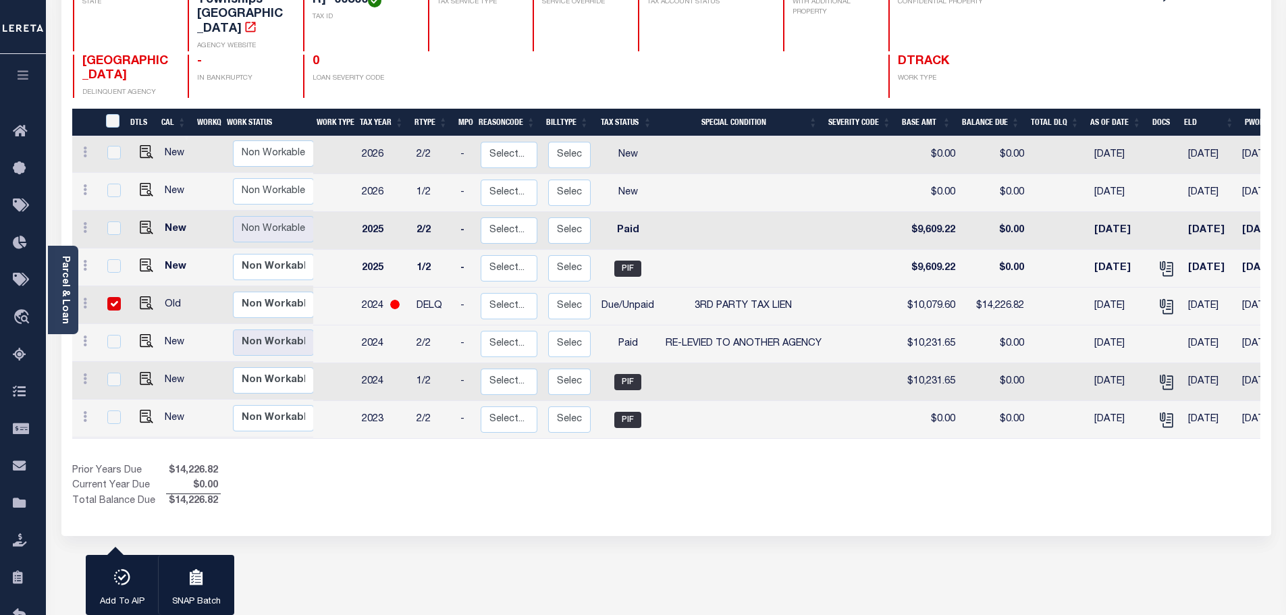
scroll to position [203, 0]
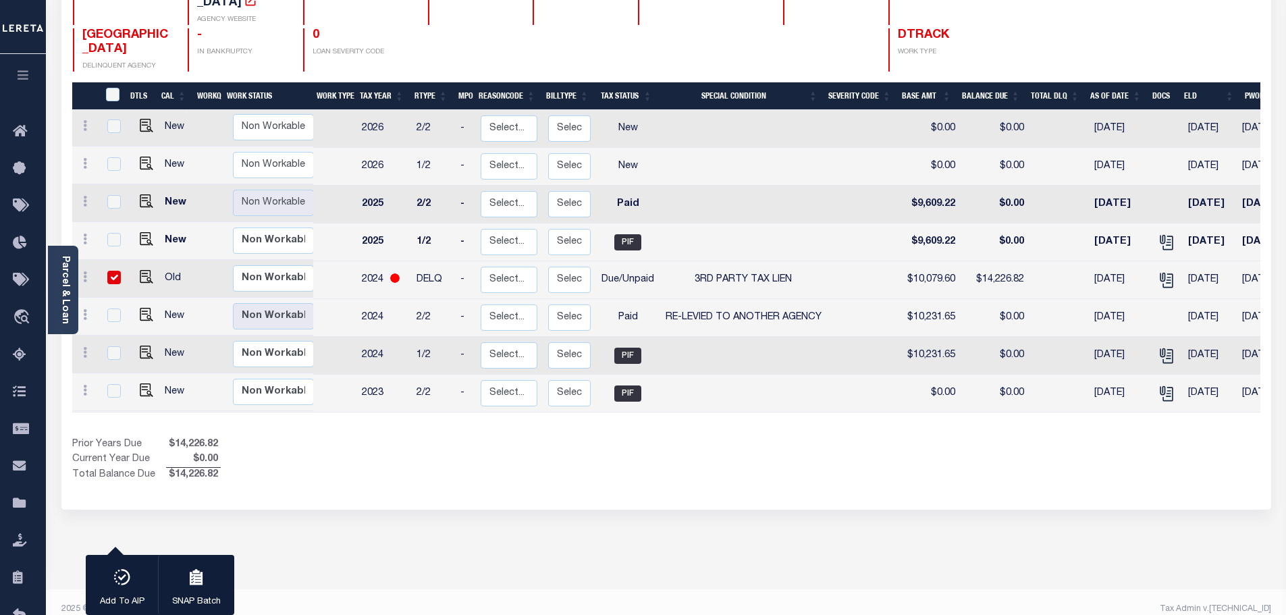
click at [986, 488] on div "1 Selected 8 Results 1 Items per page 25 50 100 NY STATE TAX ID" at bounding box center [666, 214] width 1210 height 591
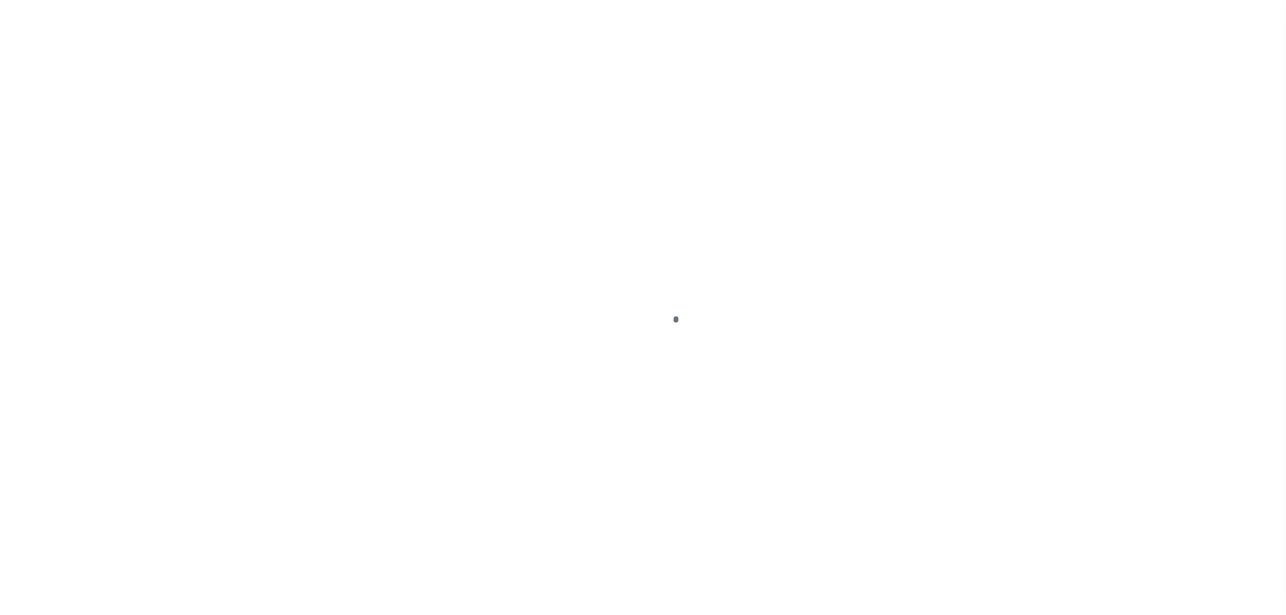
select select "PYD"
select select "31"
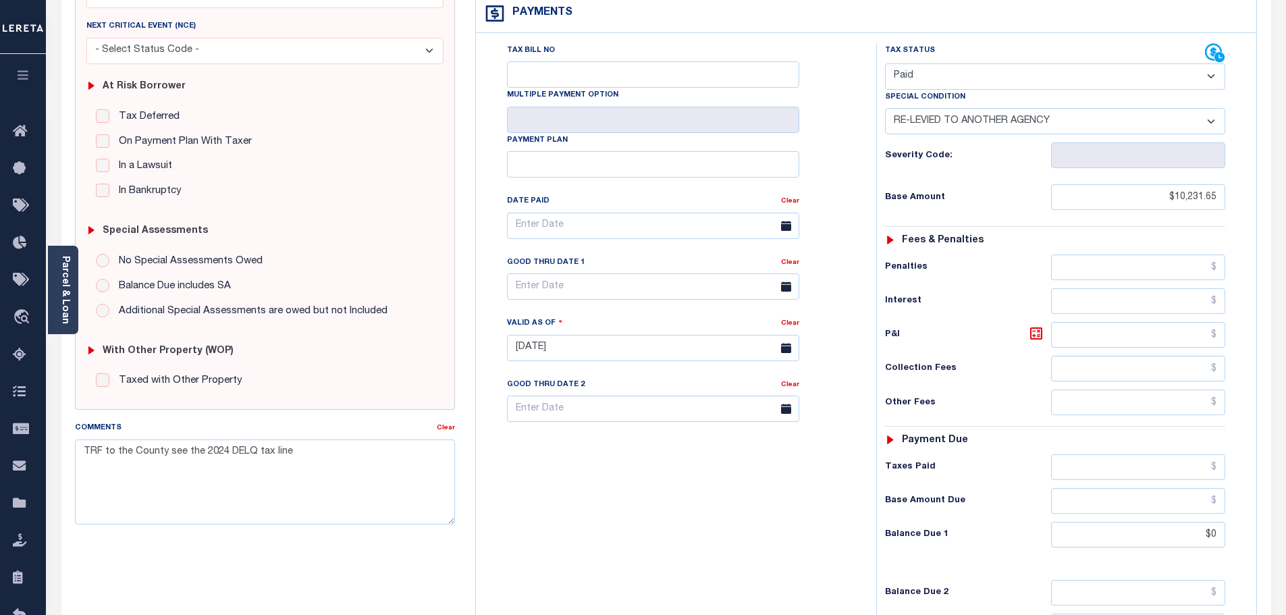
scroll to position [205, 0]
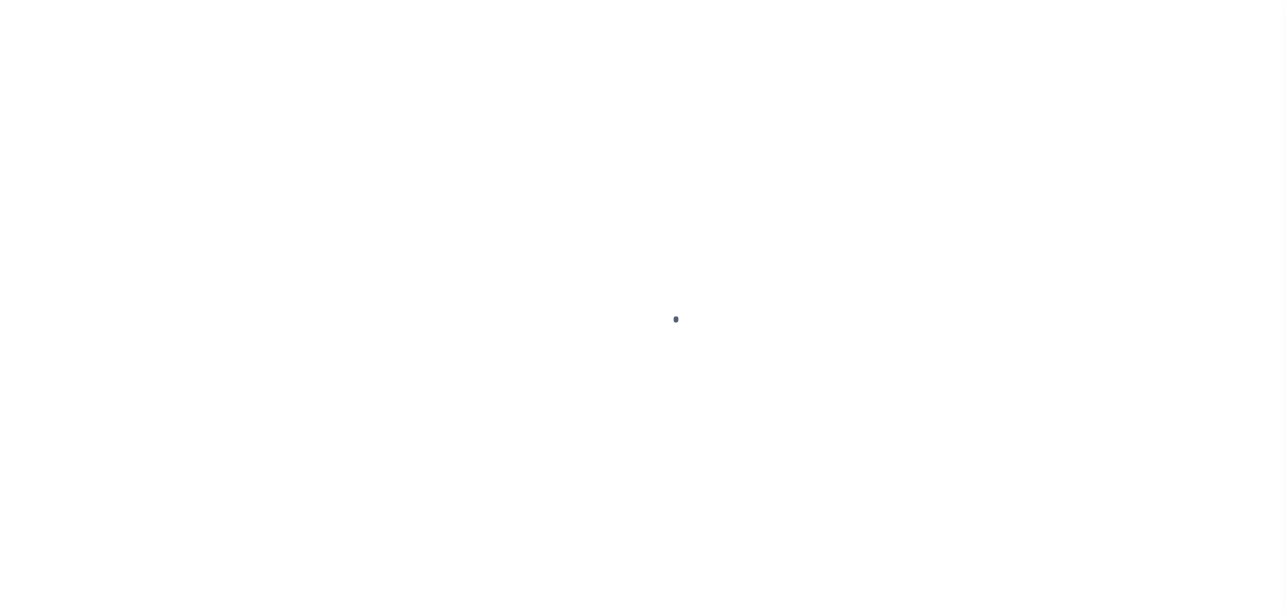
select select "DUE"
select select "20"
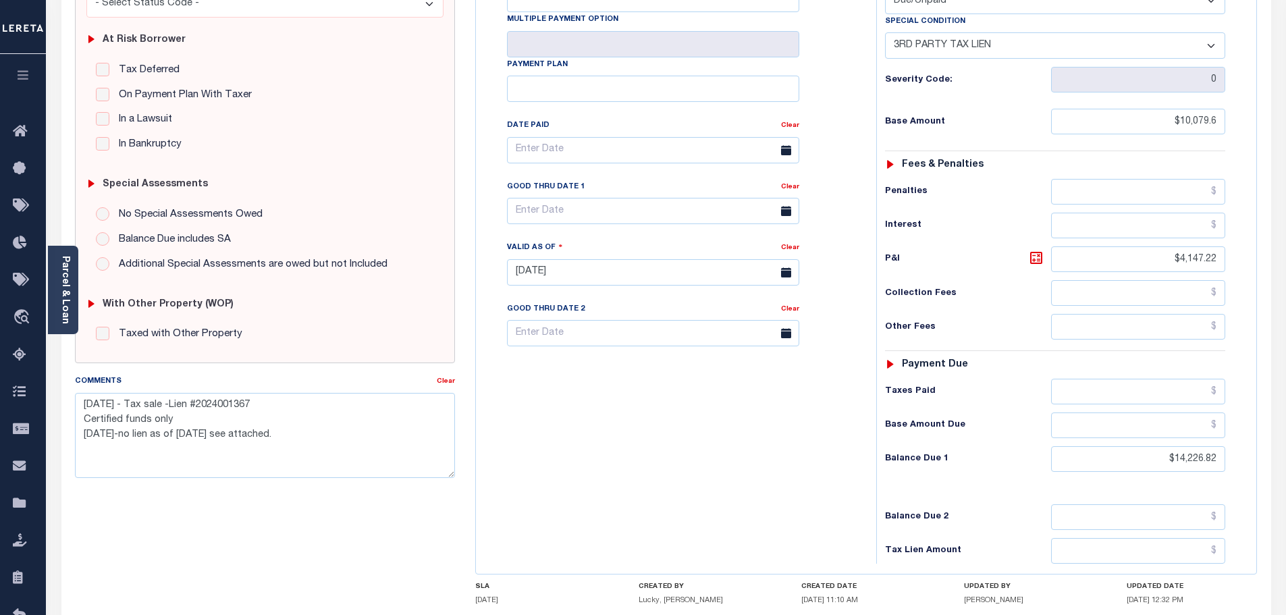
scroll to position [270, 0]
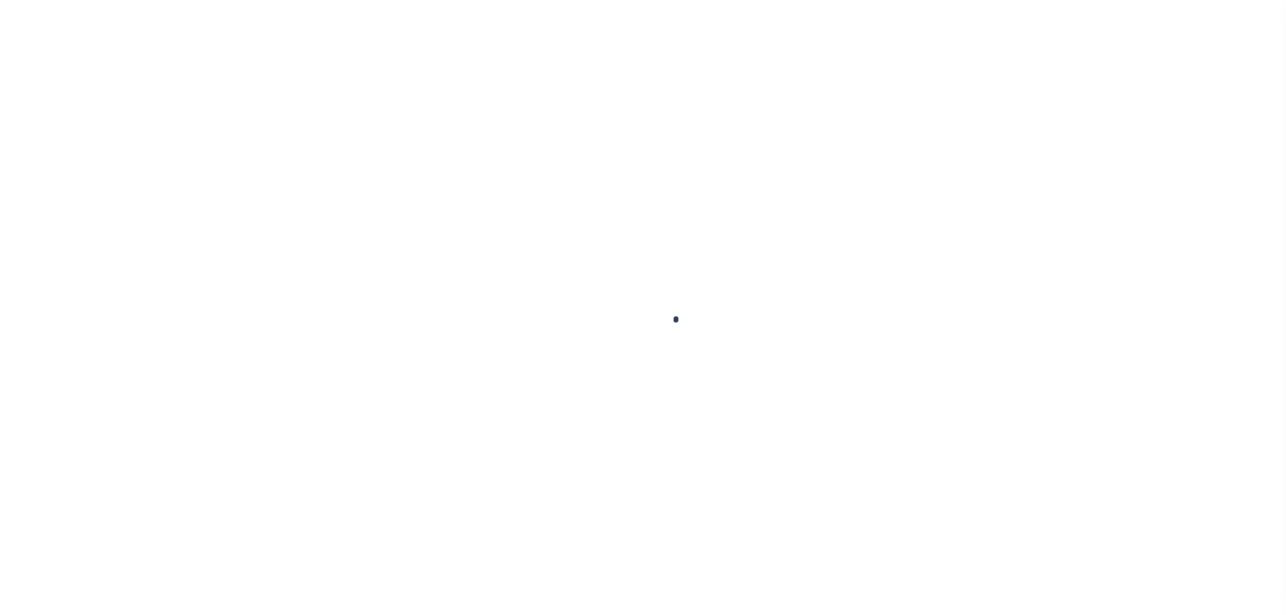
scroll to position [42, 0]
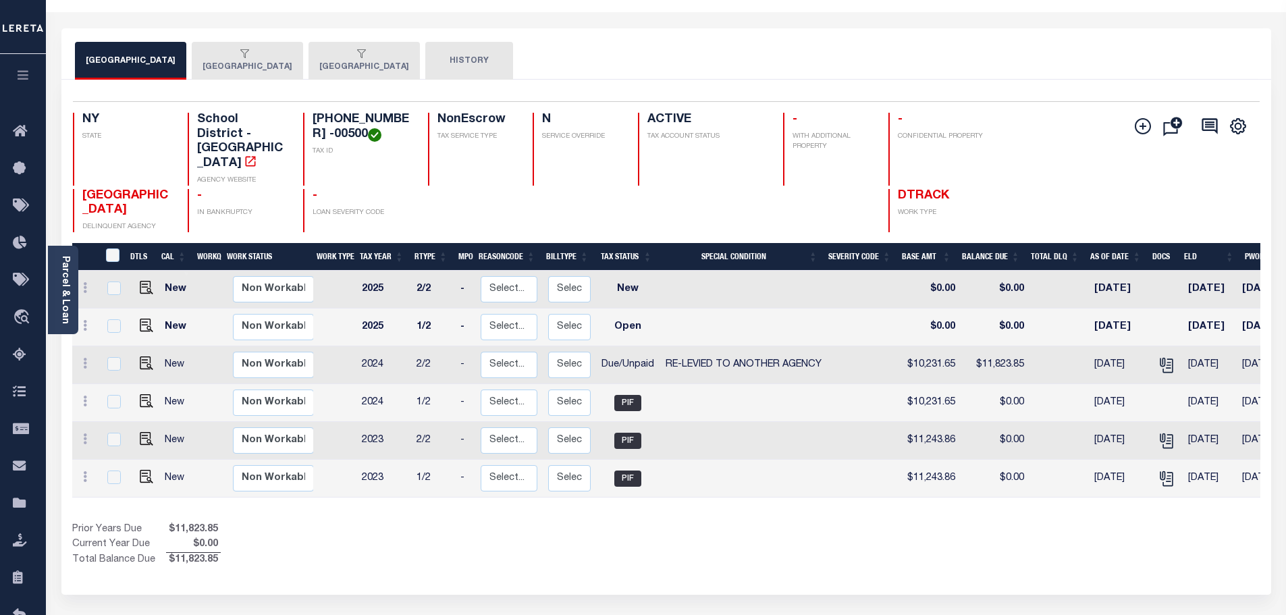
click at [297, 65] on button "[GEOGRAPHIC_DATA]" at bounding box center [247, 61] width 111 height 38
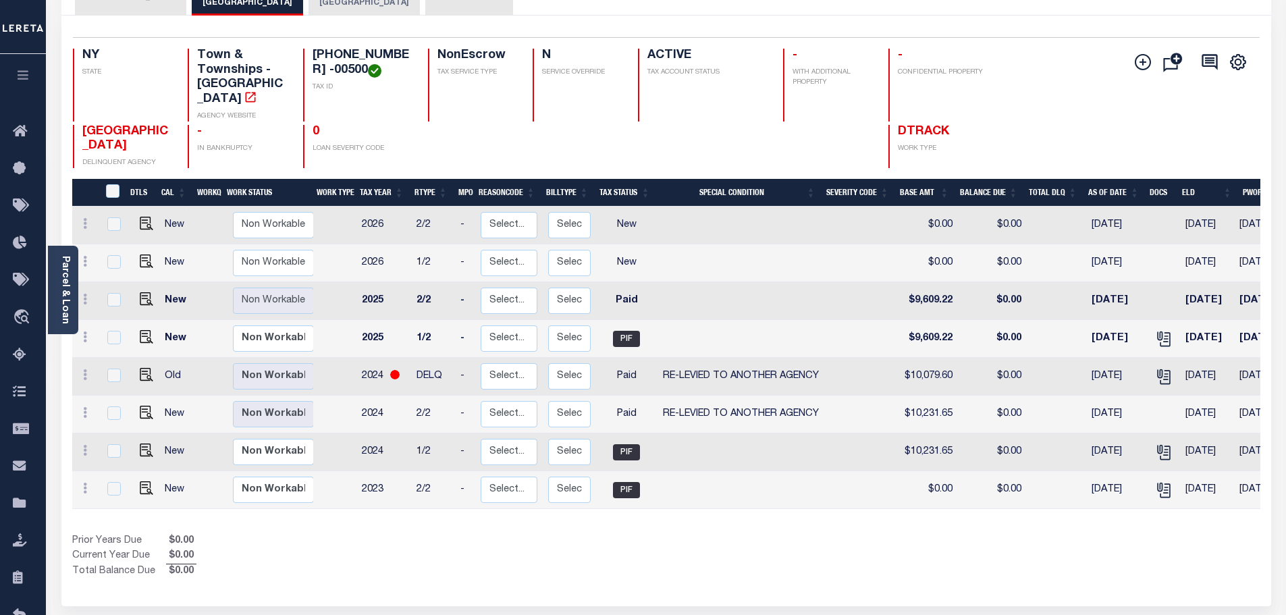
scroll to position [109, 0]
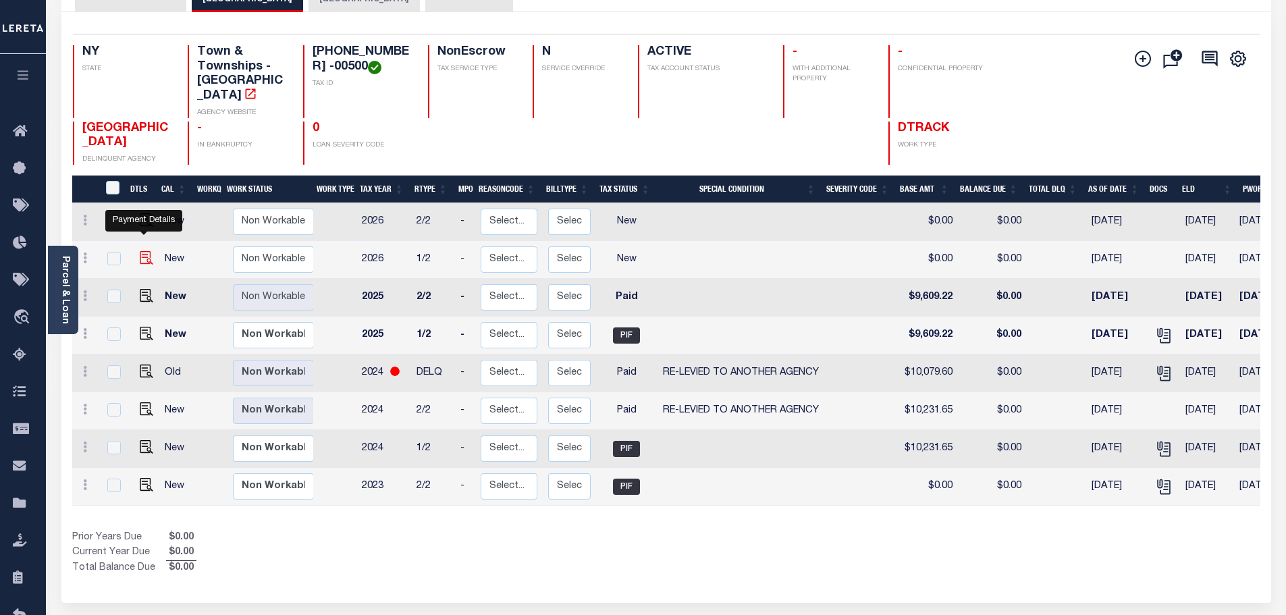
click at [141, 251] on img "" at bounding box center [147, 258] width 14 height 14
checkbox input "true"
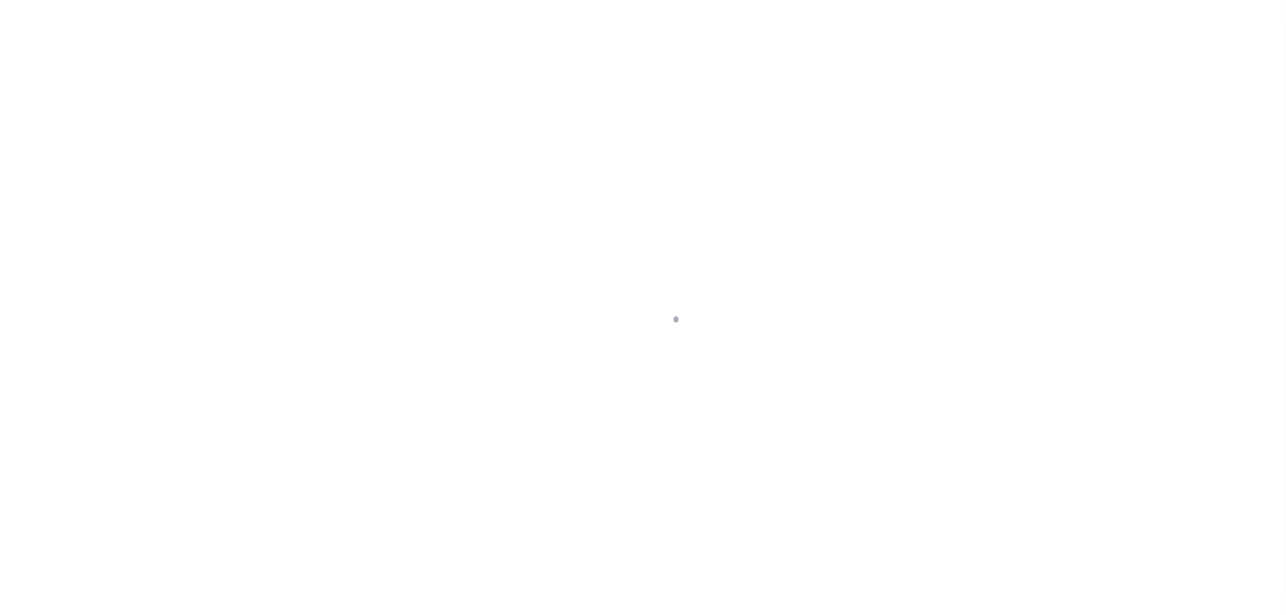
select select "NW2"
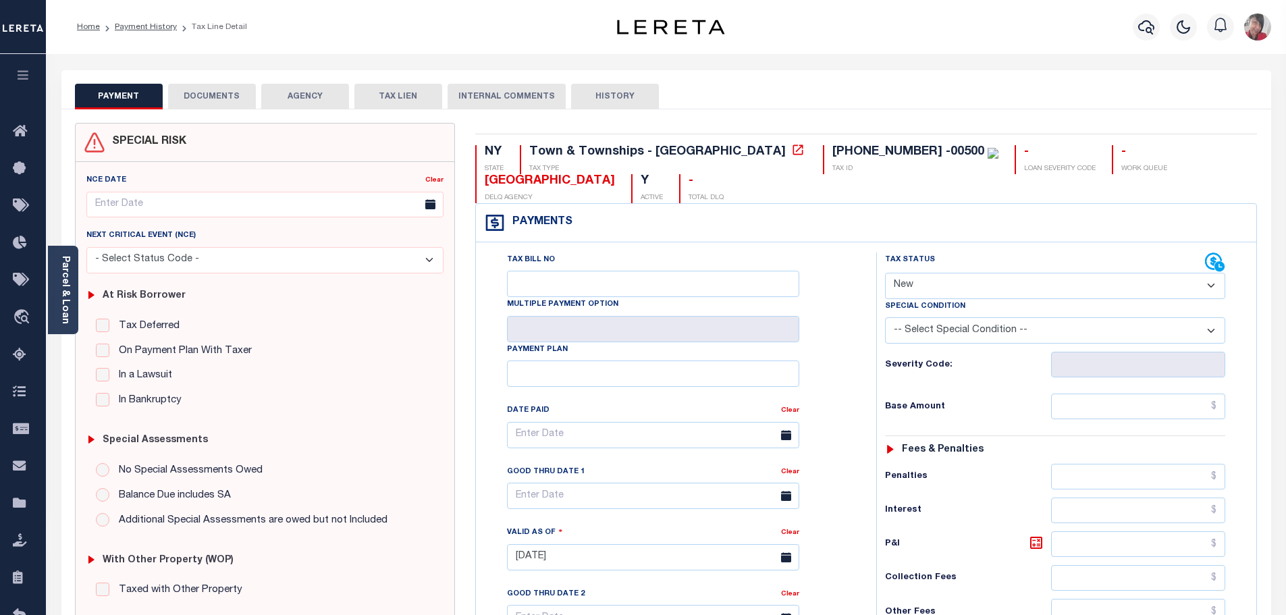
click at [1209, 286] on select "- Select Status Code - Open Due/Unpaid Paid Incomplete No Tax Due Internal Refu…" at bounding box center [1055, 286] width 340 height 26
click at [972, 217] on div "Payments Warning! Search Status is not "Completed", amounts can not be keyed." at bounding box center [866, 223] width 781 height 38
click at [151, 30] on link "Payment History" at bounding box center [146, 27] width 62 height 8
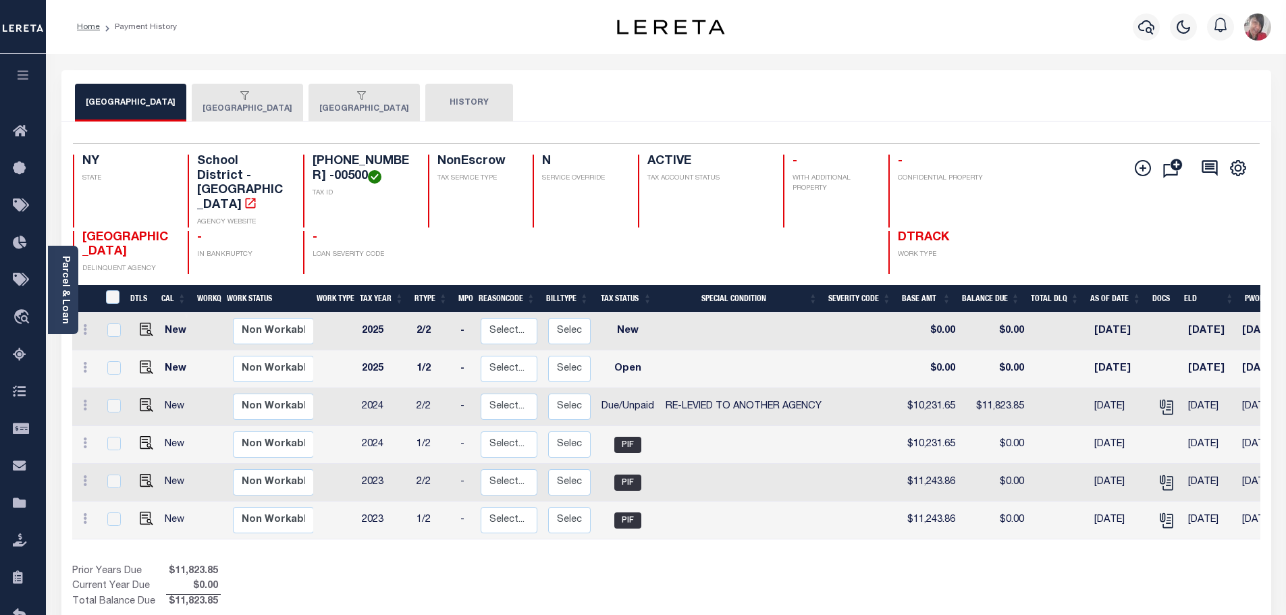
click at [262, 109] on button "[GEOGRAPHIC_DATA]" at bounding box center [247, 103] width 111 height 38
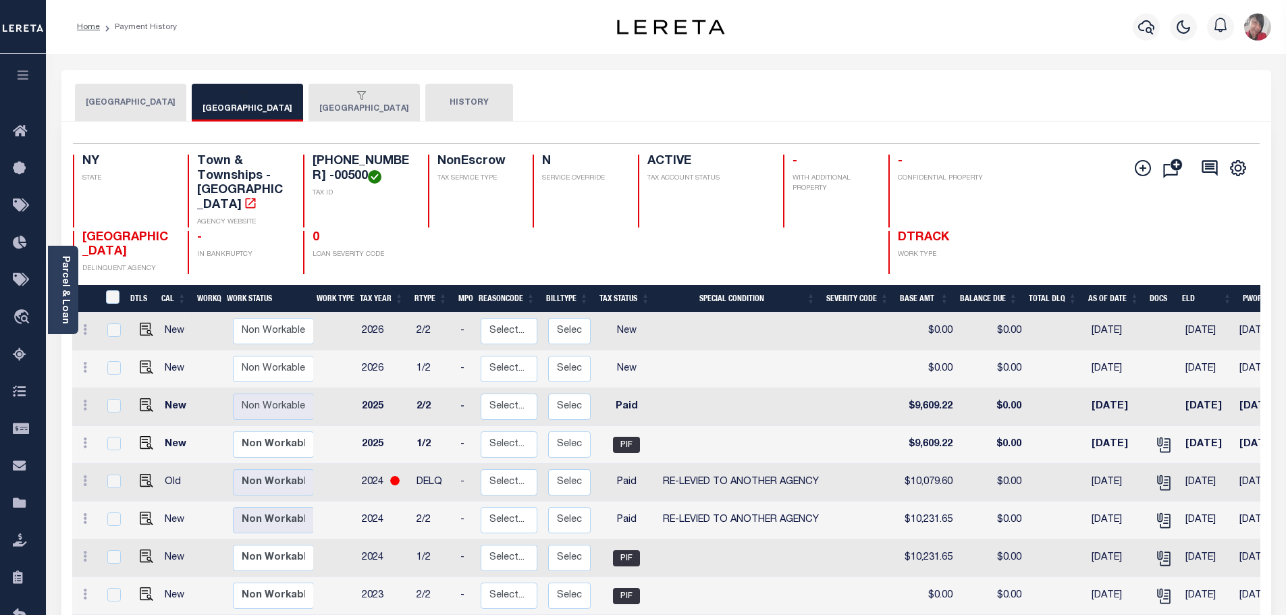
click at [394, 103] on button "[GEOGRAPHIC_DATA]" at bounding box center [364, 103] width 111 height 38
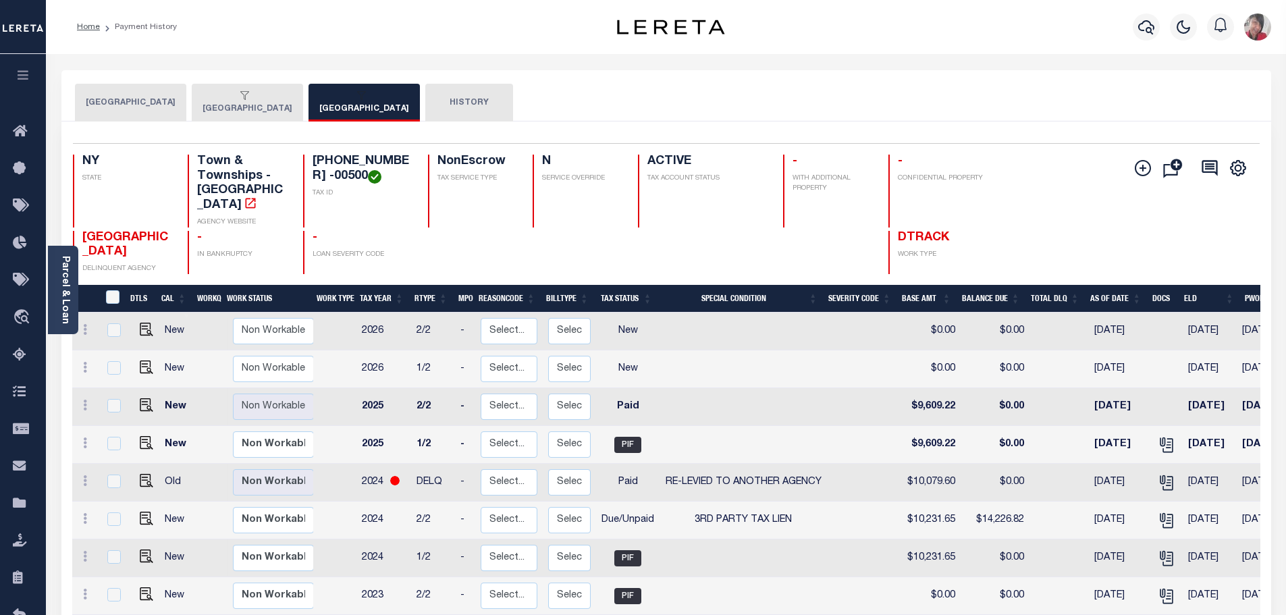
click at [286, 105] on button "[GEOGRAPHIC_DATA]" at bounding box center [247, 103] width 111 height 38
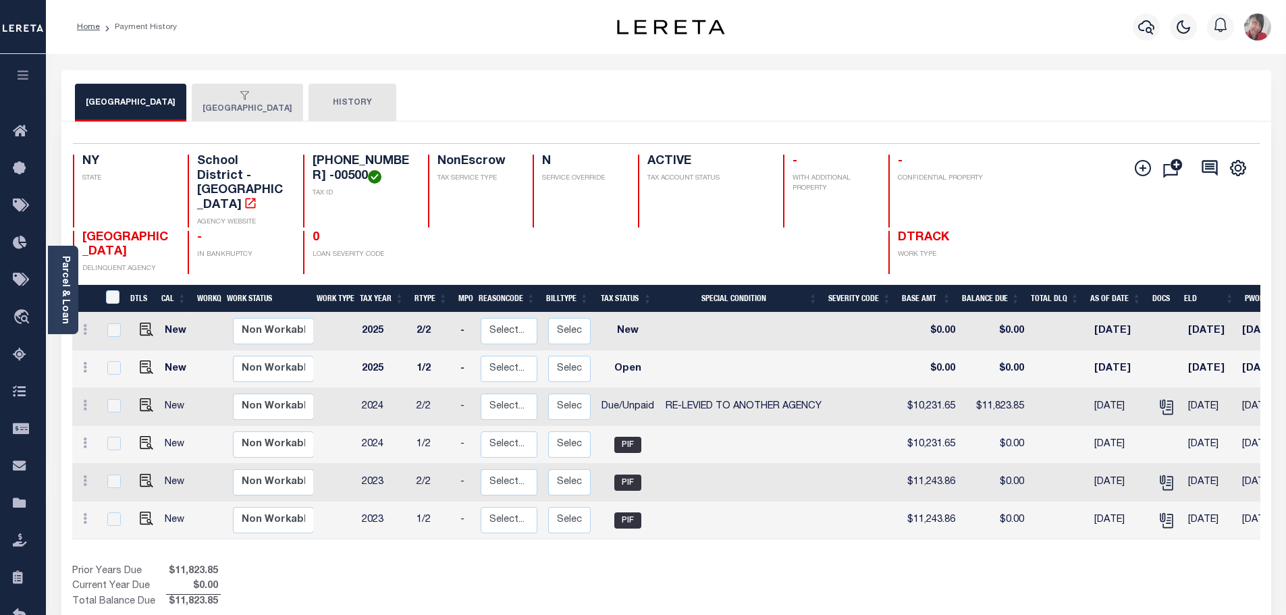
click at [270, 115] on button "[GEOGRAPHIC_DATA]" at bounding box center [247, 103] width 111 height 38
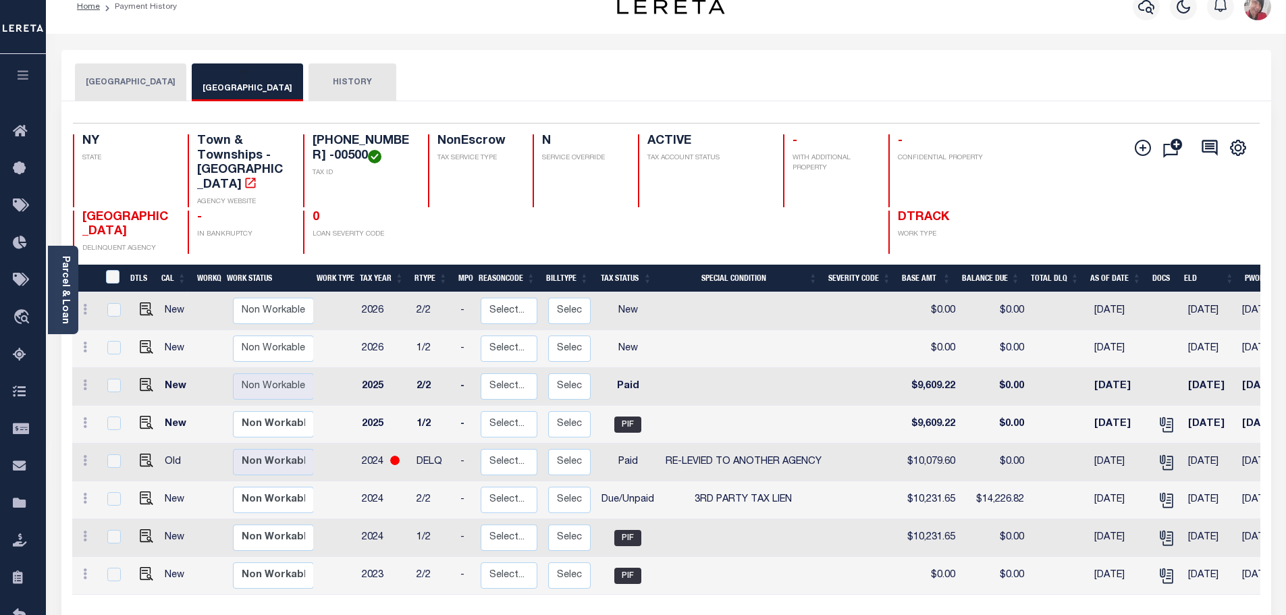
scroll to position [17, 0]
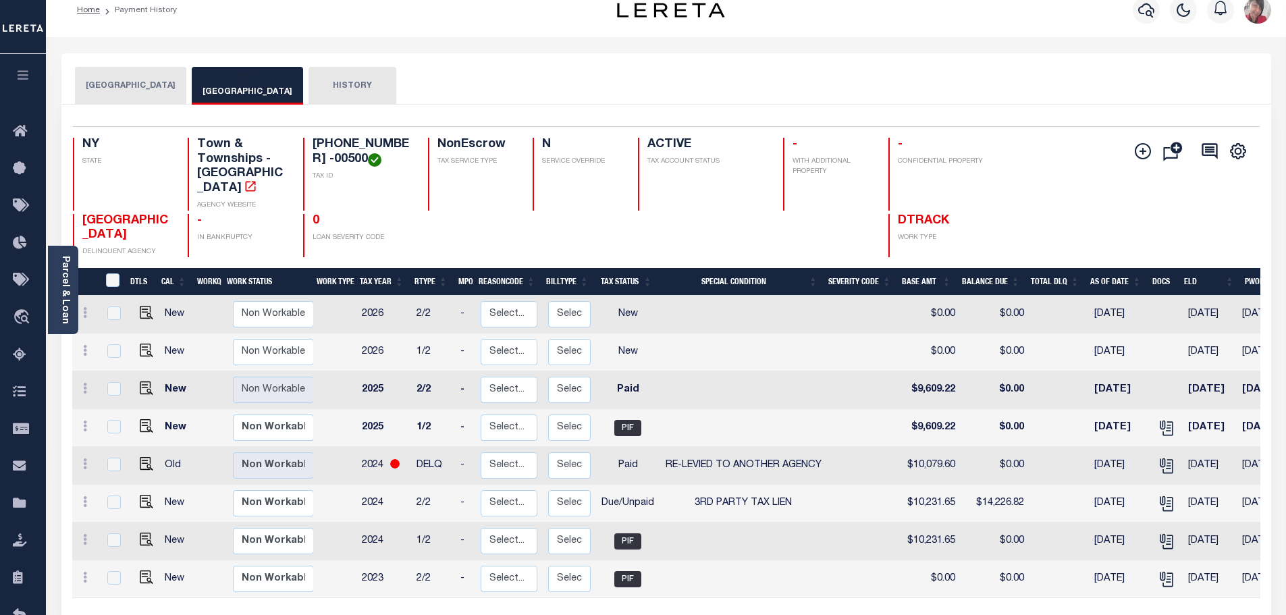
click at [132, 88] on button "[GEOGRAPHIC_DATA]" at bounding box center [130, 86] width 111 height 38
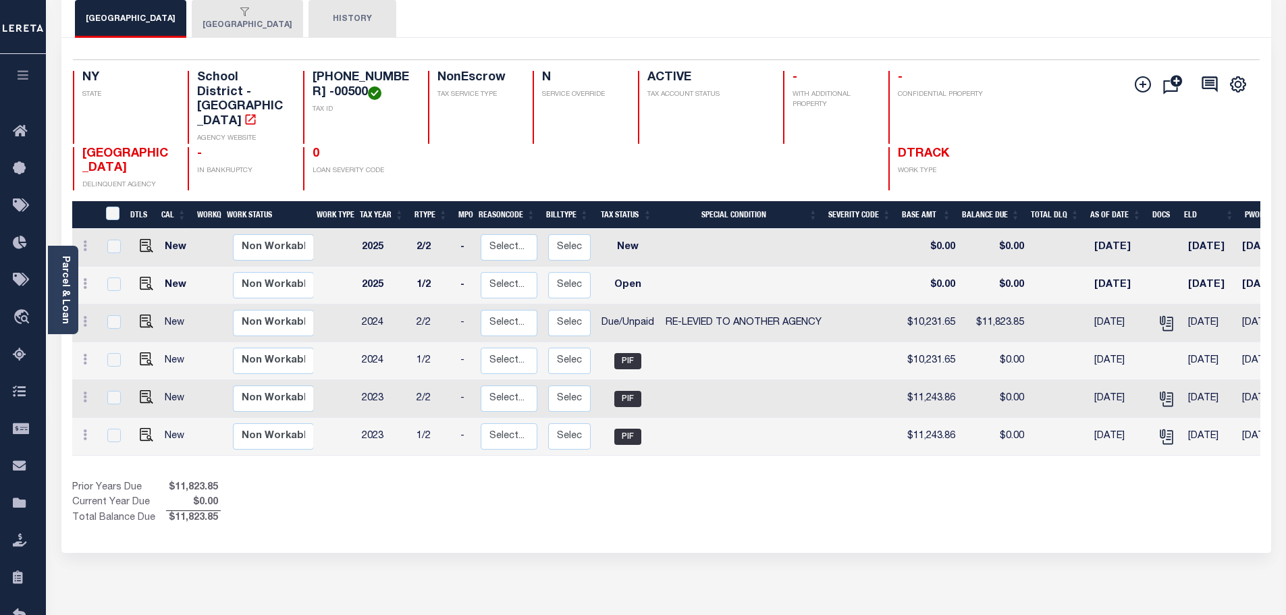
scroll to position [84, 0]
click at [69, 269] on link "Parcel & Loan" at bounding box center [64, 290] width 9 height 68
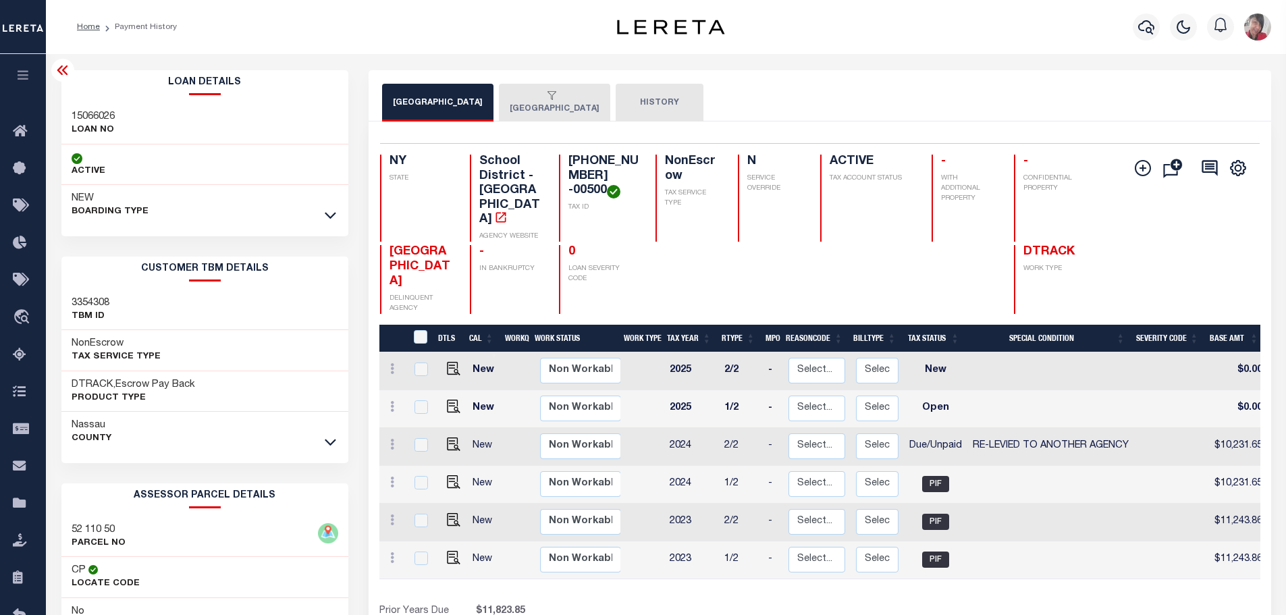
click at [26, 79] on icon "button" at bounding box center [24, 75] width 16 height 12
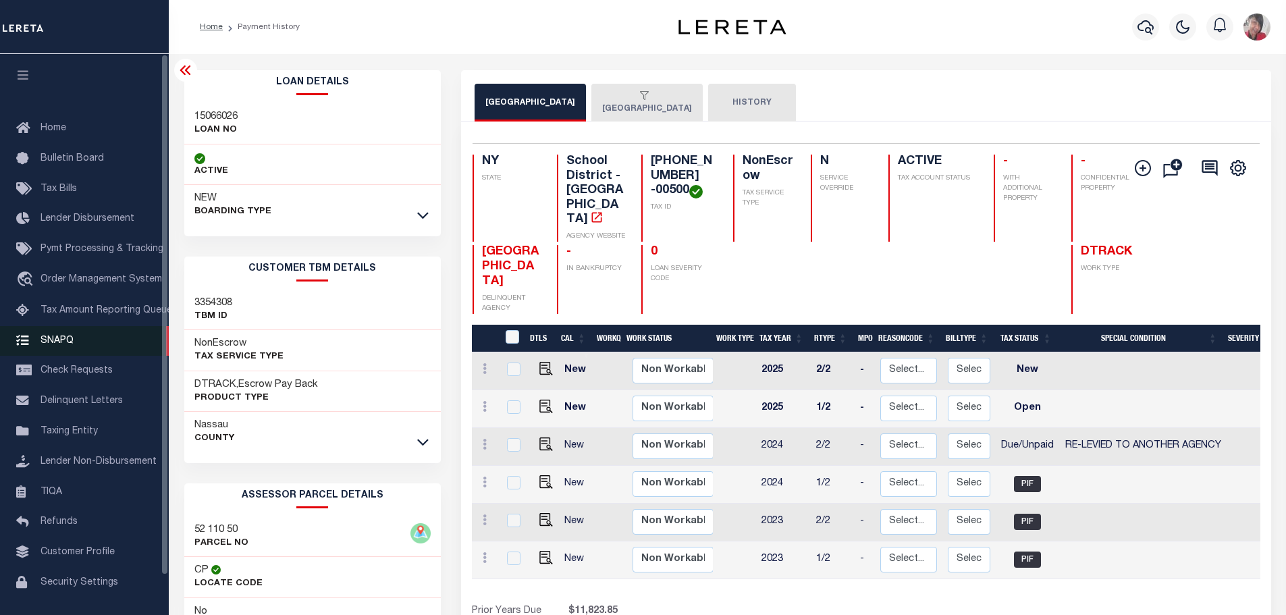
click at [66, 351] on link "SNAPQ" at bounding box center [84, 341] width 169 height 30
